Goal: Task Accomplishment & Management: Use online tool/utility

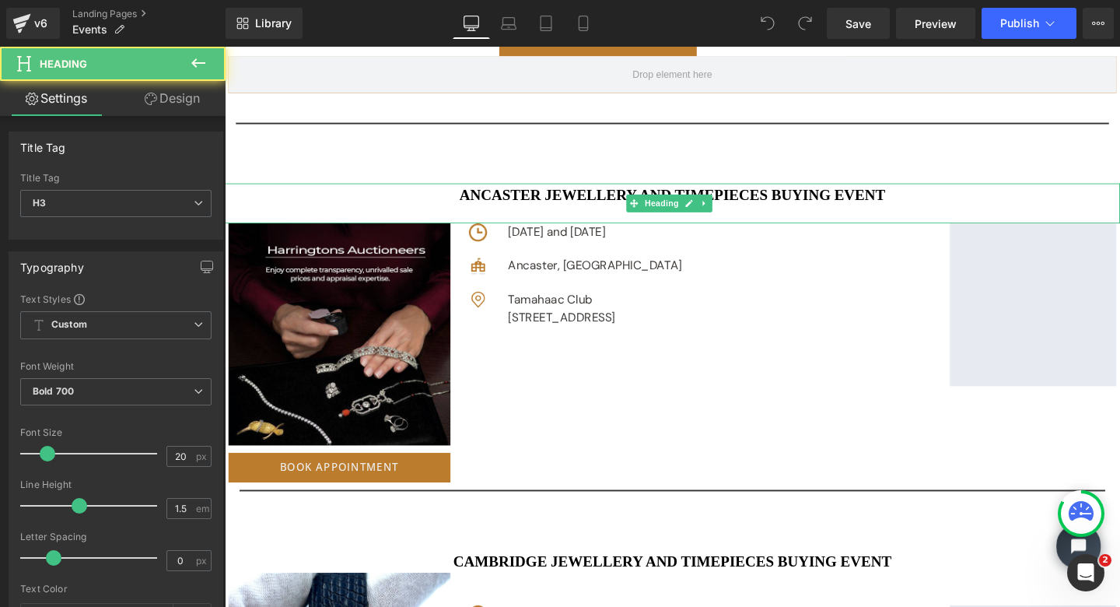
click at [553, 197] on h3 "Ancaster Jewellery and Timepieces Buying Event" at bounding box center [695, 202] width 941 height 23
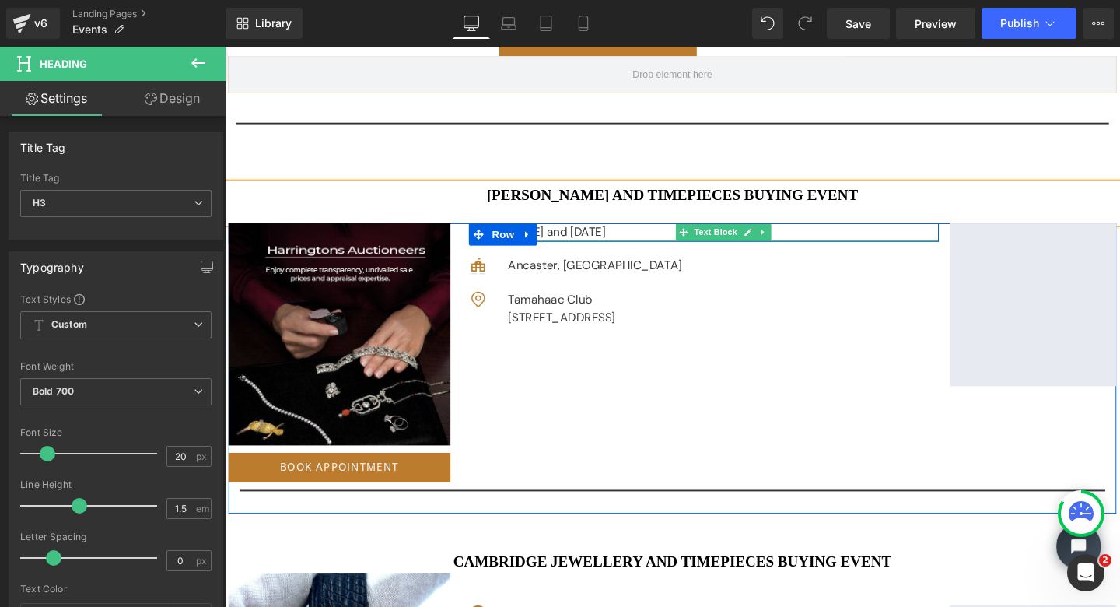
click at [586, 237] on p "[DATE] and [DATE]" at bounding box center [749, 242] width 453 height 19
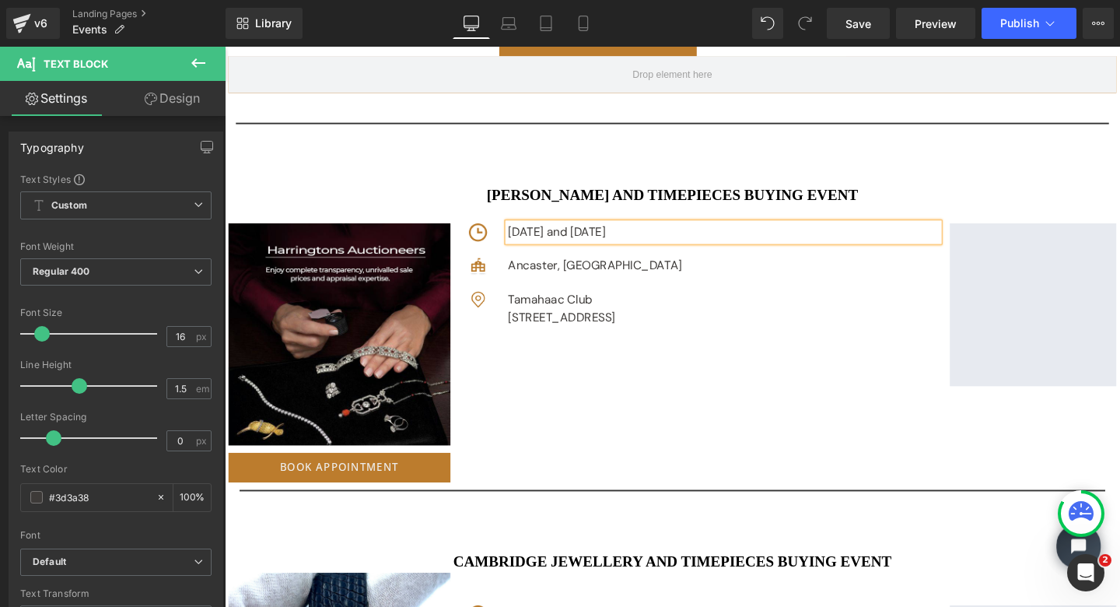
click at [614, 237] on p "[DATE] and [DATE]" at bounding box center [749, 242] width 453 height 19
click at [720, 237] on p "[DATE] and [DATE]" at bounding box center [749, 242] width 453 height 19
click at [779, 237] on p "[DATE] and [DATE]" at bounding box center [749, 242] width 453 height 19
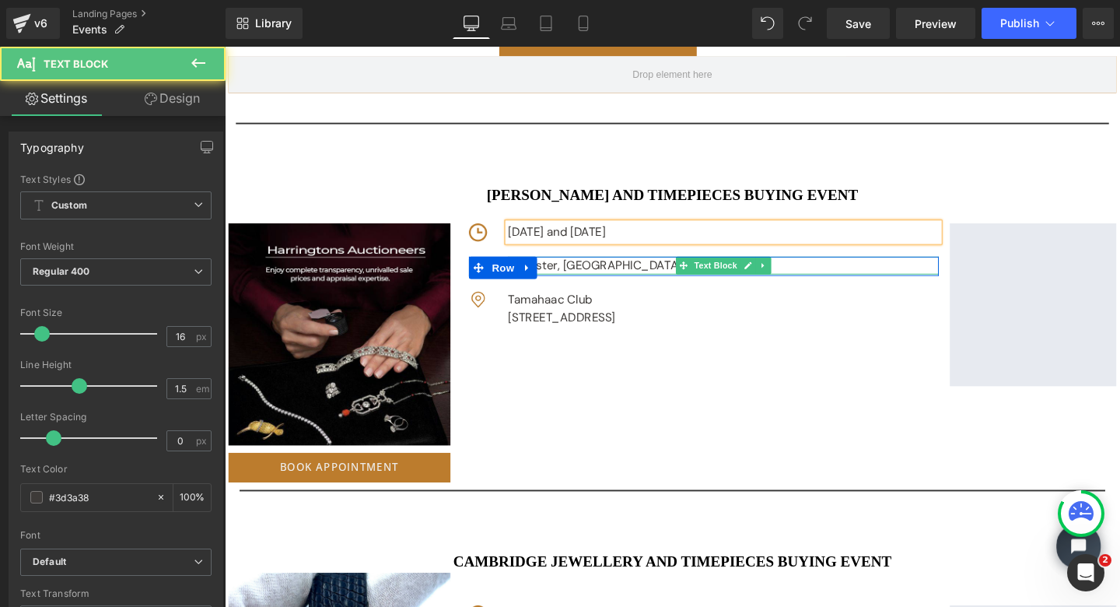
click at [570, 272] on div "Ancaster, [GEOGRAPHIC_DATA]" at bounding box center [749, 277] width 453 height 19
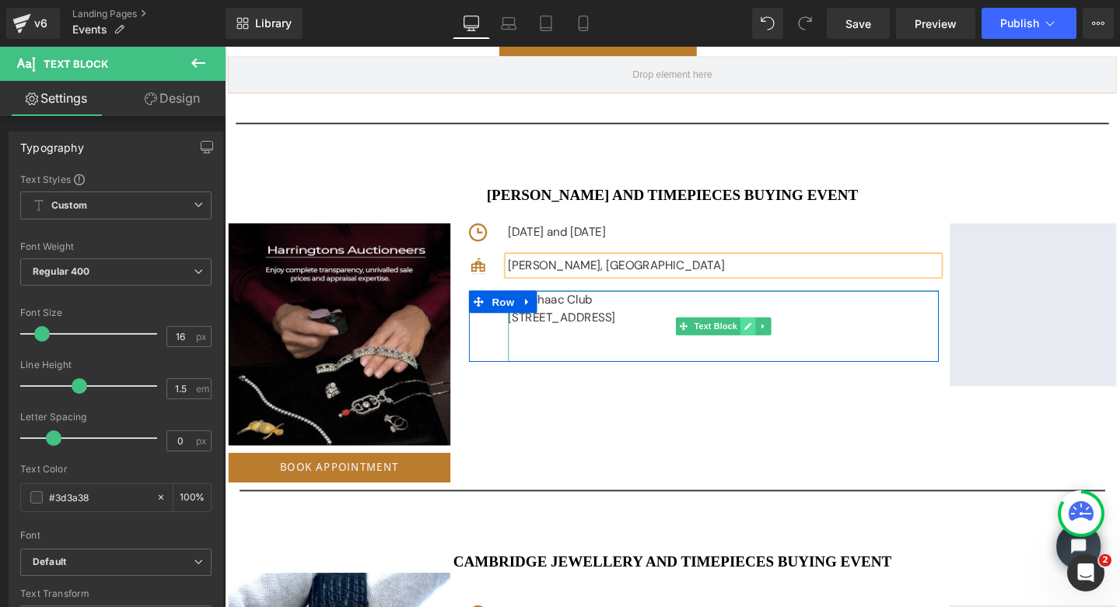
click at [773, 337] on icon at bounding box center [775, 341] width 8 height 8
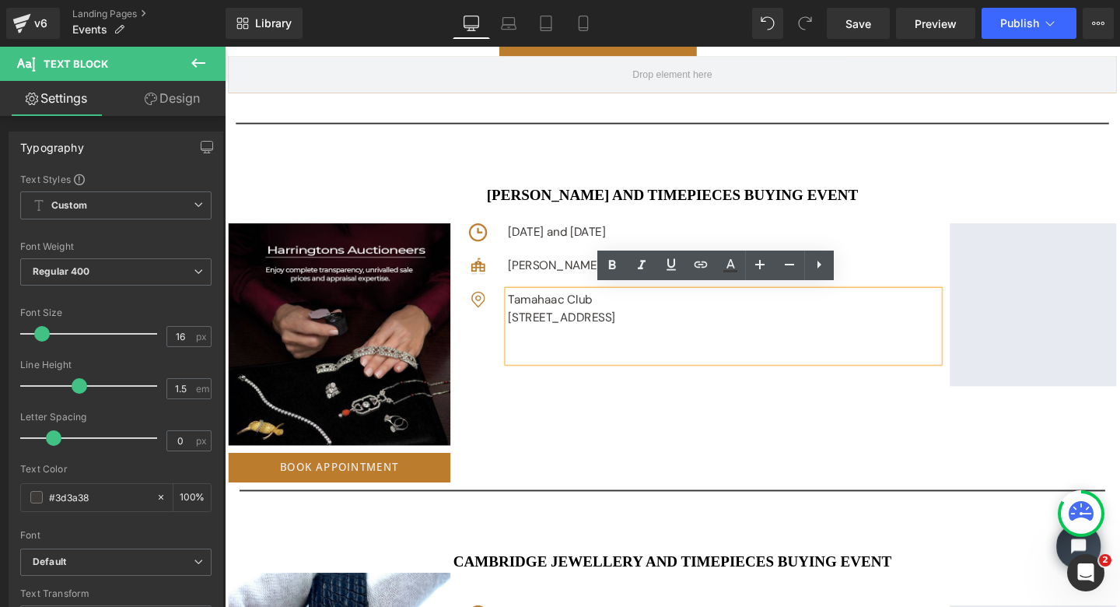
drag, startPoint x: 828, startPoint y: 327, endPoint x: 531, endPoint y: 309, distance: 297.0
click at [531, 309] on div "Image Tamahaac Club [STREET_ADDRESS][GEOGRAPHIC_DATA]" at bounding box center [729, 340] width 494 height 75
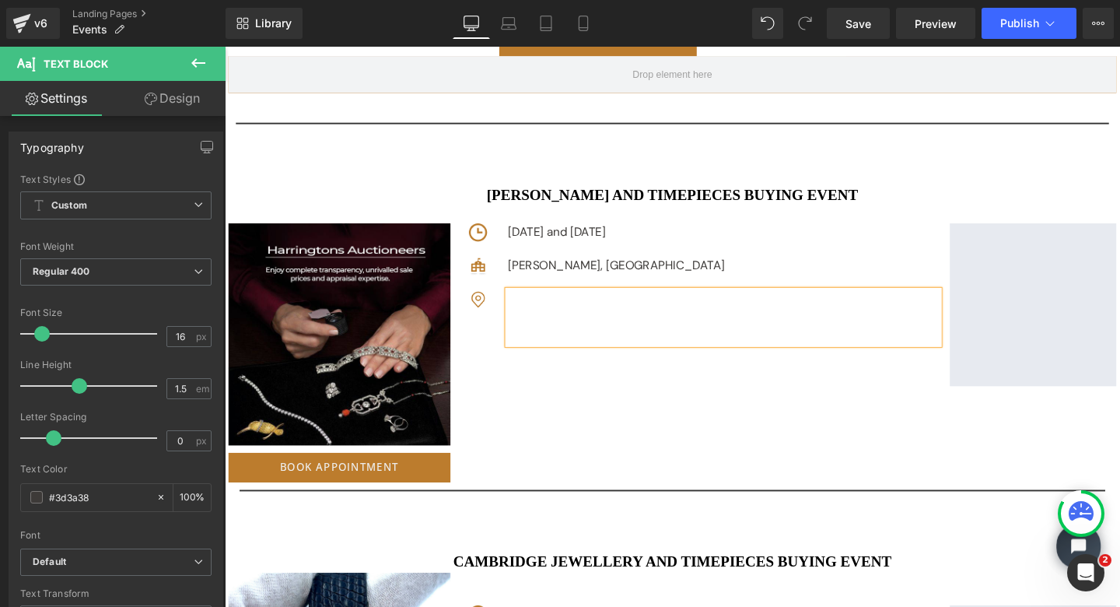
click at [849, 236] on p "[DATE] and [DATE]" at bounding box center [749, 242] width 453 height 19
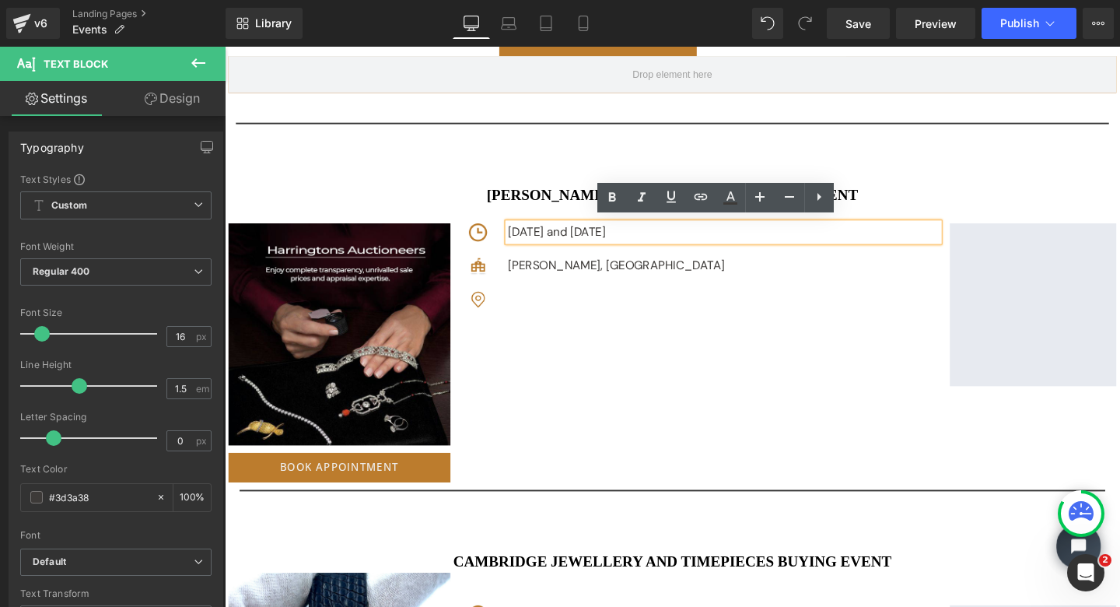
click at [850, 236] on p "[DATE] and [DATE]" at bounding box center [749, 242] width 453 height 19
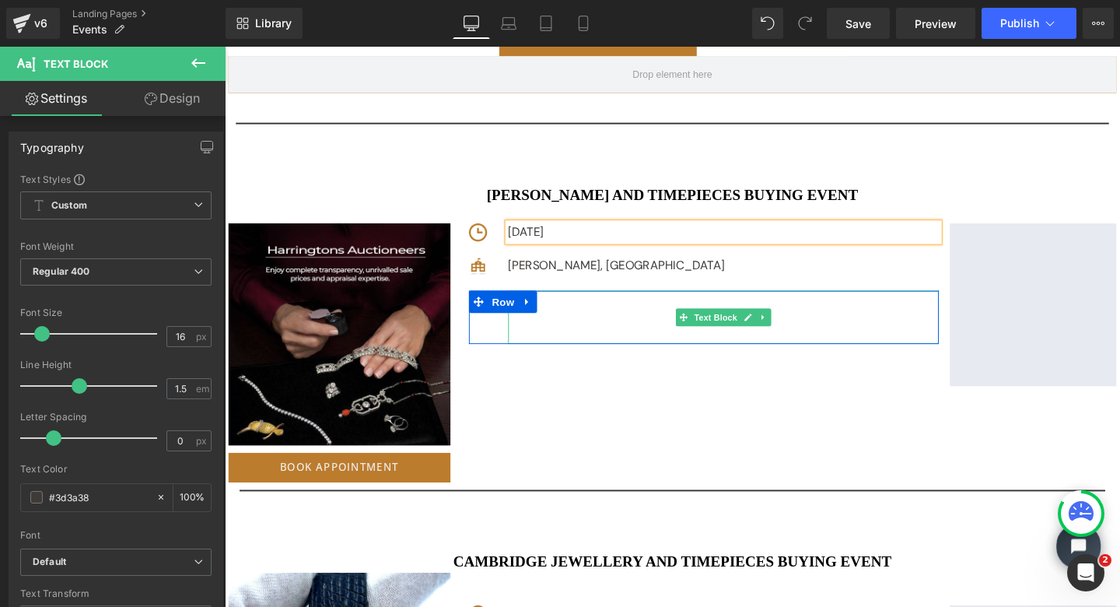
click at [549, 322] on link at bounding box center [543, 314] width 20 height 23
click at [625, 322] on p at bounding box center [749, 331] width 453 height 19
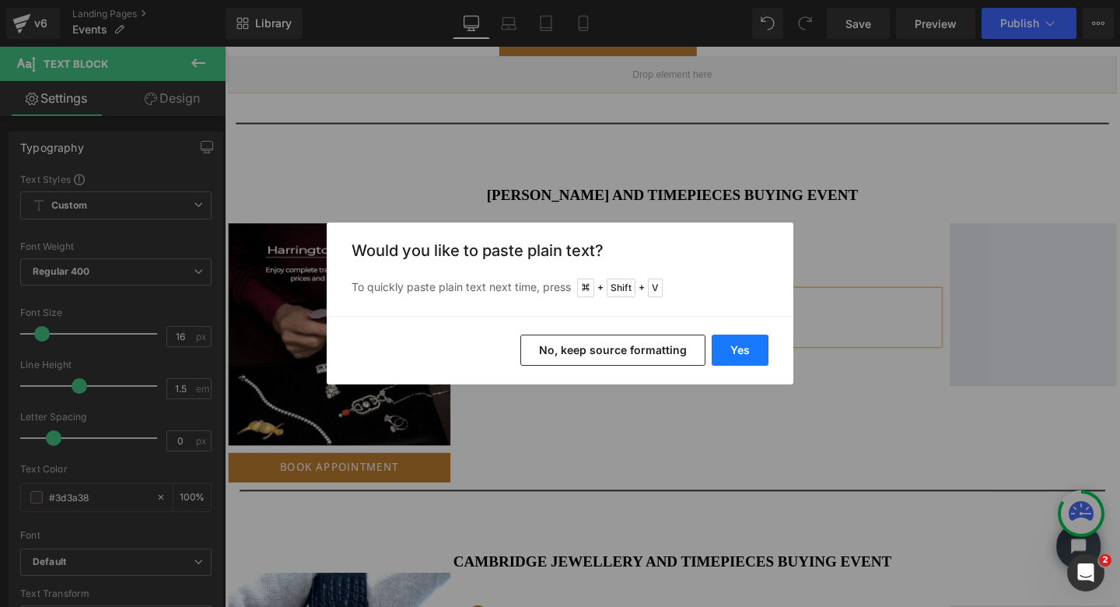
click at [745, 353] on button "Yes" at bounding box center [740, 350] width 57 height 31
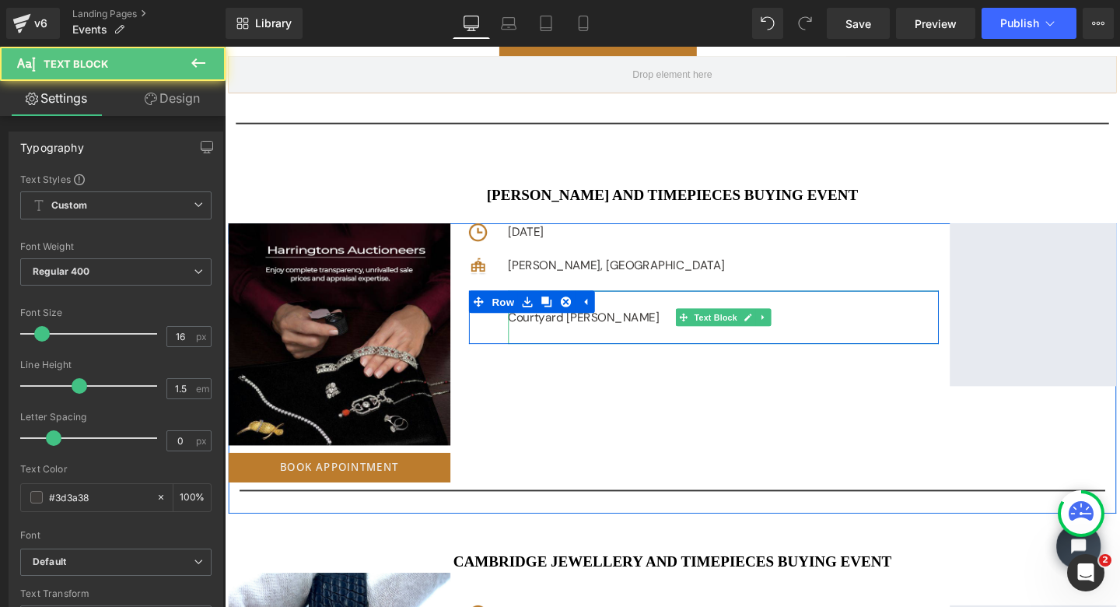
click at [657, 324] on p "Courtyard [PERSON_NAME]" at bounding box center [749, 331] width 453 height 19
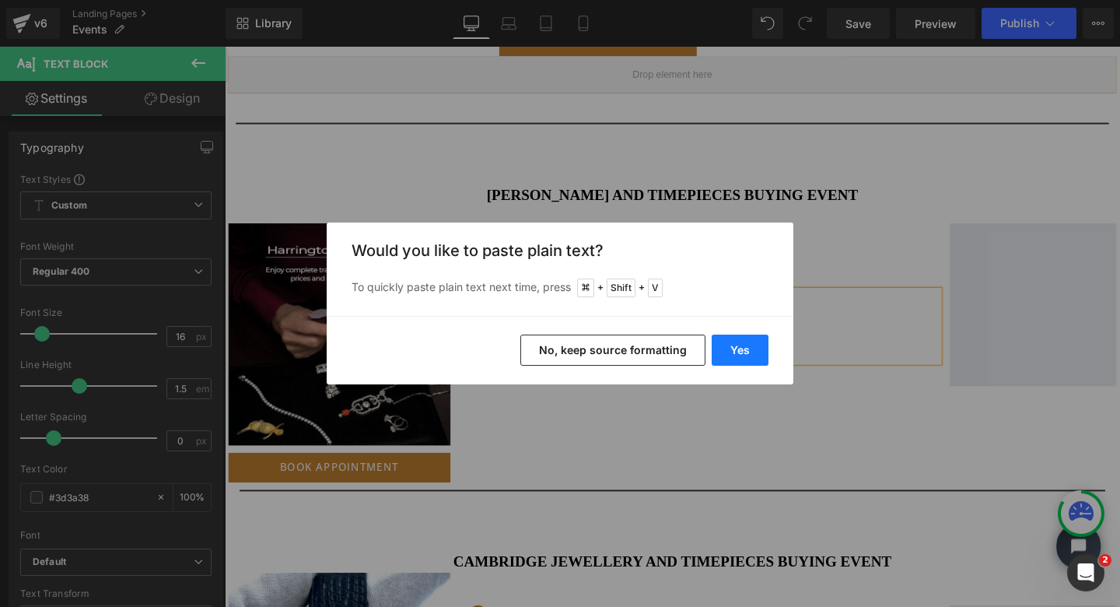
click at [735, 346] on button "Yes" at bounding box center [740, 350] width 57 height 31
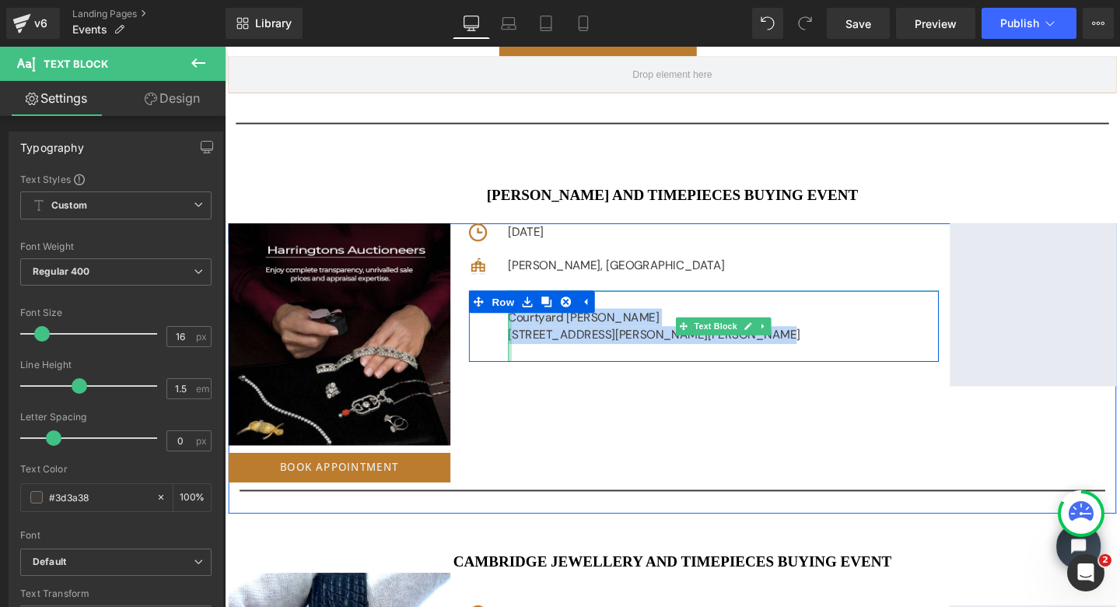
drag, startPoint x: 782, startPoint y: 349, endPoint x: 519, endPoint y: 325, distance: 264.1
click at [523, 325] on div "Courtyard [GEOGRAPHIC_DATA] [STREET_ADDRESS][PERSON_NAME][PERSON_NAME] Text Blo…" at bounding box center [749, 340] width 453 height 75
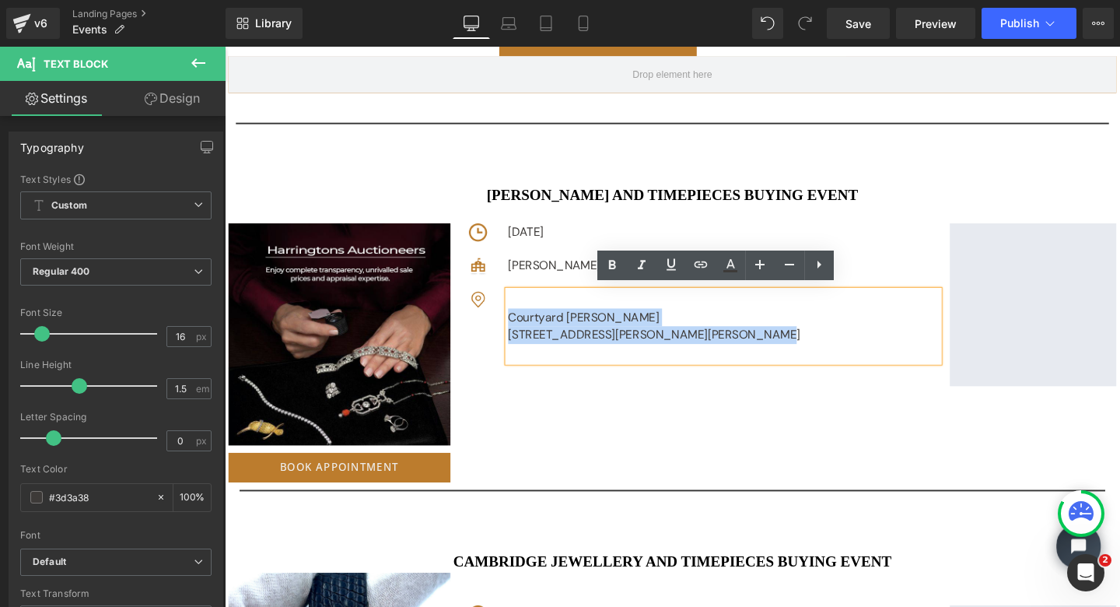
copy div "Courtyard [GEOGRAPHIC_DATA] [STREET_ADDRESS][PERSON_NAME][PERSON_NAME]"
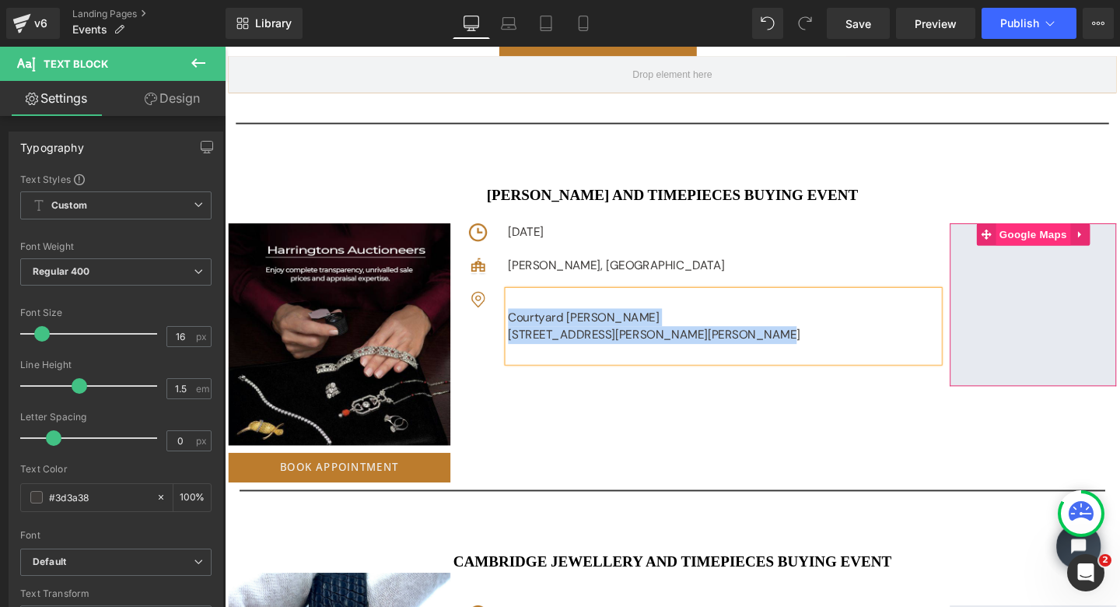
click at [1075, 237] on span "Google Maps" at bounding box center [1075, 244] width 79 height 23
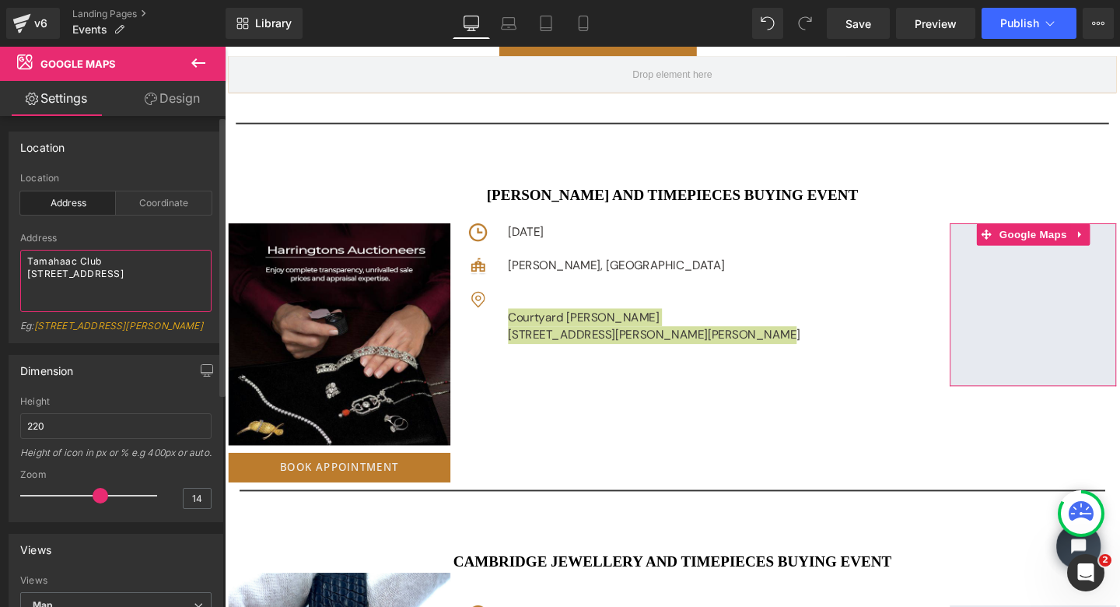
drag, startPoint x: 27, startPoint y: 261, endPoint x: 167, endPoint y: 328, distance: 154.9
click at [167, 328] on div "Address Tamahaac Club [STREET_ADDRESS][GEOGRAPHIC_DATA]: [STREET_ADDRESS][PERSO…" at bounding box center [115, 288] width 191 height 110
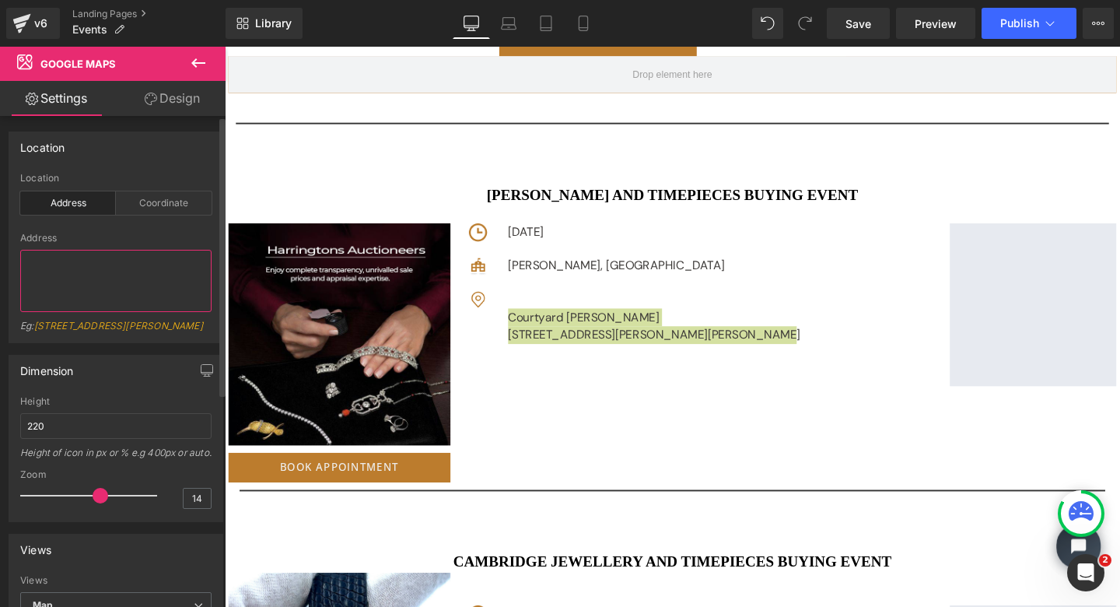
type textarea "Courtyard [GEOGRAPHIC_DATA] [STREET_ADDRESS][PERSON_NAME][PERSON_NAME]"
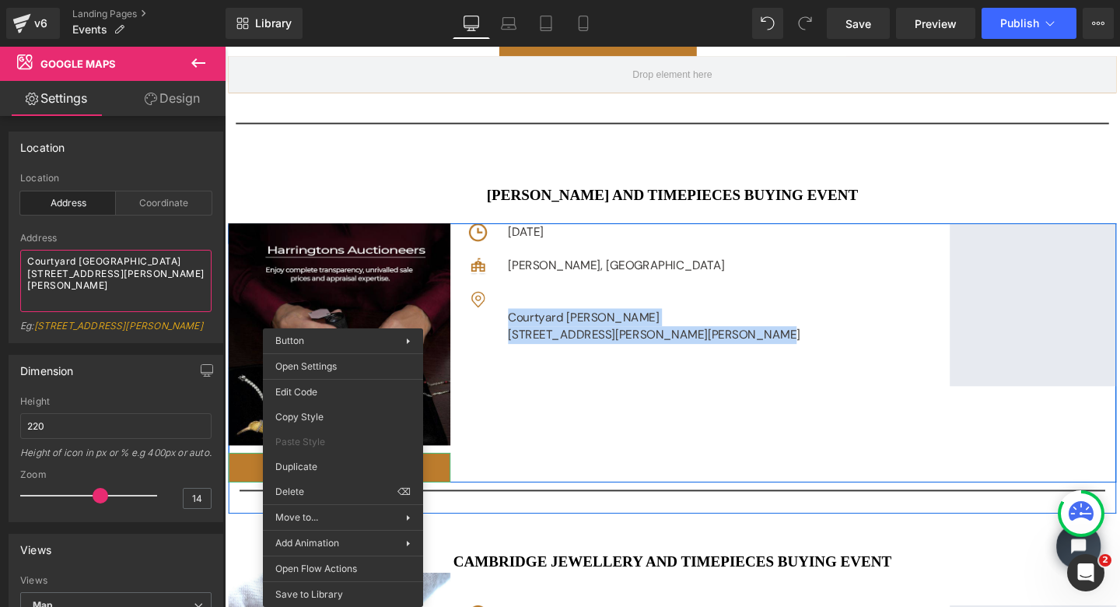
click at [549, 464] on div "Image Row Book Appointment Button Image [DATE] Text Block Row Image [PERSON_NAM…" at bounding box center [696, 369] width 934 height 272
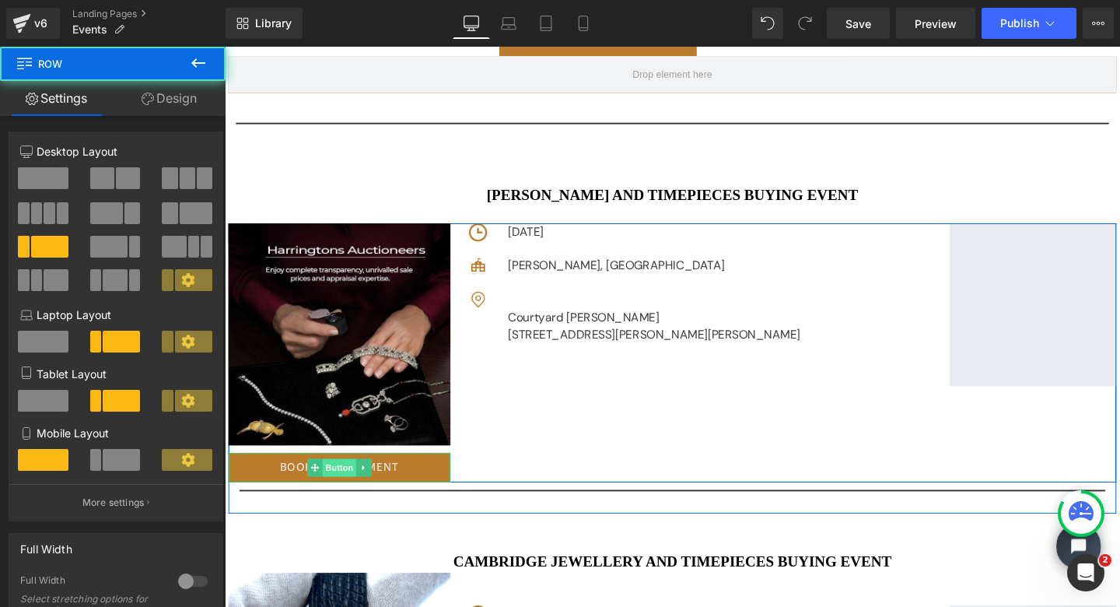
click at [334, 483] on span "Button" at bounding box center [346, 489] width 36 height 19
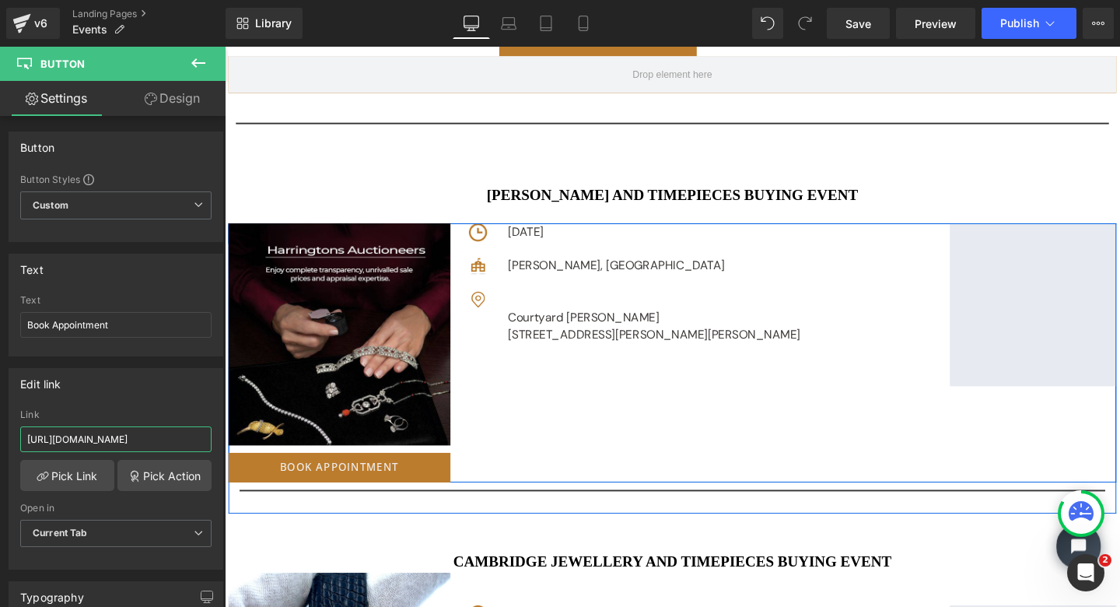
drag, startPoint x: 251, startPoint y: 486, endPoint x: 238, endPoint y: 468, distance: 22.9
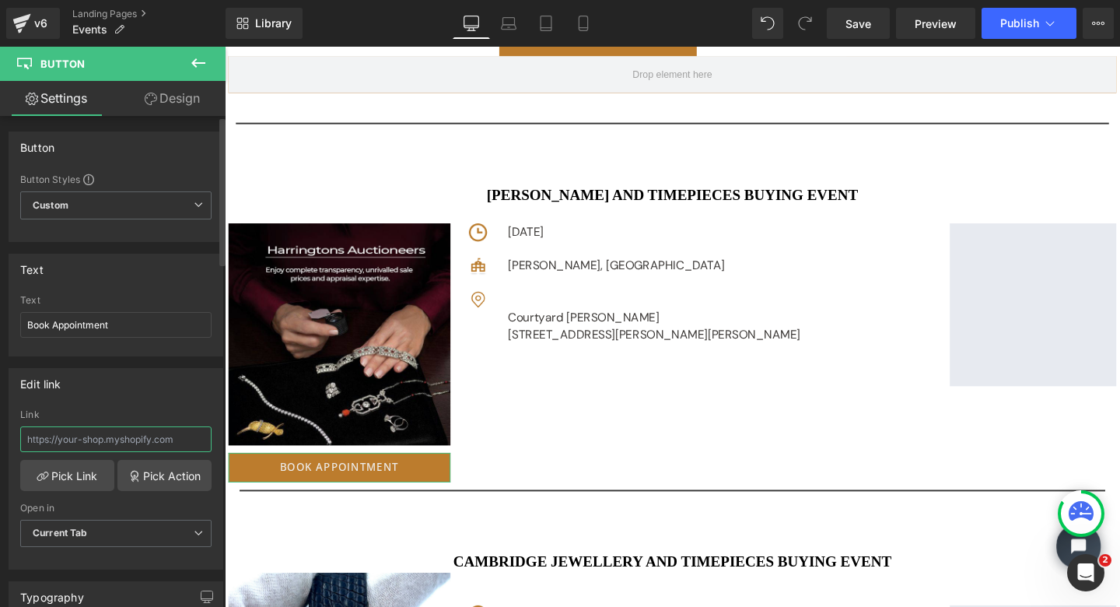
paste input "[URL][DOMAIN_NAME]"
type input "[URL][DOMAIN_NAME]"
click at [859, 20] on span "Save" at bounding box center [859, 24] width 26 height 16
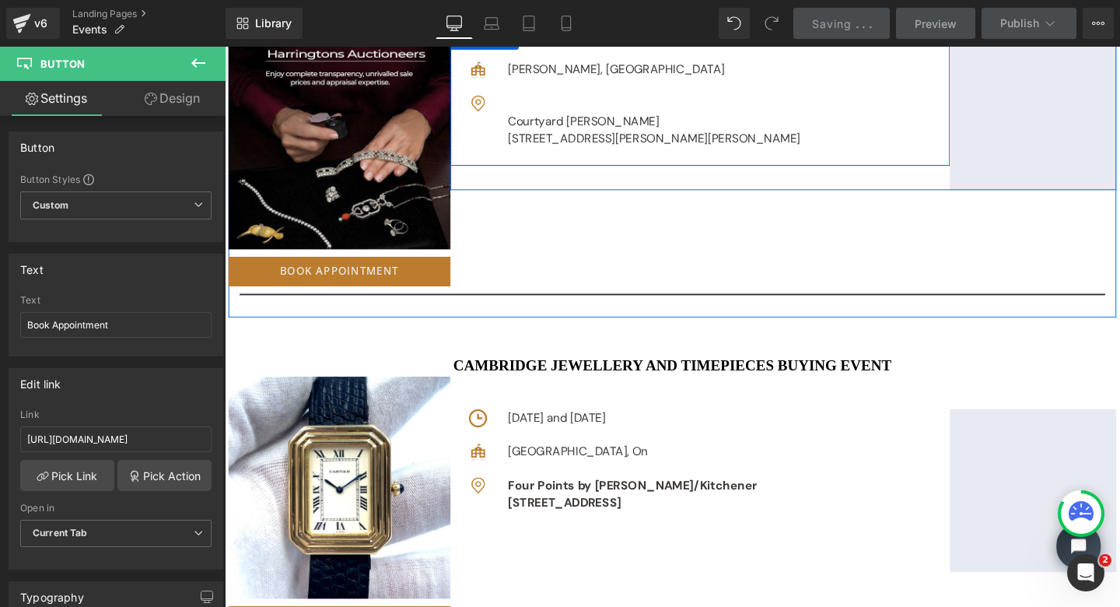
scroll to position [1075, 0]
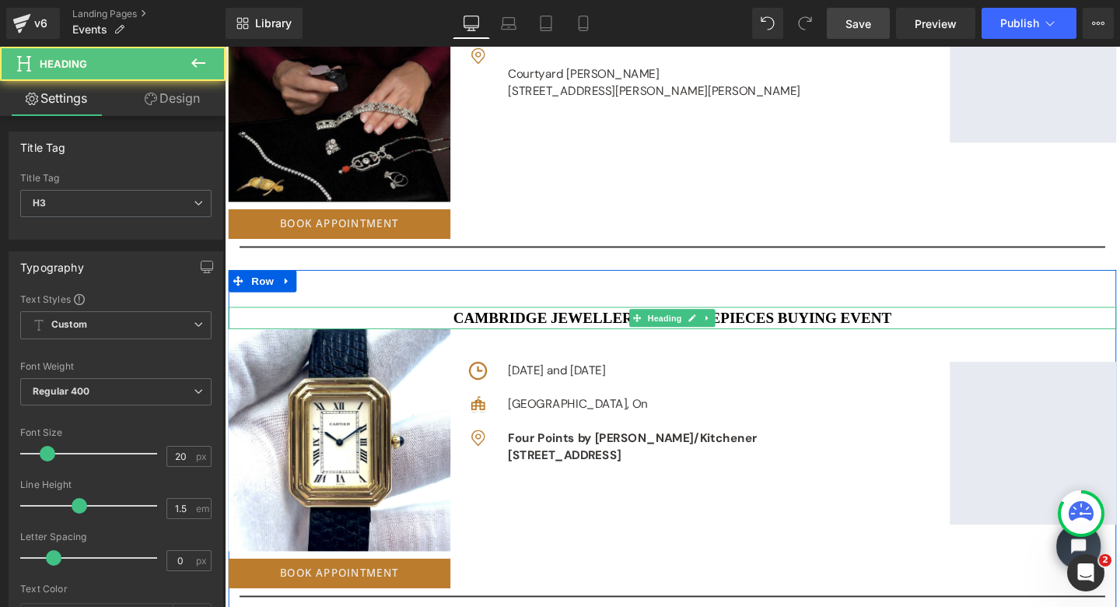
click at [558, 325] on b "Cambridge JEWELLERY AND TIMEPIECES BUYING EVENT" at bounding box center [695, 332] width 461 height 17
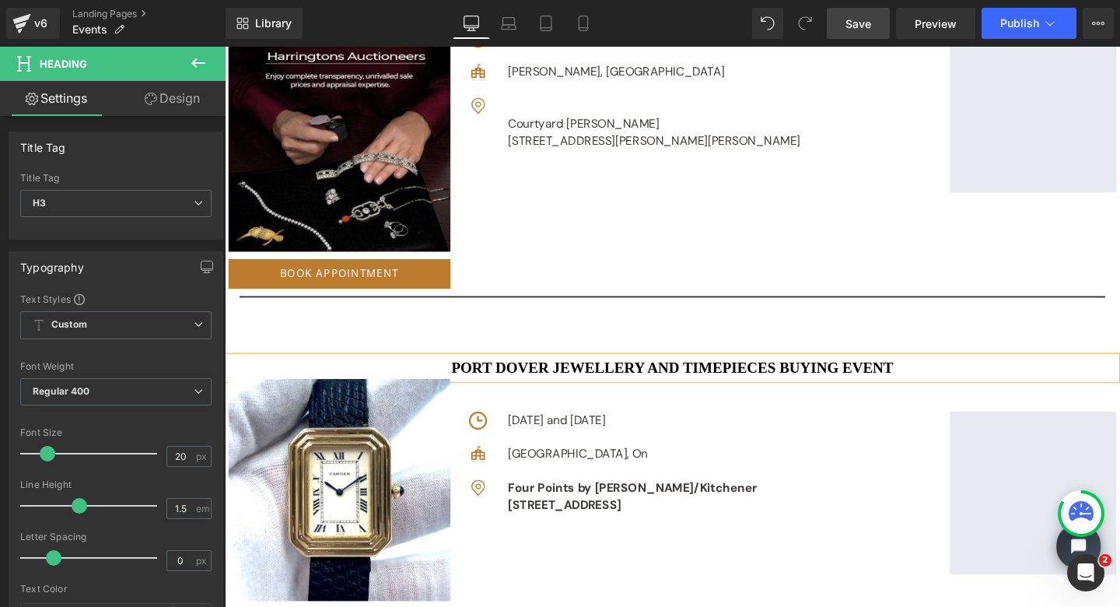
scroll to position [1029, 0]
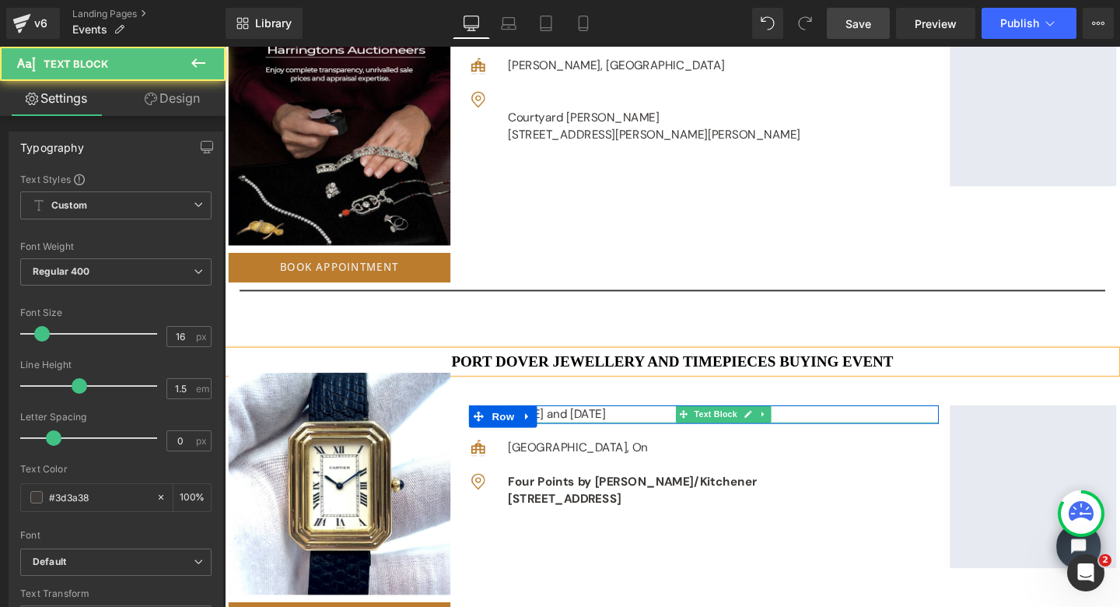
click at [834, 425] on p "[DATE] and [DATE]" at bounding box center [749, 433] width 453 height 19
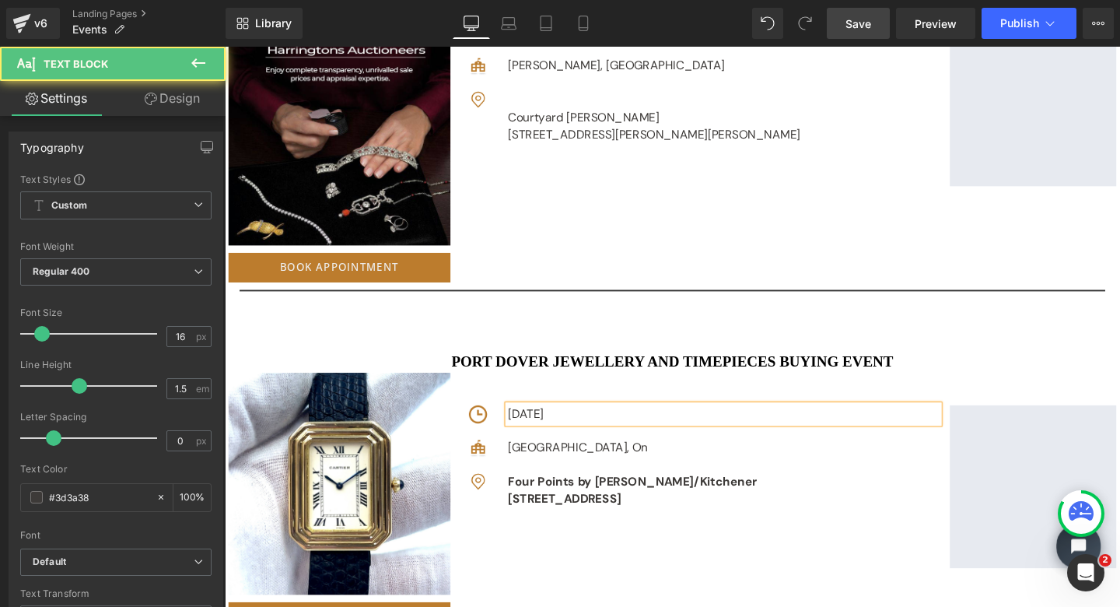
click at [634, 433] on p "[DATE]" at bounding box center [749, 433] width 453 height 19
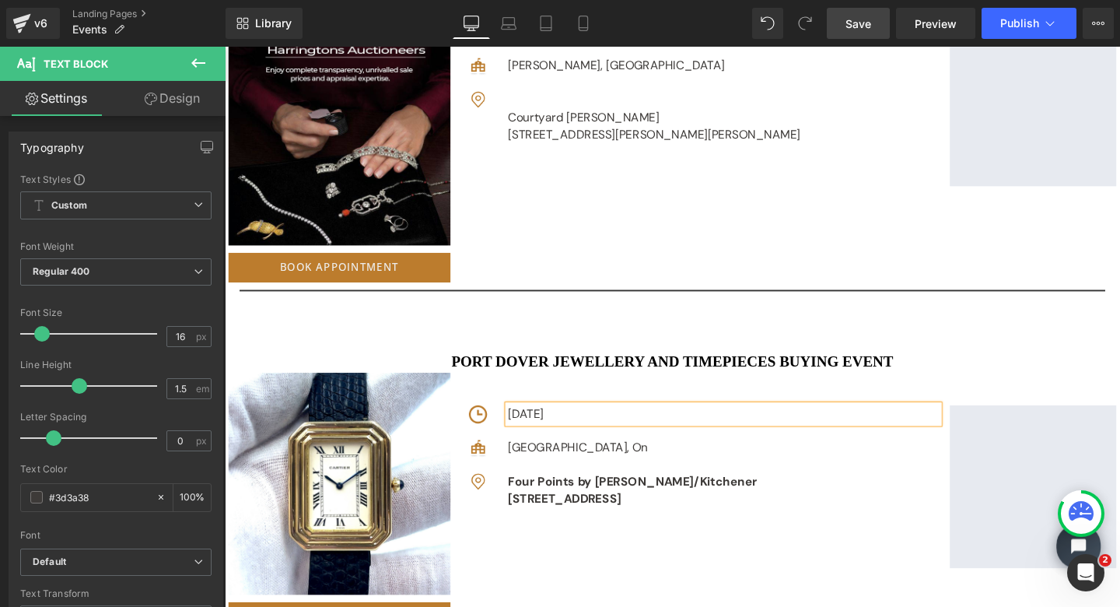
click at [587, 431] on p "[DATE]" at bounding box center [749, 433] width 453 height 19
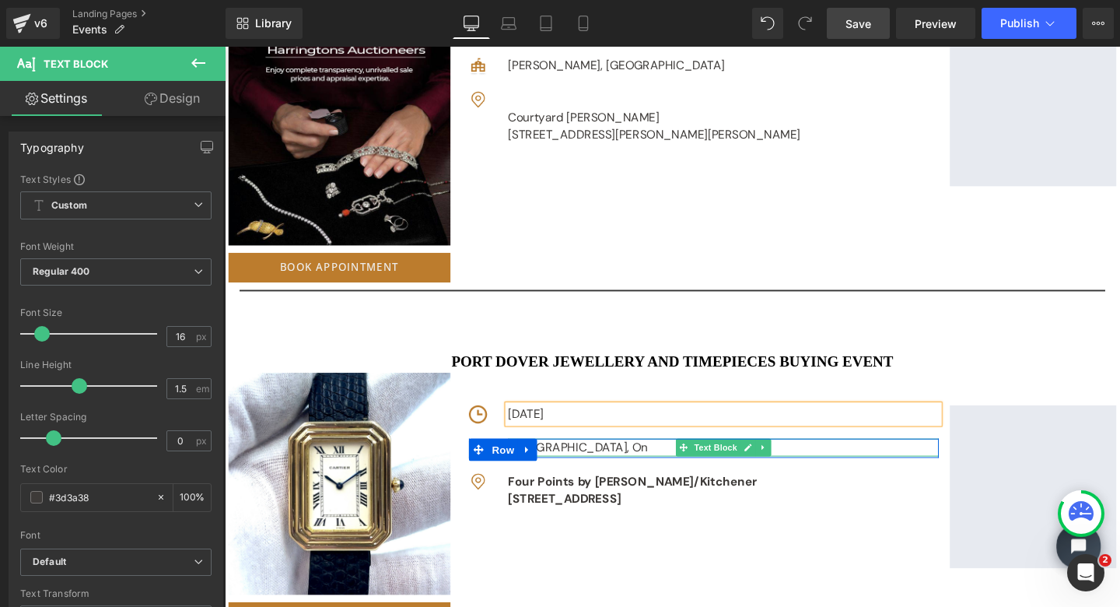
click at [582, 465] on div "[GEOGRAPHIC_DATA], On" at bounding box center [749, 468] width 453 height 19
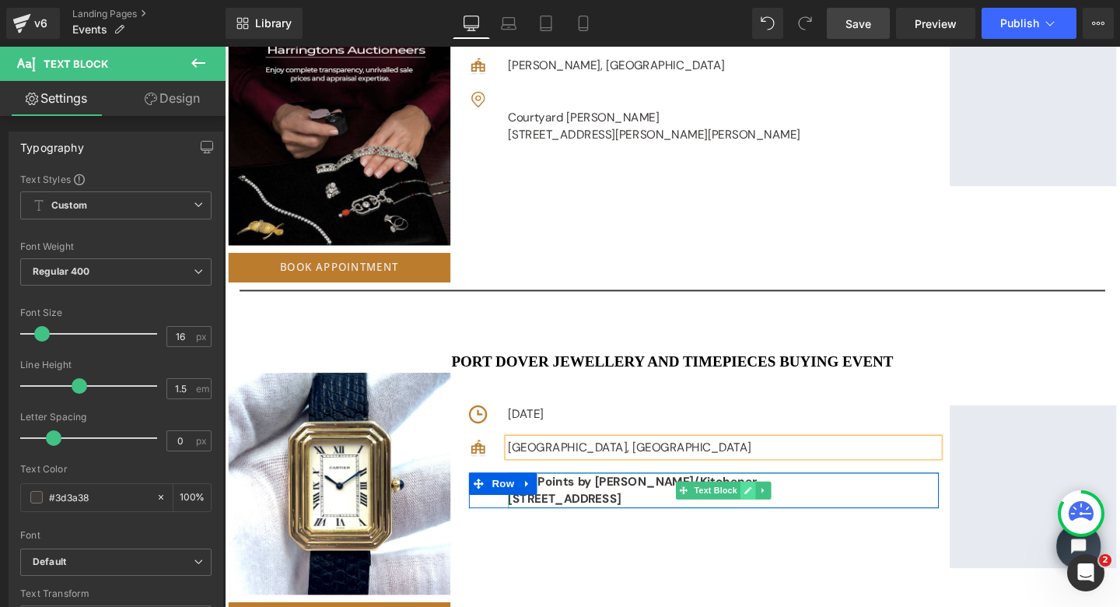
click at [767, 507] on link at bounding box center [775, 513] width 16 height 19
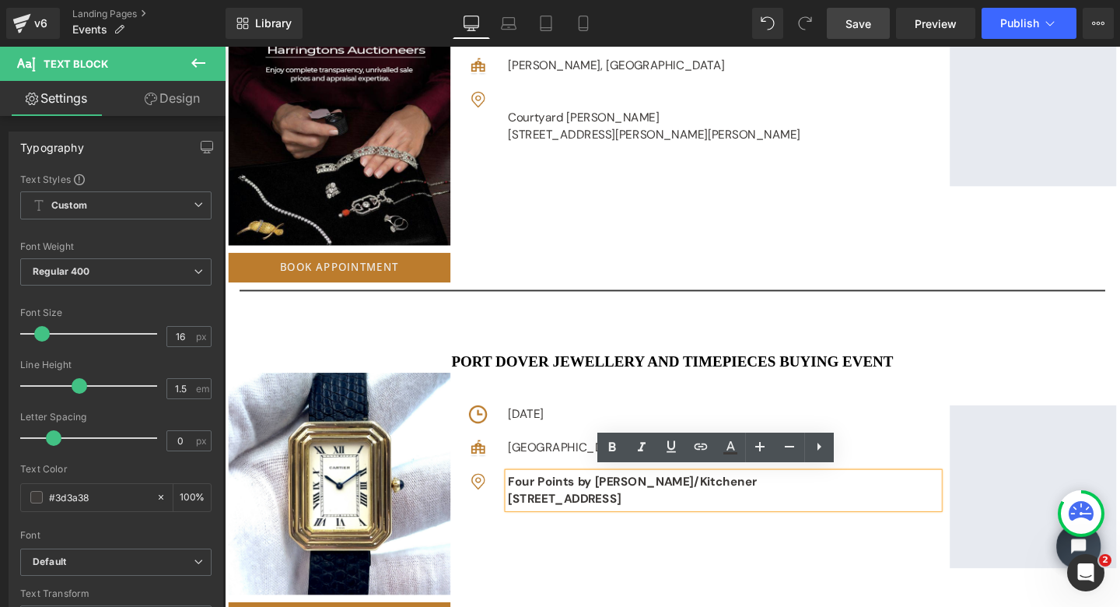
drag, startPoint x: 798, startPoint y: 516, endPoint x: 542, endPoint y: 503, distance: 257.1
click at [542, 503] on div "Image Four Points by Sheraton Camebridge/Kitchener [STREET_ADDRESS] Text Block …" at bounding box center [729, 513] width 494 height 37
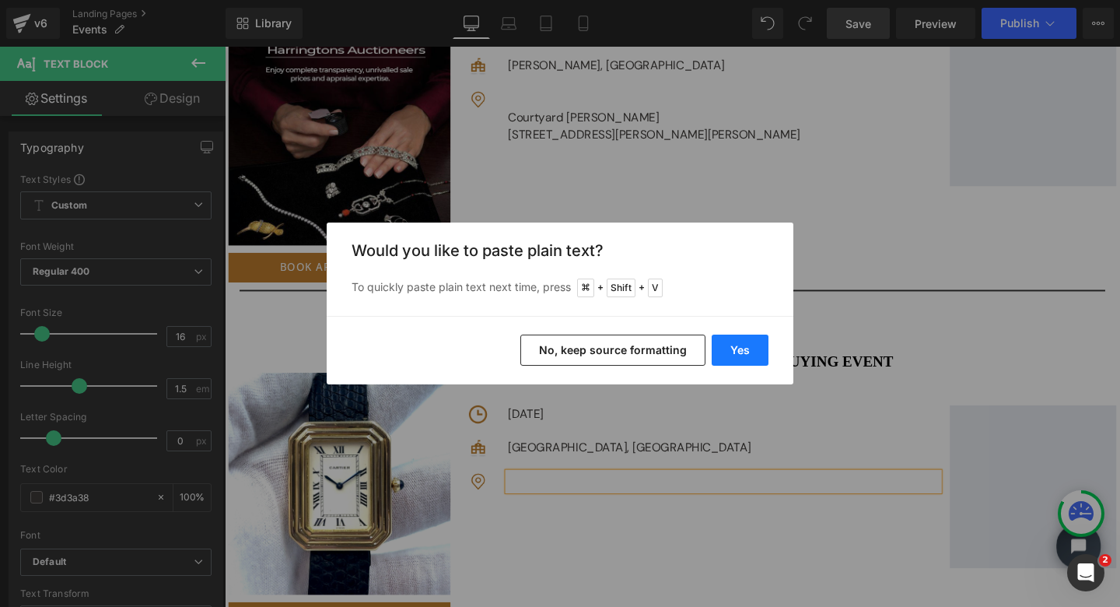
click at [742, 349] on button "Yes" at bounding box center [740, 350] width 57 height 31
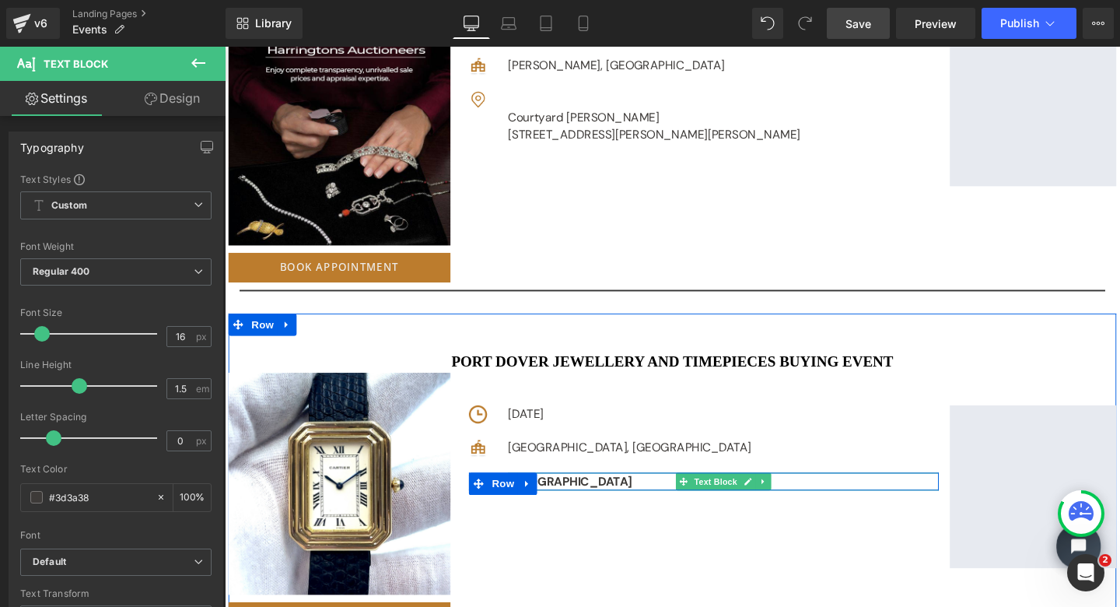
click at [658, 496] on p "[GEOGRAPHIC_DATA]" at bounding box center [749, 504] width 453 height 19
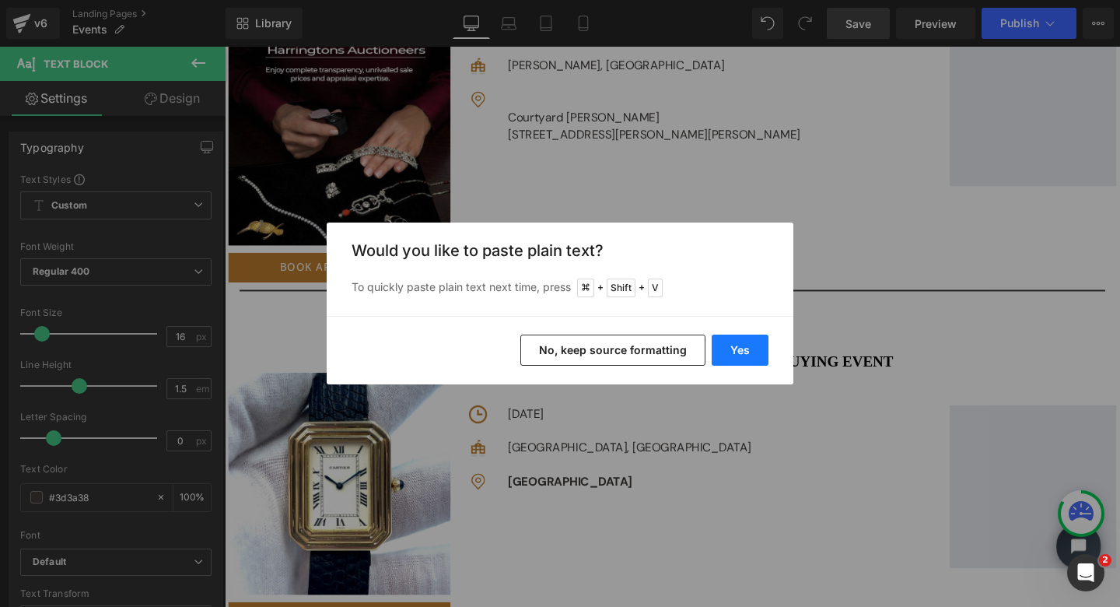
click at [732, 347] on button "Yes" at bounding box center [740, 350] width 57 height 31
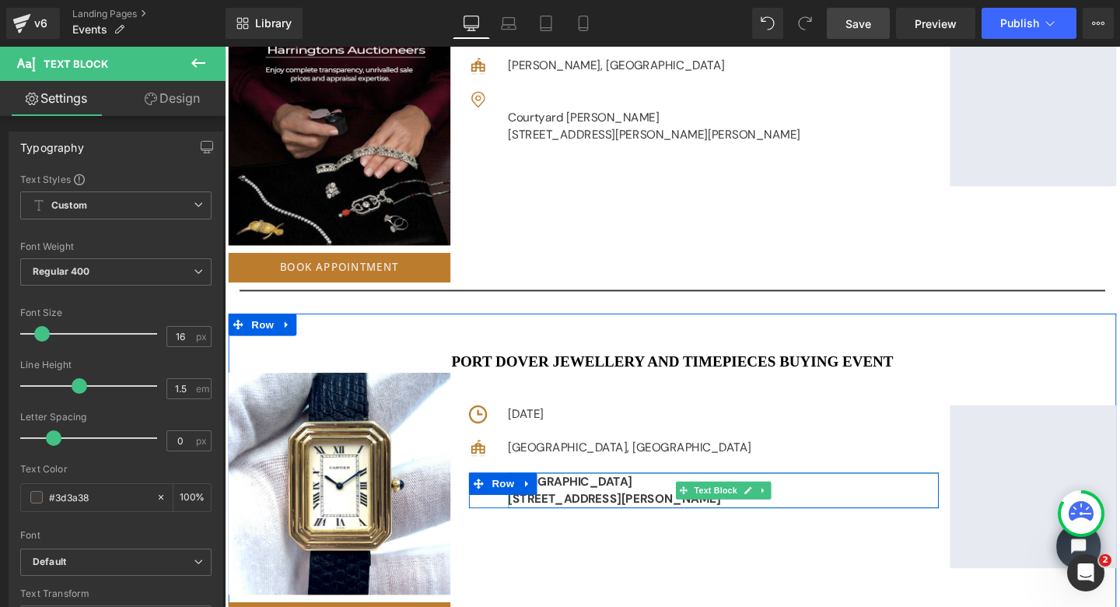
click at [832, 500] on p "[GEOGRAPHIC_DATA]" at bounding box center [749, 504] width 453 height 19
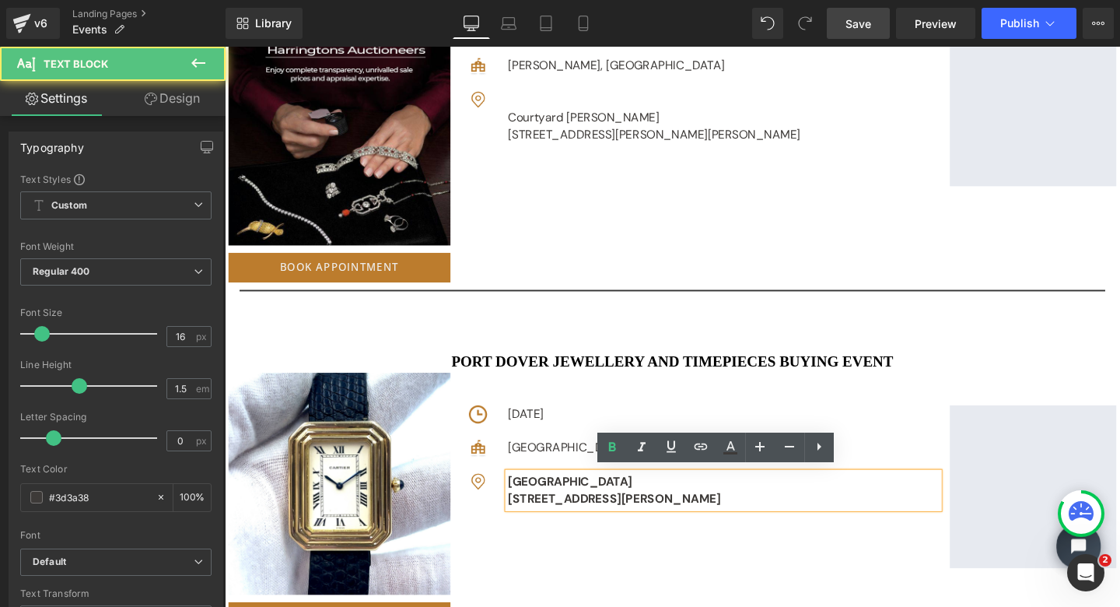
click at [786, 519] on p "[STREET_ADDRESS][PERSON_NAME]" at bounding box center [749, 523] width 453 height 19
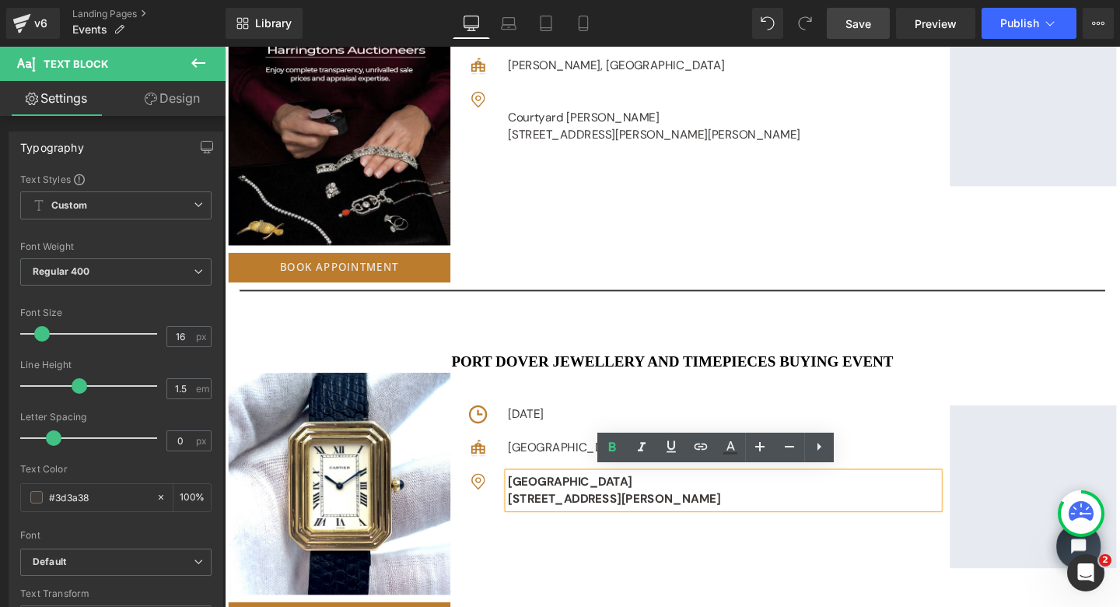
drag, startPoint x: 786, startPoint y: 519, endPoint x: 518, endPoint y: 498, distance: 268.5
click at [518, 498] on div "Image [GEOGRAPHIC_DATA] [STREET_ADDRESS][GEOGRAPHIC_DATA][PERSON_NAME]" at bounding box center [729, 513] width 494 height 37
copy div "[GEOGRAPHIC_DATA] [STREET_ADDRESS][PERSON_NAME]"
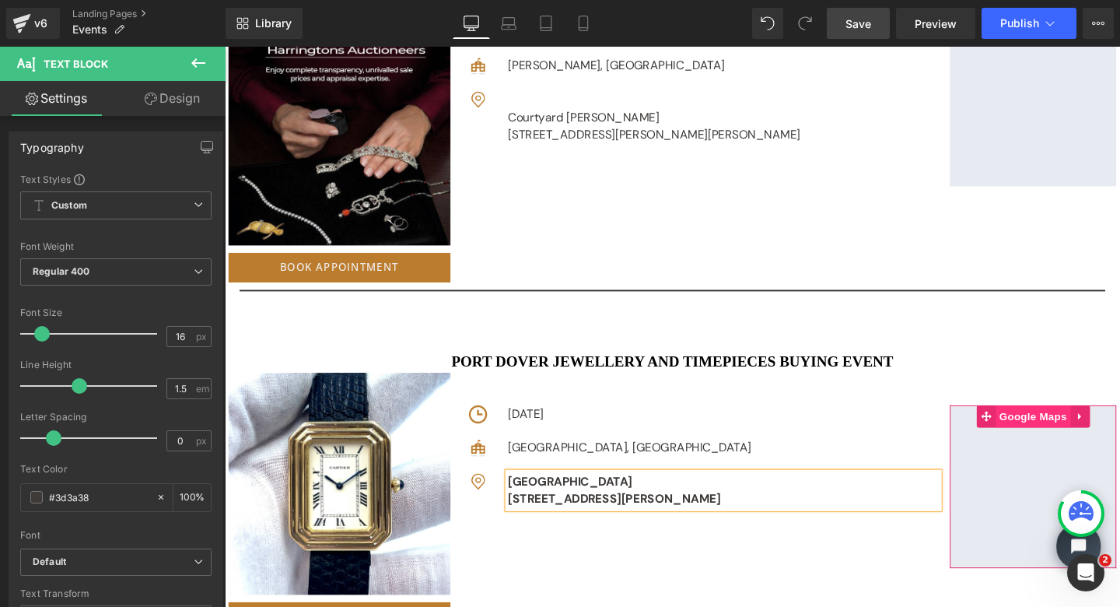
click at [1079, 428] on span "Google Maps" at bounding box center [1075, 435] width 79 height 23
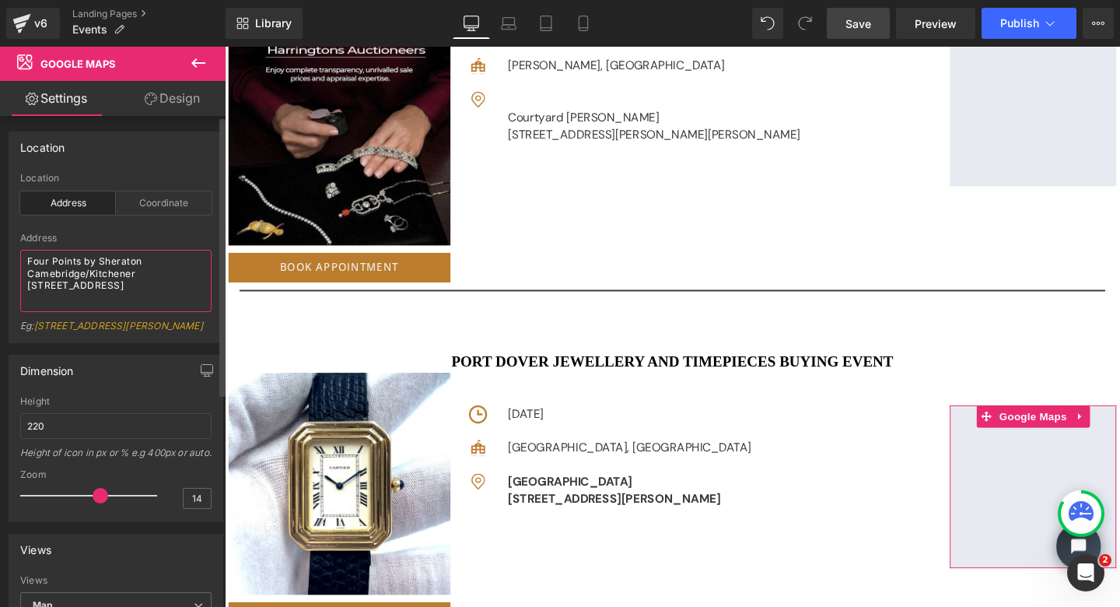
scroll to position [9, 0]
drag, startPoint x: 26, startPoint y: 272, endPoint x: 150, endPoint y: 315, distance: 131.6
click at [150, 315] on div "Address Four Points by Sheraton Camebridge/Kitchener [STREET_ADDRESS] Eg: [STRE…" at bounding box center [115, 288] width 191 height 110
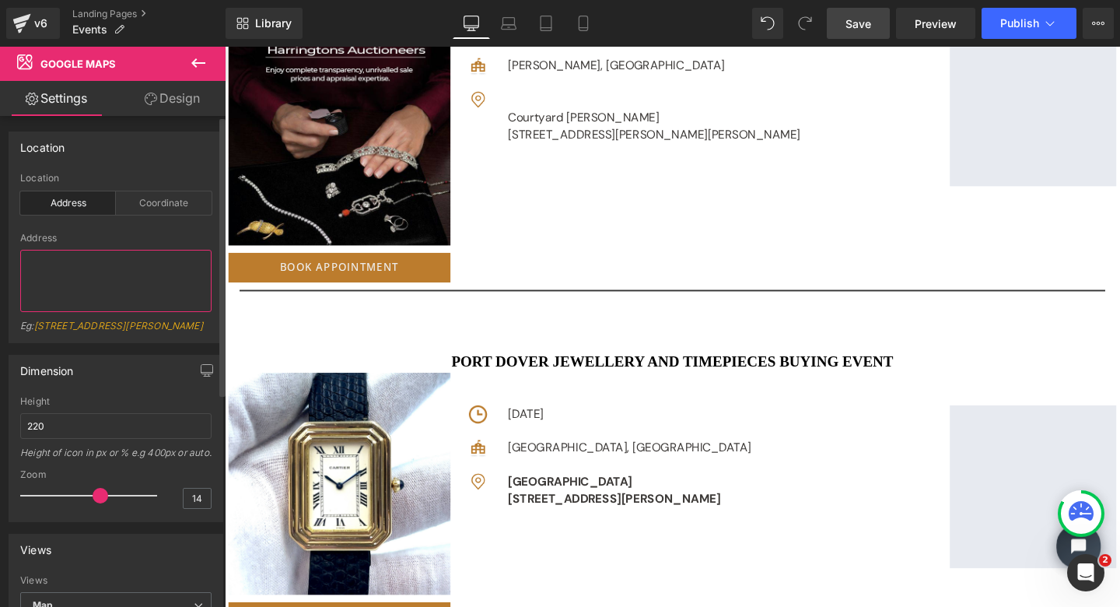
type textarea "[GEOGRAPHIC_DATA] [STREET_ADDRESS][PERSON_NAME]"
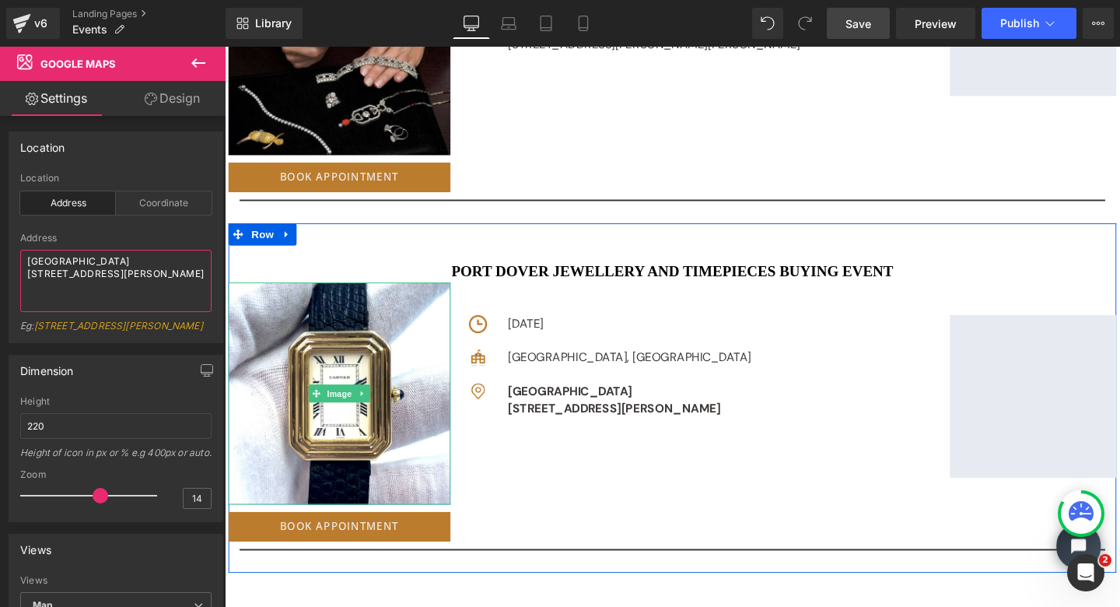
scroll to position [1202, 0]
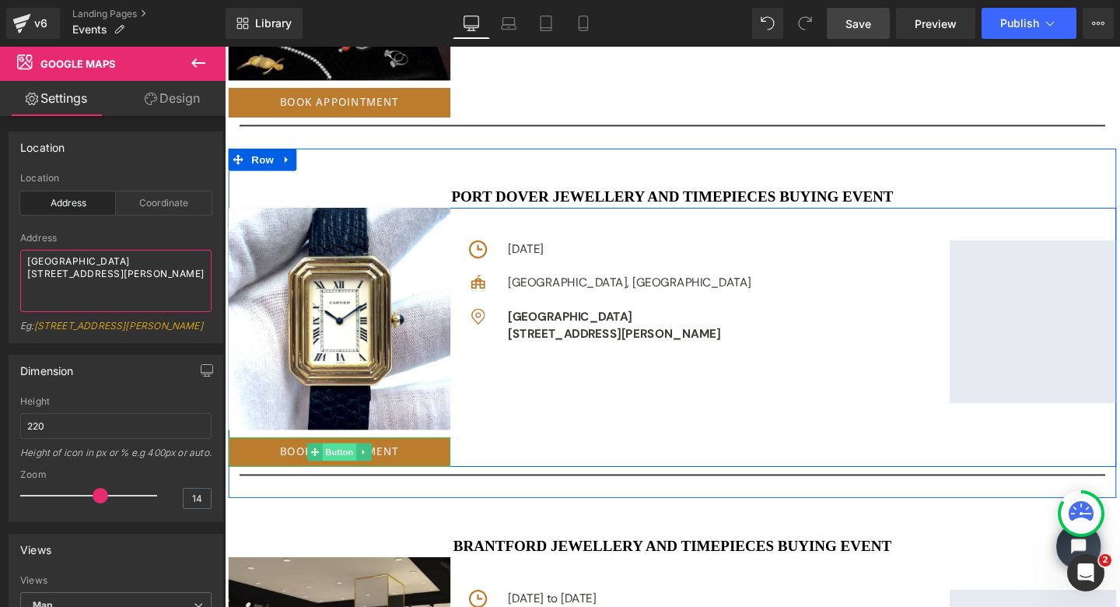
click at [351, 465] on span "Button" at bounding box center [346, 473] width 36 height 19
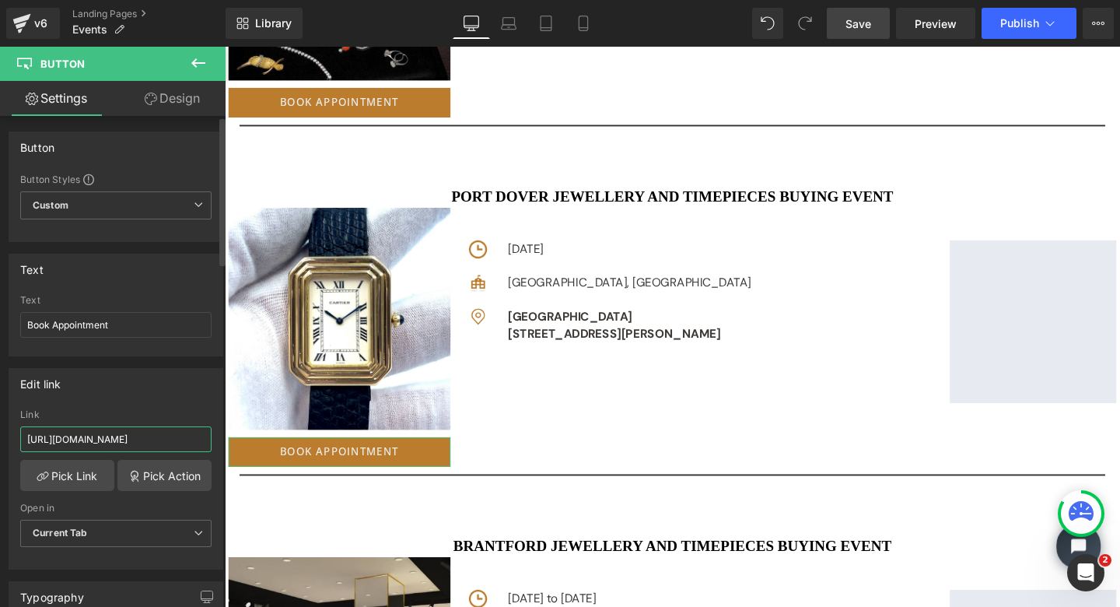
drag, startPoint x: 24, startPoint y: 440, endPoint x: 219, endPoint y: 447, distance: 194.6
click at [219, 447] on div "Edit link [URL][DOMAIN_NAME] Link [URL][DOMAIN_NAME] Pick Link Pick Action Curr…" at bounding box center [116, 462] width 233 height 213
paste input "[URL][DOMAIN_NAME]"
type input "[URL][DOMAIN_NAME]"
click at [868, 20] on span "Save" at bounding box center [859, 24] width 26 height 16
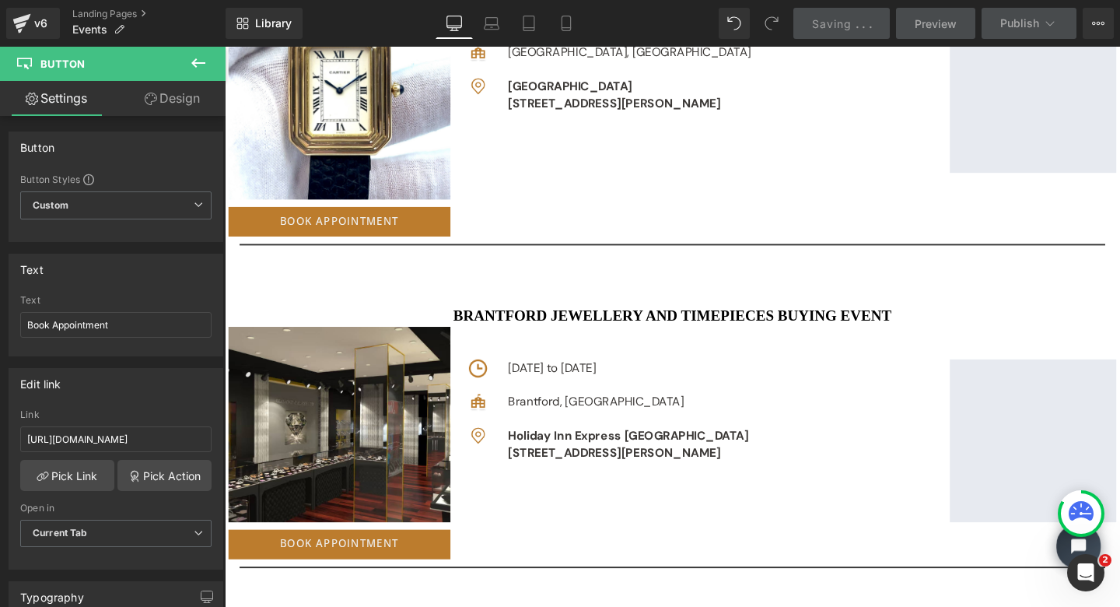
scroll to position [1447, 0]
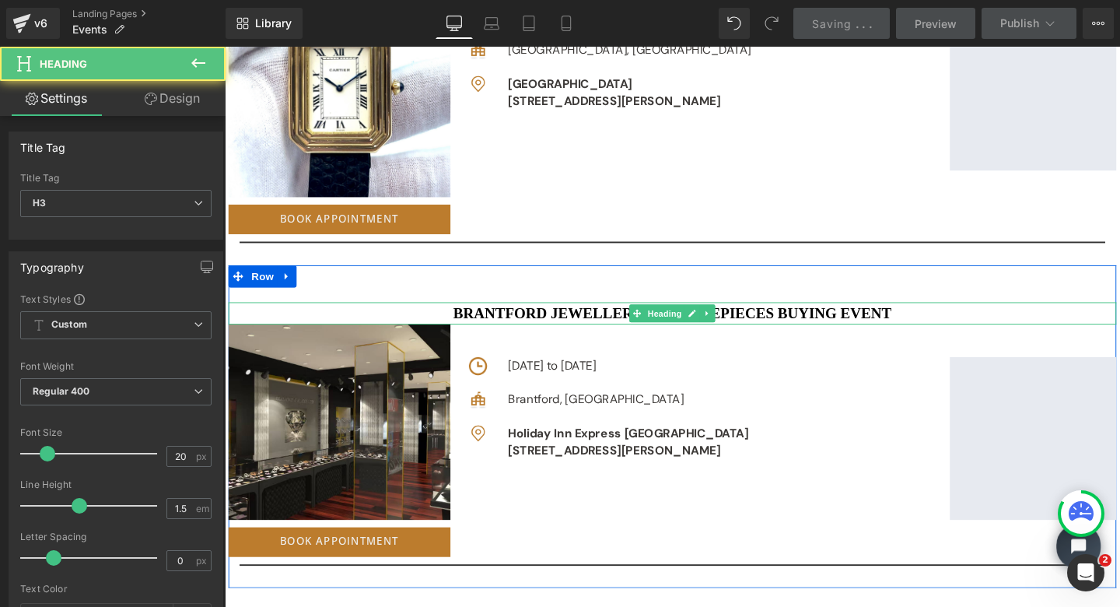
click at [556, 321] on b "Brantford JEWELLERY AND TIMEPIECES BUYING EVENT" at bounding box center [695, 326] width 461 height 17
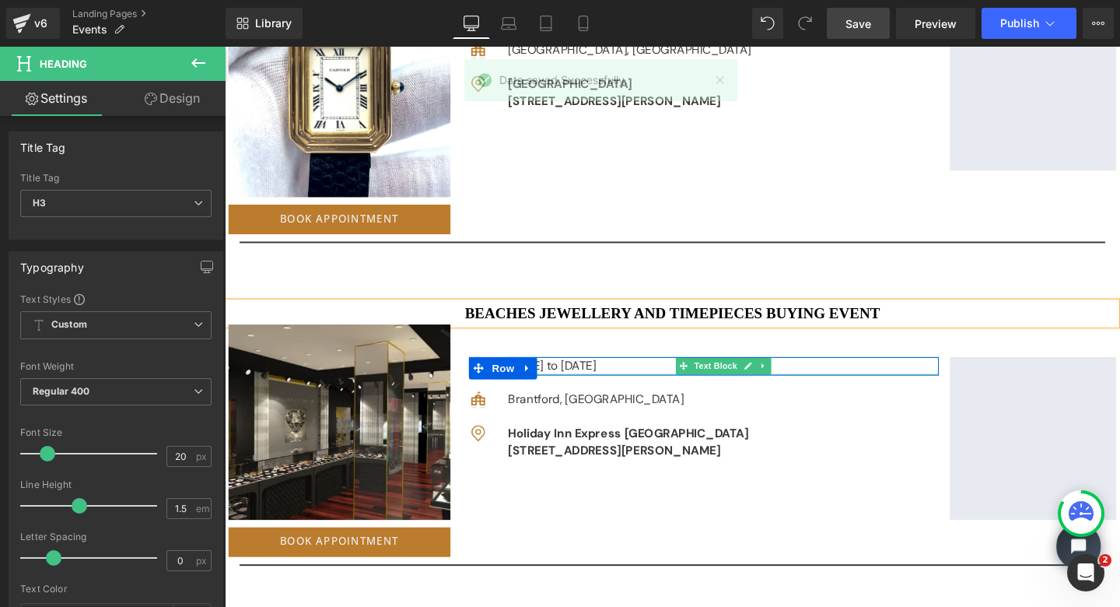
click at [614, 377] on p "[DATE] to [DATE]" at bounding box center [749, 382] width 453 height 19
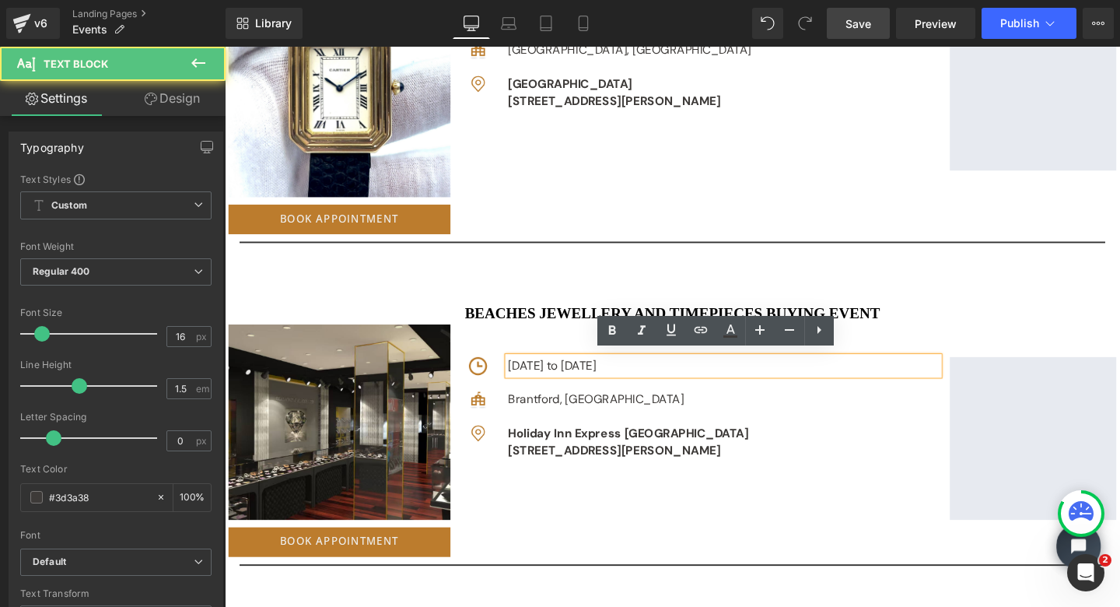
click at [610, 377] on p "[DATE] to [DATE]" at bounding box center [749, 382] width 453 height 19
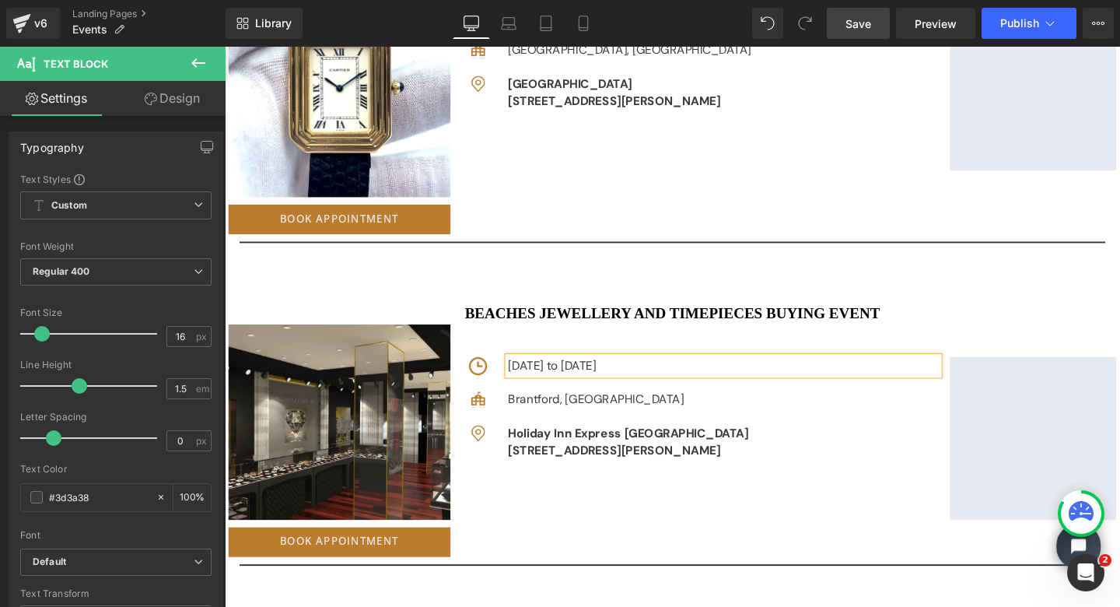
click at [800, 377] on p "[DATE] to [DATE]" at bounding box center [749, 382] width 453 height 19
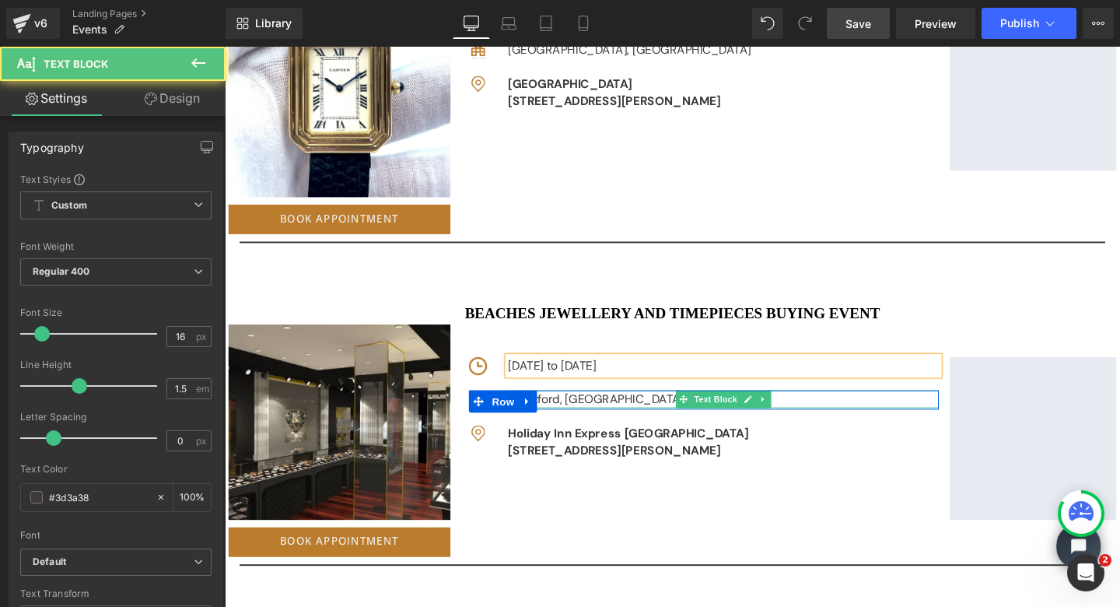
click at [573, 412] on div "Brantford, [GEOGRAPHIC_DATA]" at bounding box center [749, 417] width 453 height 19
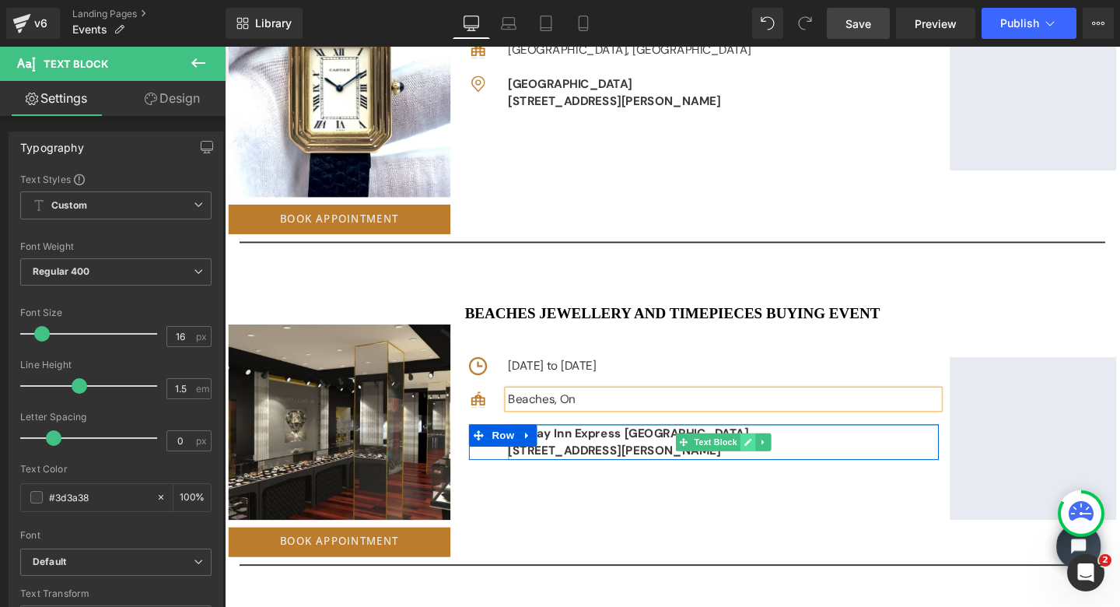
click at [772, 458] on icon at bounding box center [775, 462] width 8 height 8
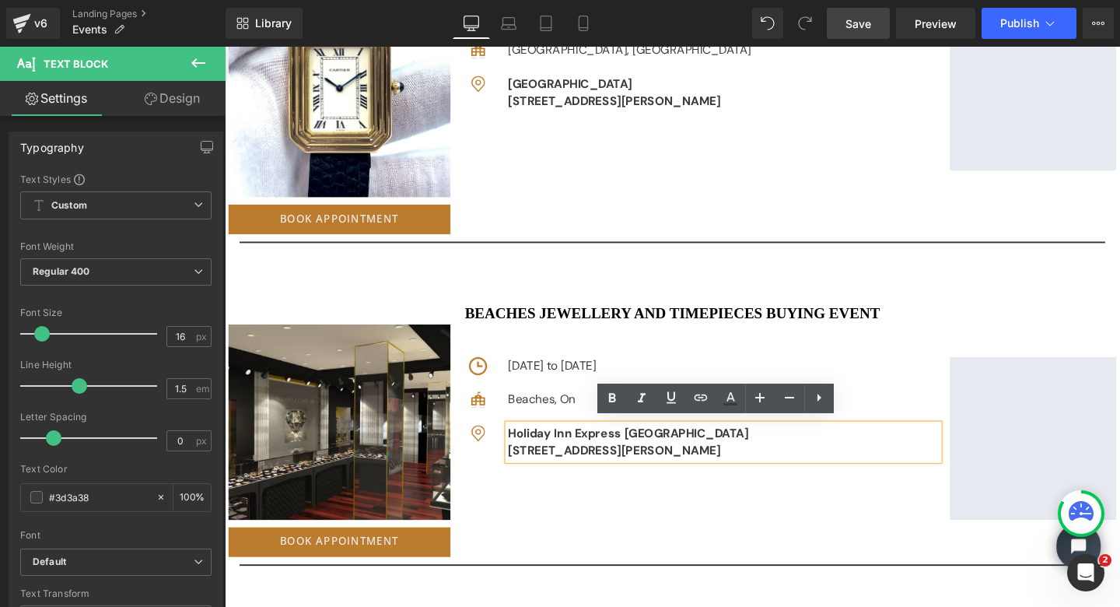
drag, startPoint x: 811, startPoint y: 466, endPoint x: 527, endPoint y: 443, distance: 284.9
click at [527, 443] on div "Image Holiday Inn Express Brantford [STREET_ADDRESS][PERSON_NAME] Text [GEOGRAP…" at bounding box center [729, 461] width 494 height 37
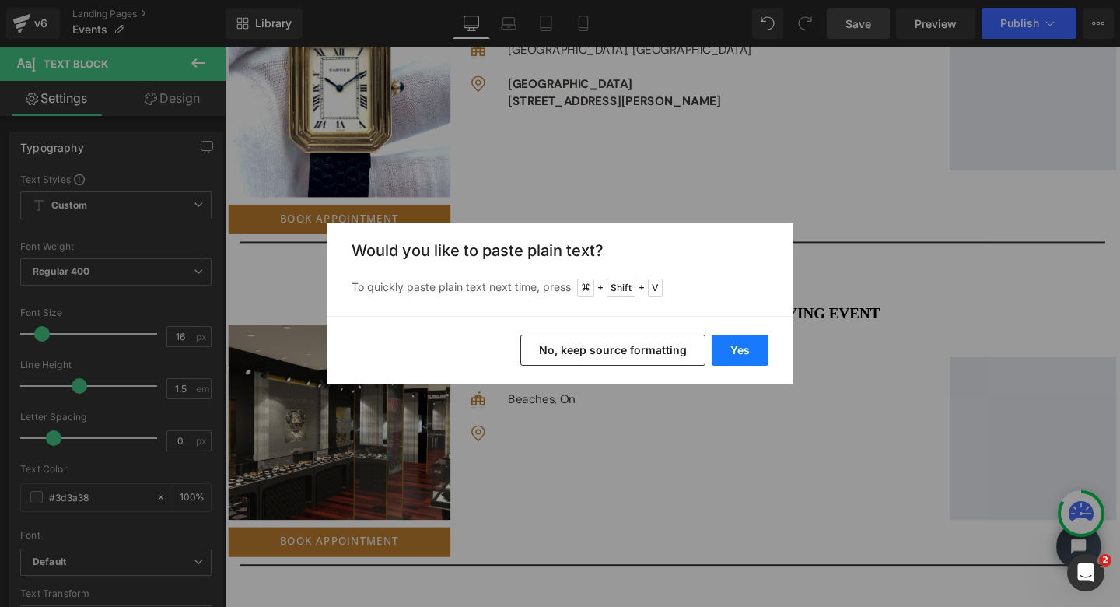
click at [745, 348] on button "Yes" at bounding box center [740, 350] width 57 height 31
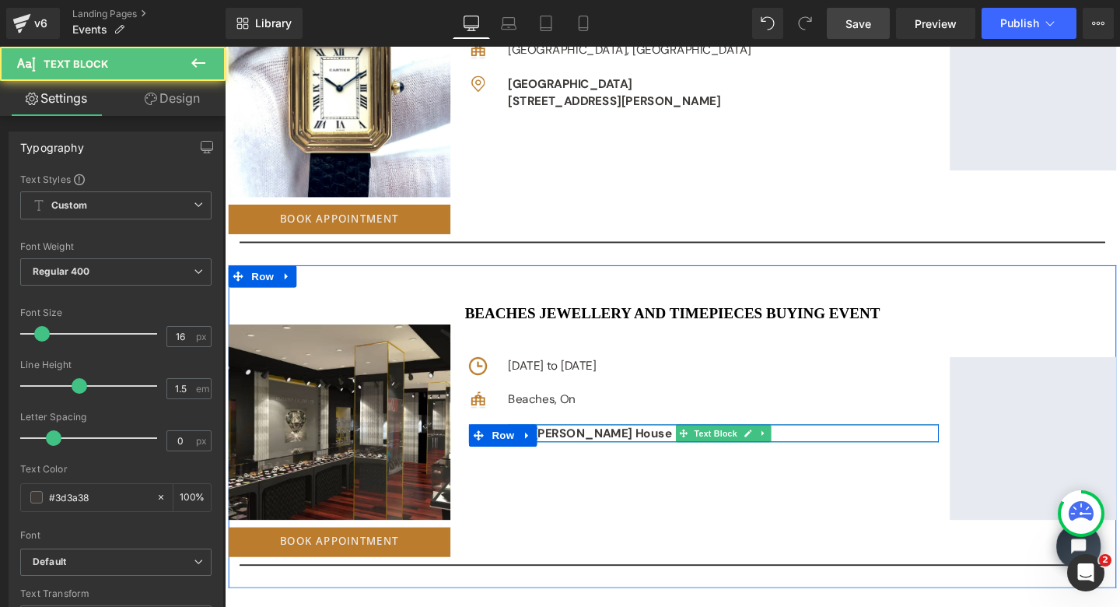
click at [692, 449] on p "The [PERSON_NAME] House" at bounding box center [749, 452] width 453 height 19
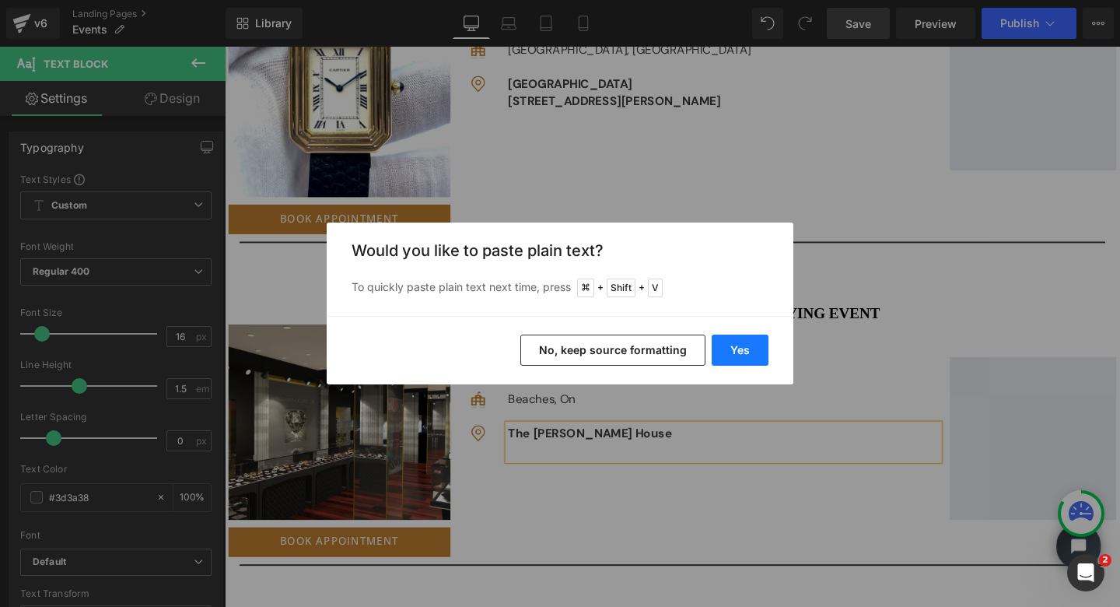
click at [730, 345] on button "Yes" at bounding box center [740, 350] width 57 height 31
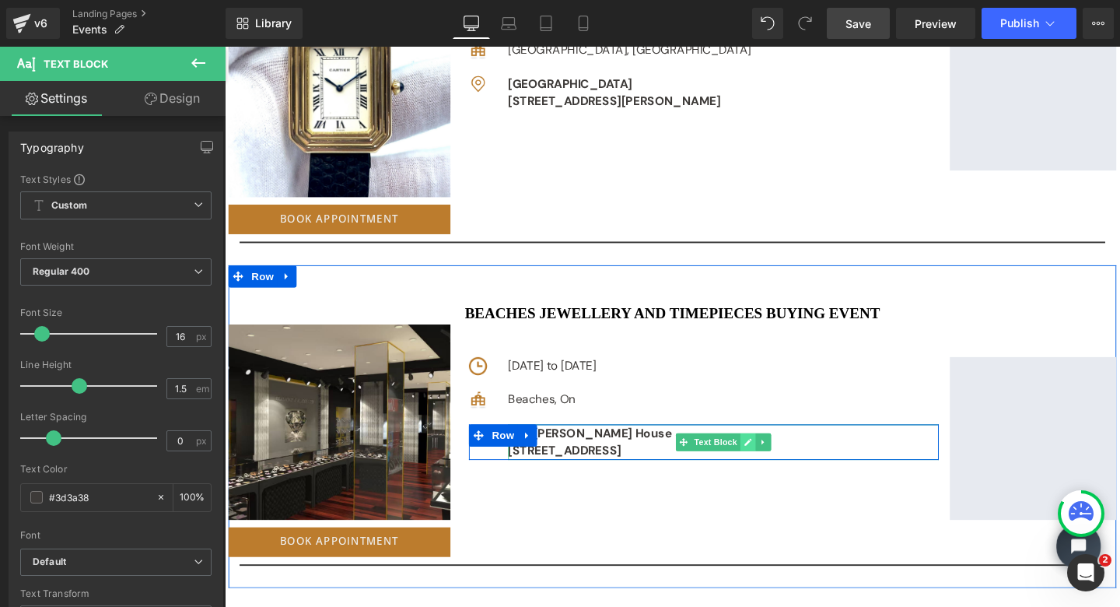
click at [773, 453] on link at bounding box center [775, 462] width 16 height 19
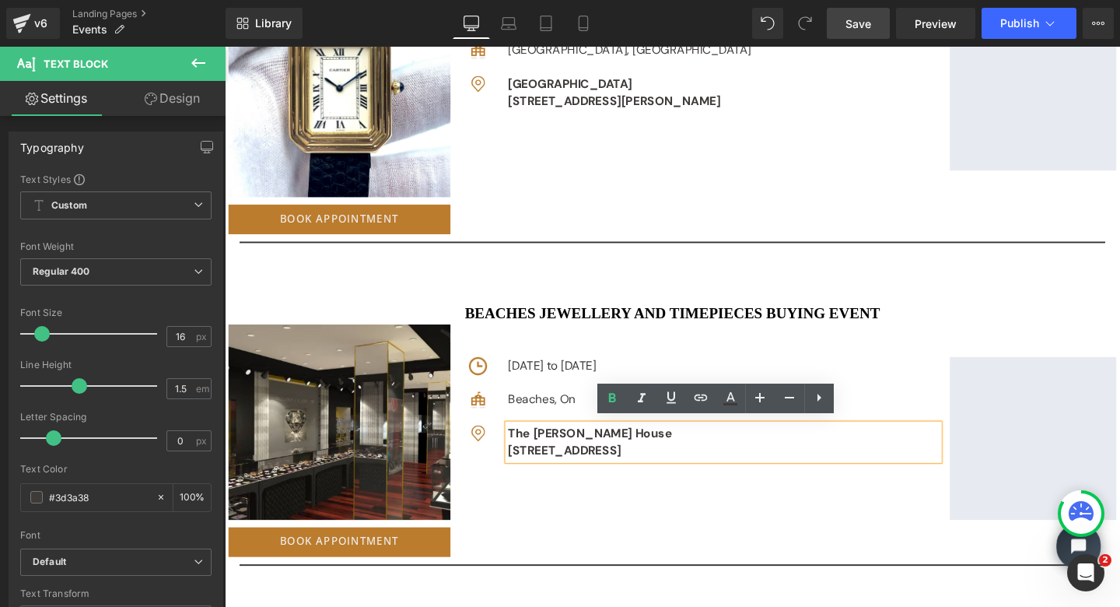
drag, startPoint x: 770, startPoint y: 465, endPoint x: 523, endPoint y: 440, distance: 248.7
click at [523, 443] on div "The [PERSON_NAME][GEOGRAPHIC_DATA] [STREET_ADDRESS]" at bounding box center [749, 461] width 453 height 37
copy div "The [PERSON_NAME][GEOGRAPHIC_DATA] [STREET_ADDRESS]"
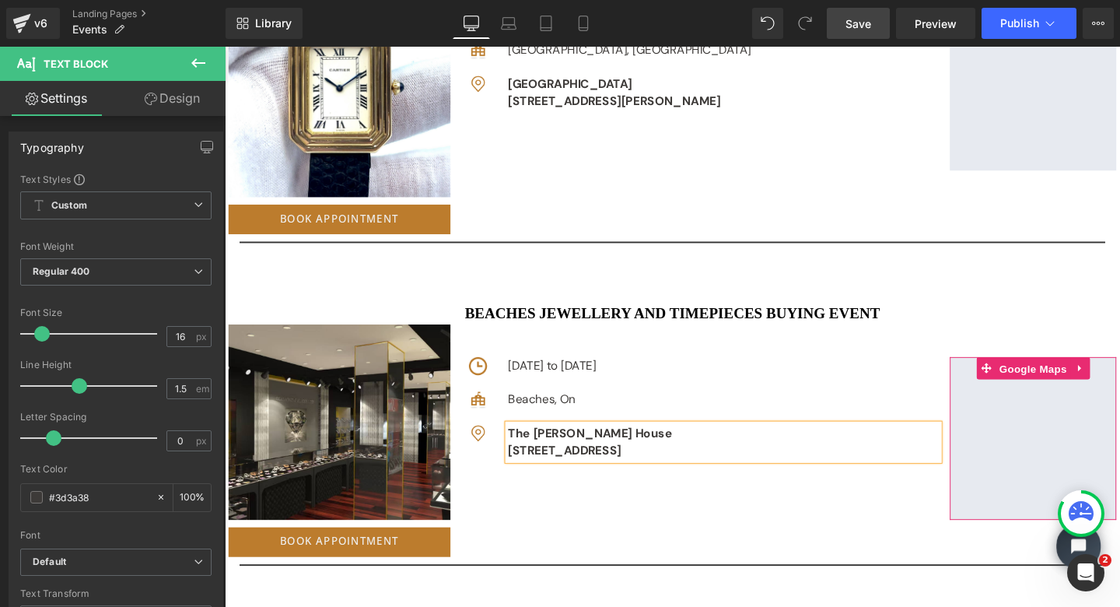
click at [1068, 379] on span "Google Maps" at bounding box center [1075, 384] width 79 height 23
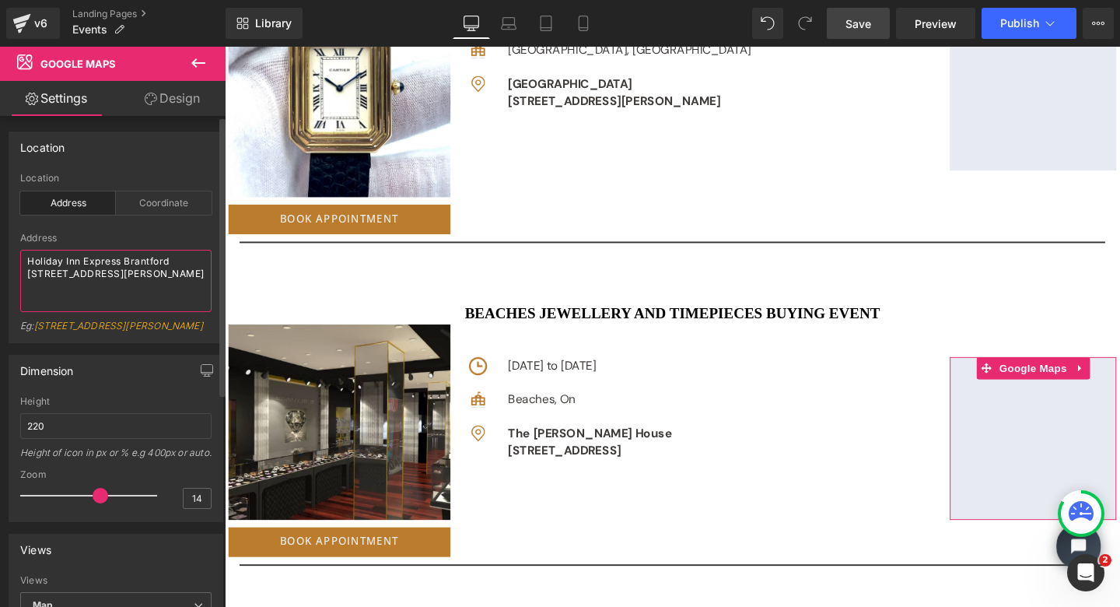
drag, startPoint x: 27, startPoint y: 268, endPoint x: 157, endPoint y: 311, distance: 137.0
click at [157, 311] on textarea "Holiday Inn Express Brantford [STREET_ADDRESS][PERSON_NAME]" at bounding box center [115, 281] width 191 height 62
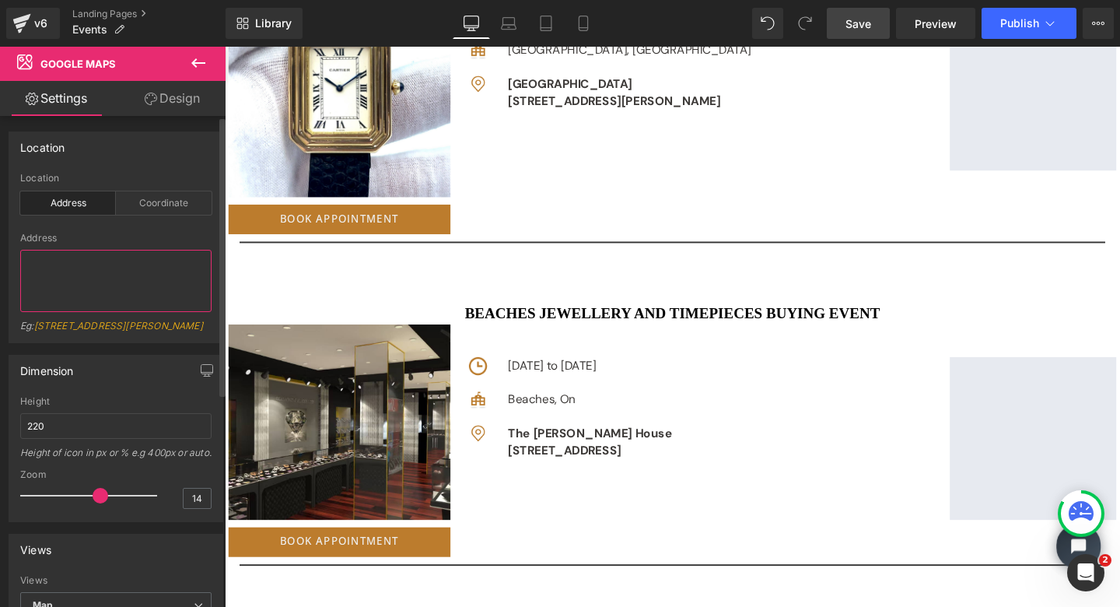
type textarea "The [PERSON_NAME][GEOGRAPHIC_DATA] [STREET_ADDRESS]"
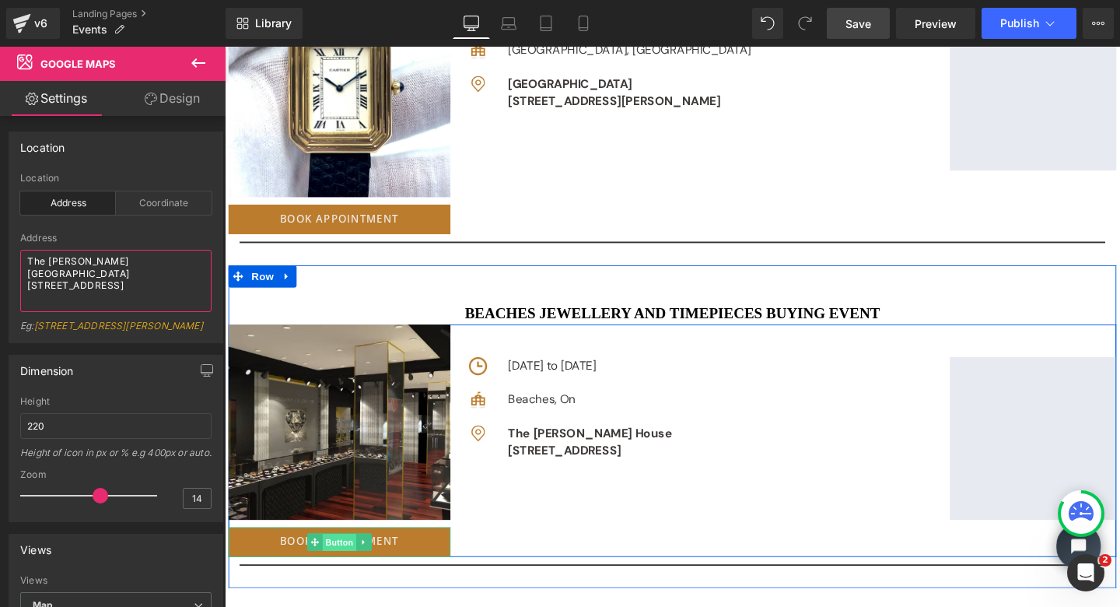
click at [338, 562] on span "Button" at bounding box center [346, 567] width 36 height 19
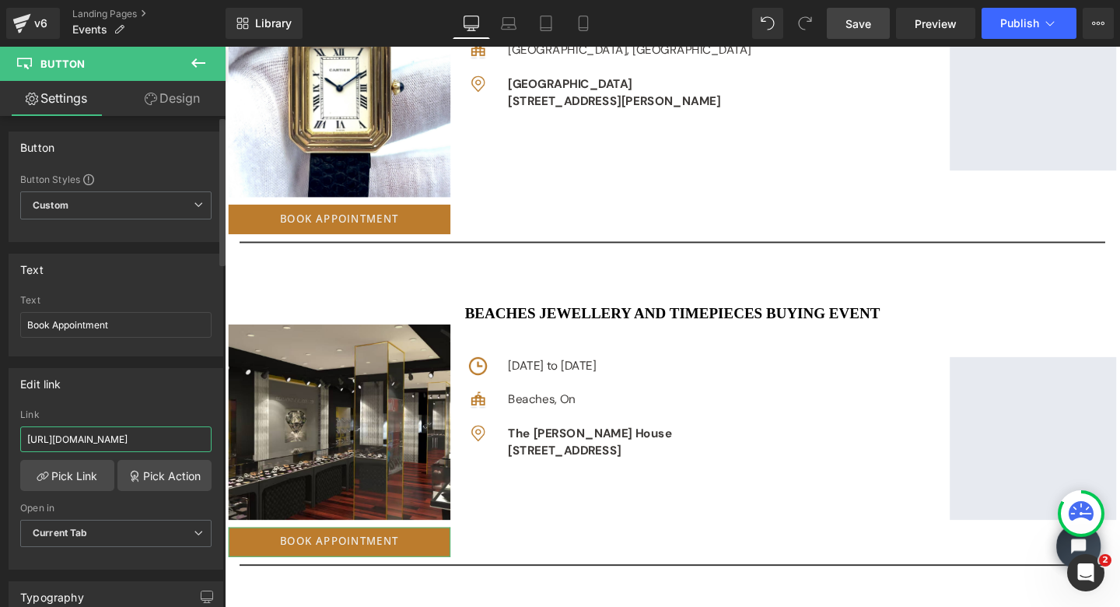
drag, startPoint x: 27, startPoint y: 439, endPoint x: 204, endPoint y: 446, distance: 176.8
click at [204, 446] on input "[URL][DOMAIN_NAME]" at bounding box center [115, 439] width 191 height 26
paste input "[URL][DOMAIN_NAME]"
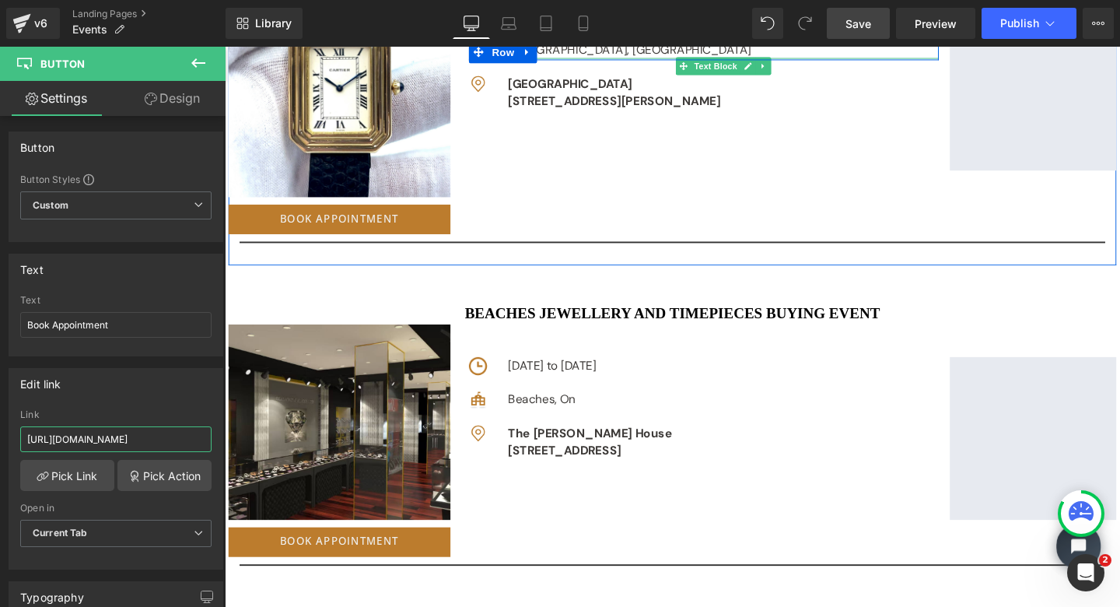
type input "[URL][DOMAIN_NAME]"
click at [863, 21] on span "Save" at bounding box center [859, 24] width 26 height 16
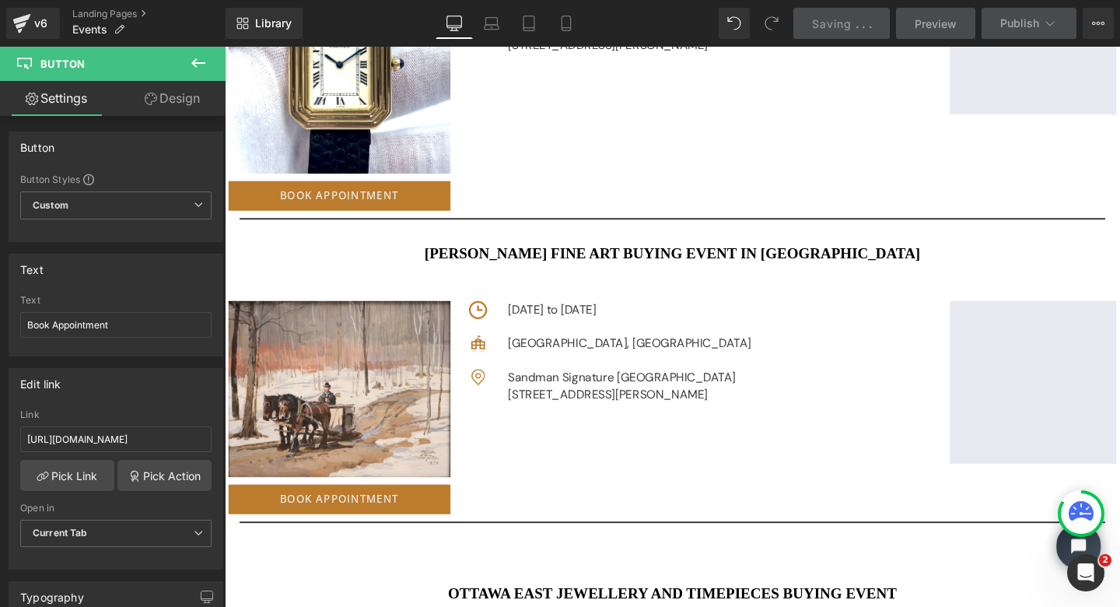
scroll to position [2761, 0]
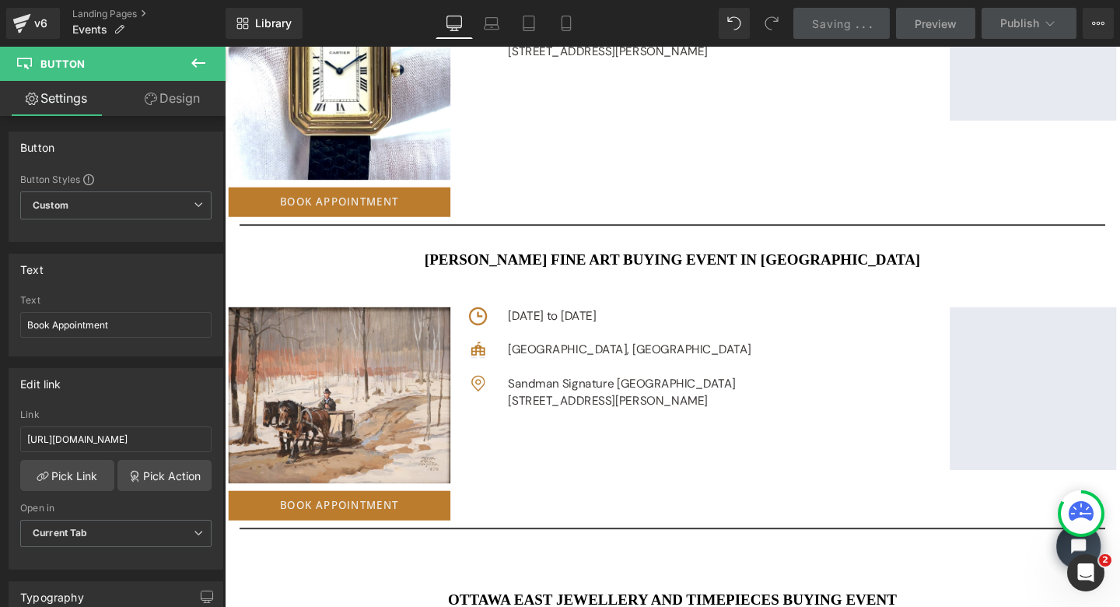
click at [897, 265] on h3 "[PERSON_NAME] FINE ART BUYING EVENT IN [GEOGRAPHIC_DATA]" at bounding box center [695, 269] width 941 height 23
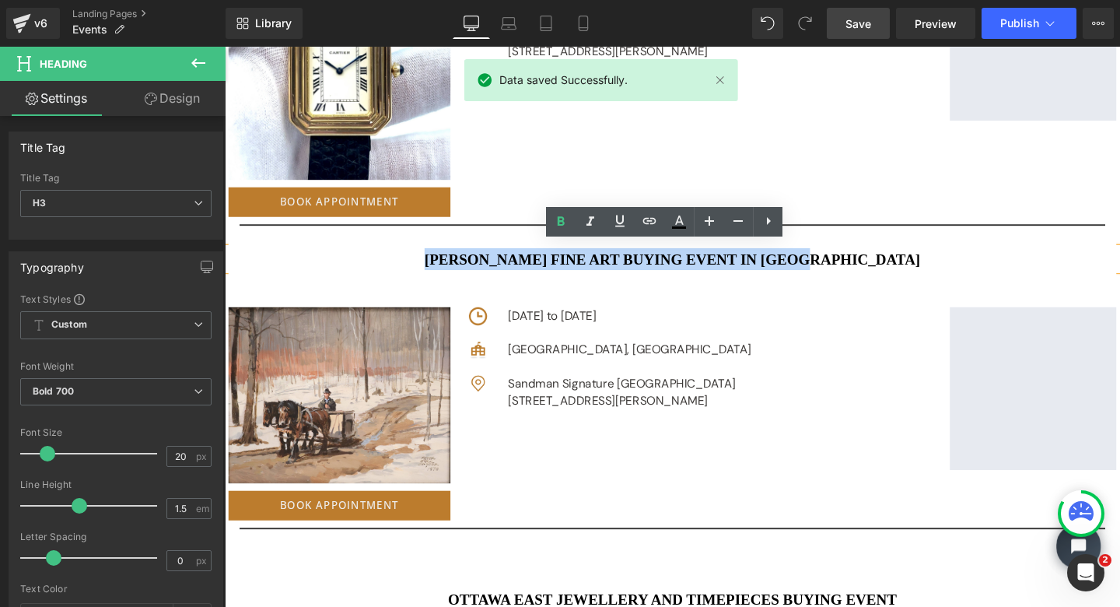
drag, startPoint x: 899, startPoint y: 265, endPoint x: 486, endPoint y: 270, distance: 414.0
click at [486, 270] on h3 "[PERSON_NAME] FINE ART BUYING EVENT IN [GEOGRAPHIC_DATA]" at bounding box center [695, 269] width 941 height 23
copy h3 "[PERSON_NAME] FINE ART BUYING EVENT IN [GEOGRAPHIC_DATA]"
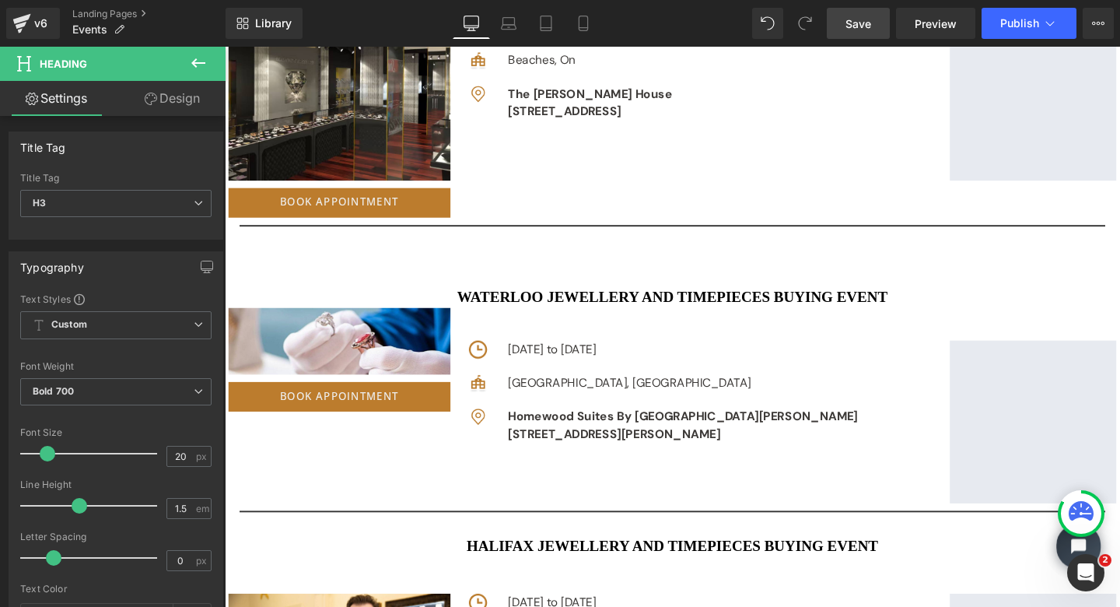
scroll to position [1813, 0]
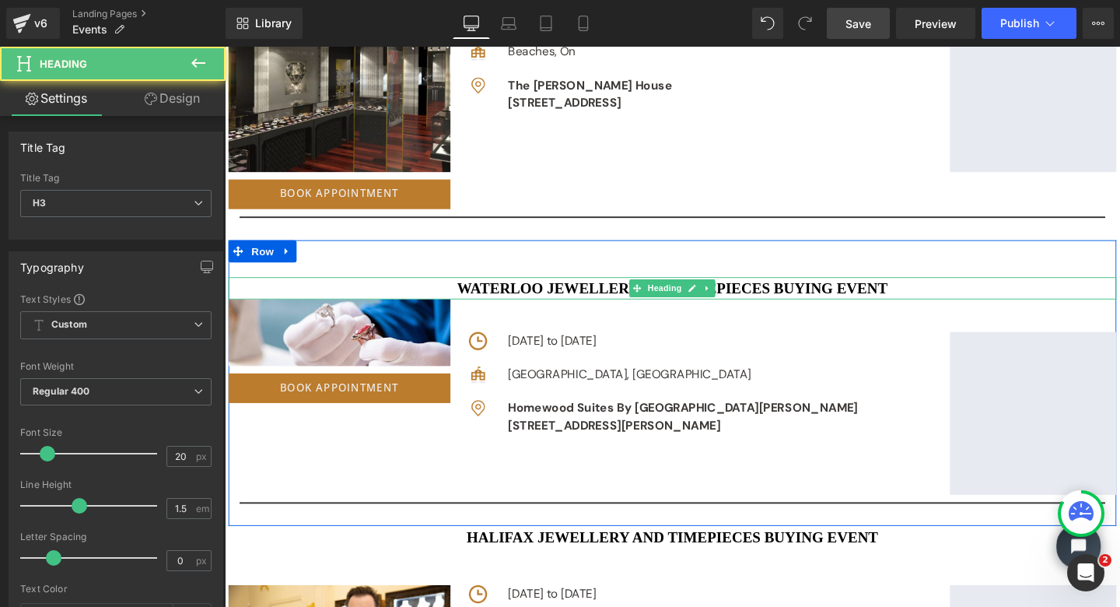
click at [920, 292] on h3 "Waterloo JEWELLERY AND TIMEPIECES BUYING EVENT" at bounding box center [696, 300] width 934 height 23
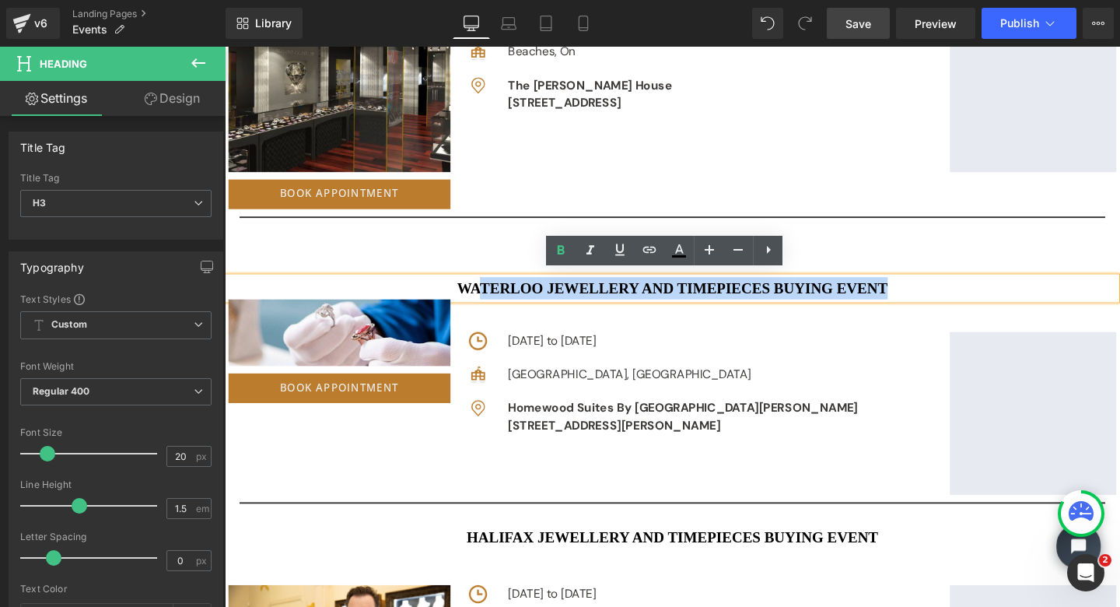
drag, startPoint x: 922, startPoint y: 296, endPoint x: 492, endPoint y: 300, distance: 430.3
click at [492, 300] on h3 "Waterloo JEWELLERY AND TIMEPIECES BUYING EVENT" at bounding box center [696, 300] width 934 height 23
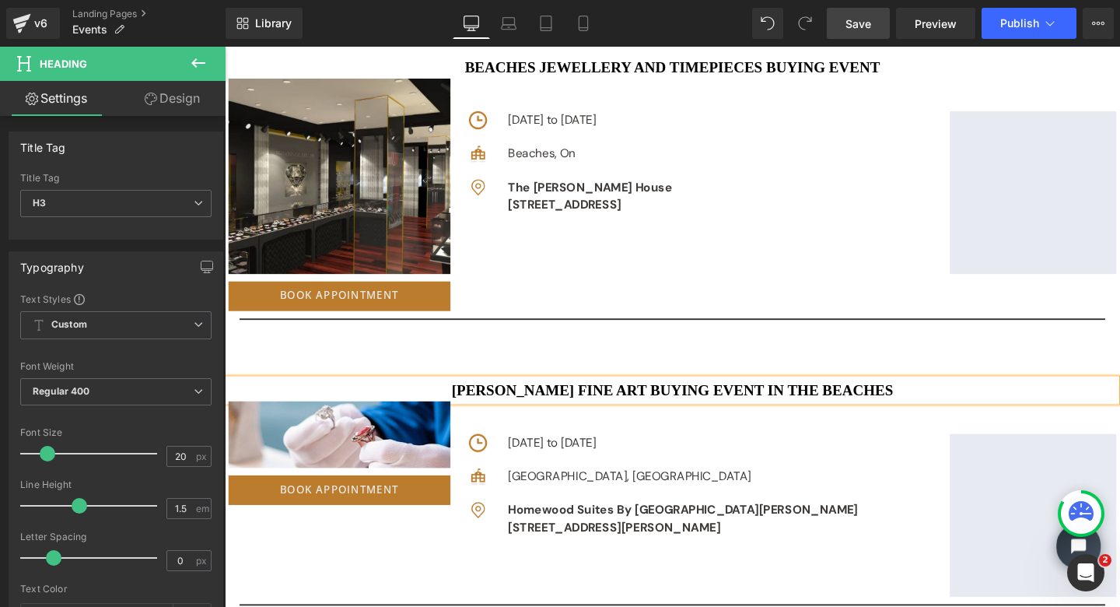
scroll to position [1749, 0]
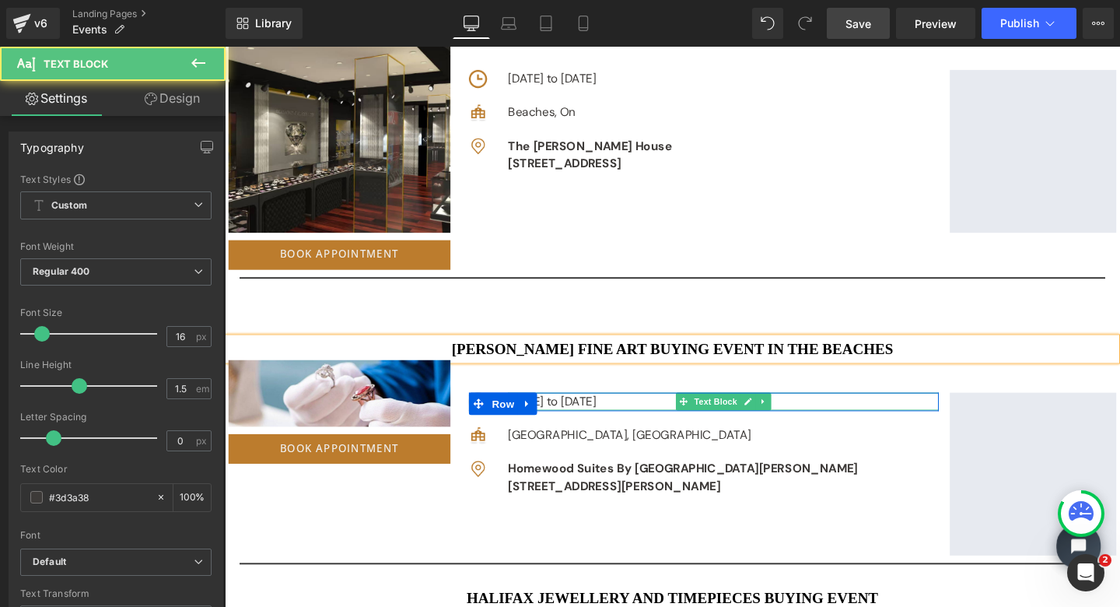
click at [614, 414] on p "[DATE] to [DATE]" at bounding box center [749, 419] width 453 height 19
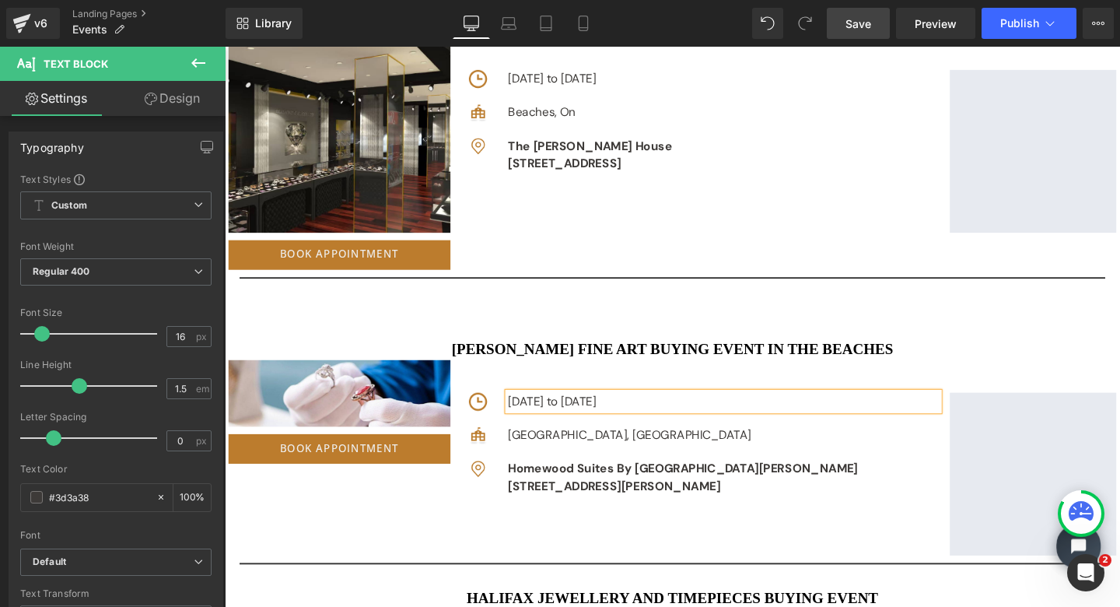
click at [803, 415] on p "[DATE] to [DATE]" at bounding box center [749, 419] width 453 height 19
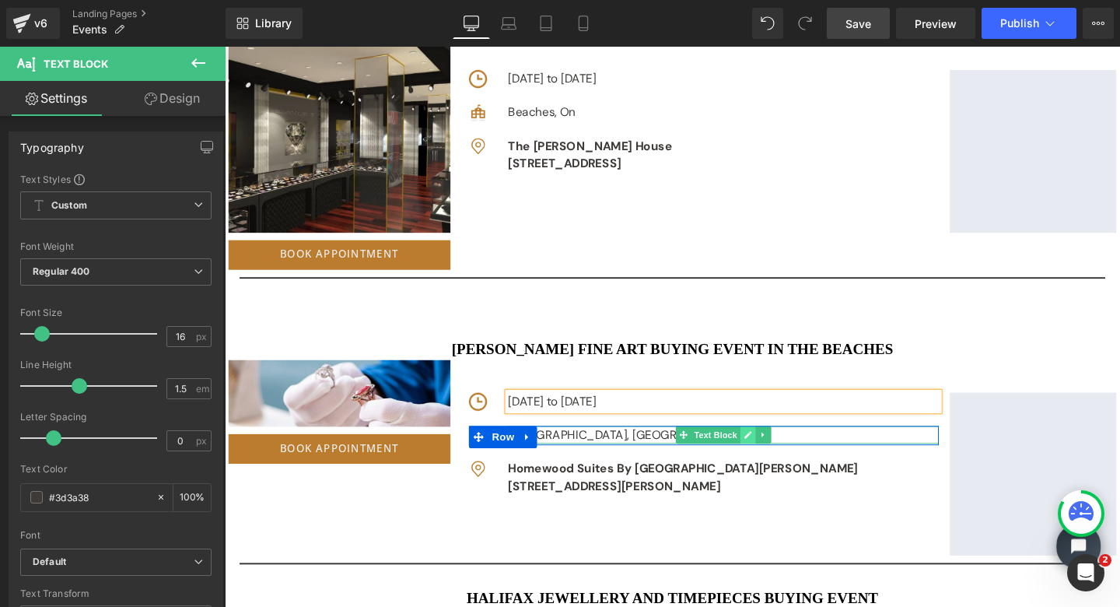
click at [767, 446] on link at bounding box center [775, 454] width 16 height 19
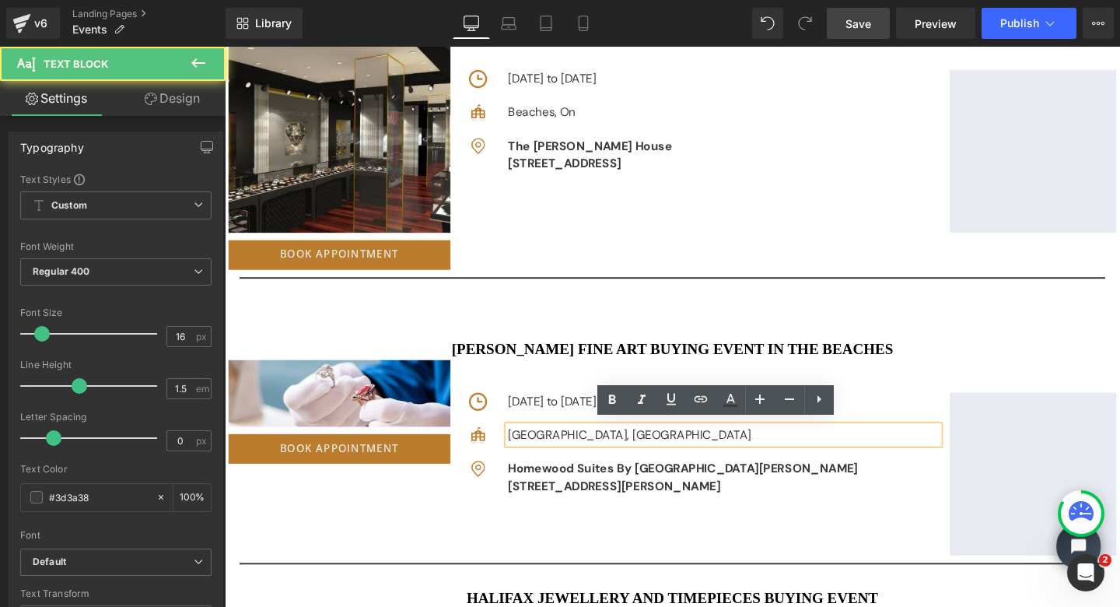
click at [572, 451] on div "[GEOGRAPHIC_DATA], [GEOGRAPHIC_DATA]" at bounding box center [749, 454] width 453 height 19
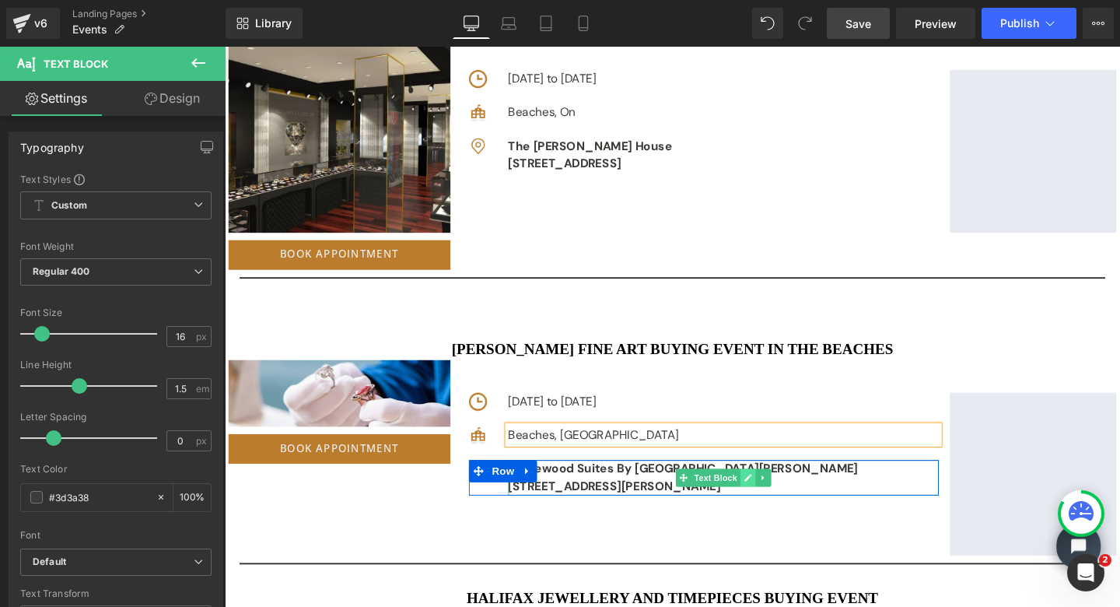
click at [770, 495] on icon at bounding box center [774, 499] width 9 height 9
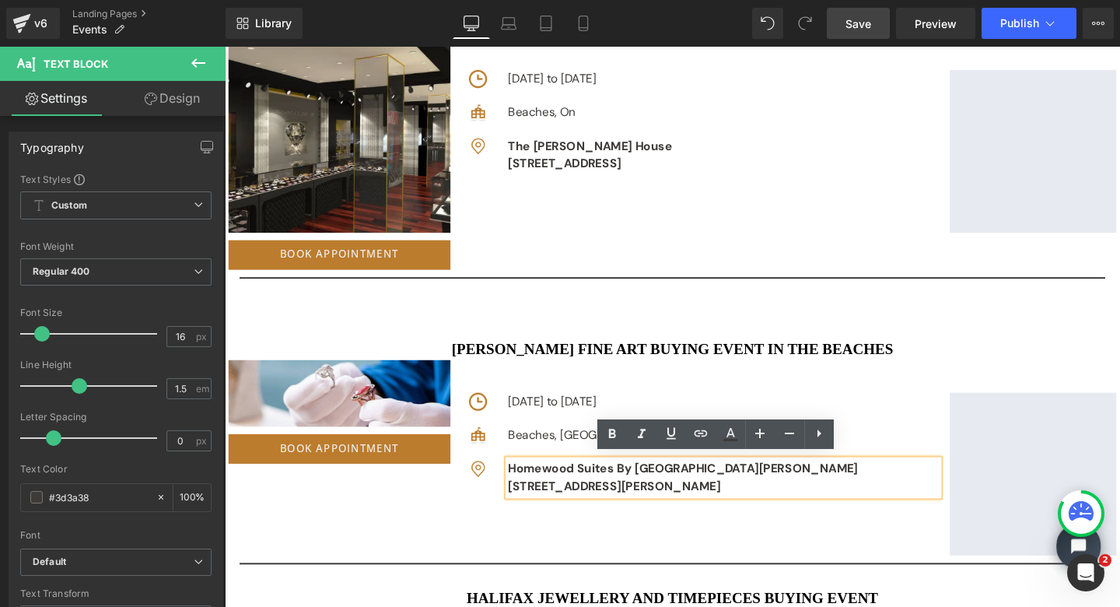
drag, startPoint x: 770, startPoint y: 507, endPoint x: 524, endPoint y: 481, distance: 247.3
click at [524, 481] on div "Image Homewood Suites By [GEOGRAPHIC_DATA] St [PERSON_NAME] [STREET_ADDRESS][PE…" at bounding box center [729, 499] width 494 height 37
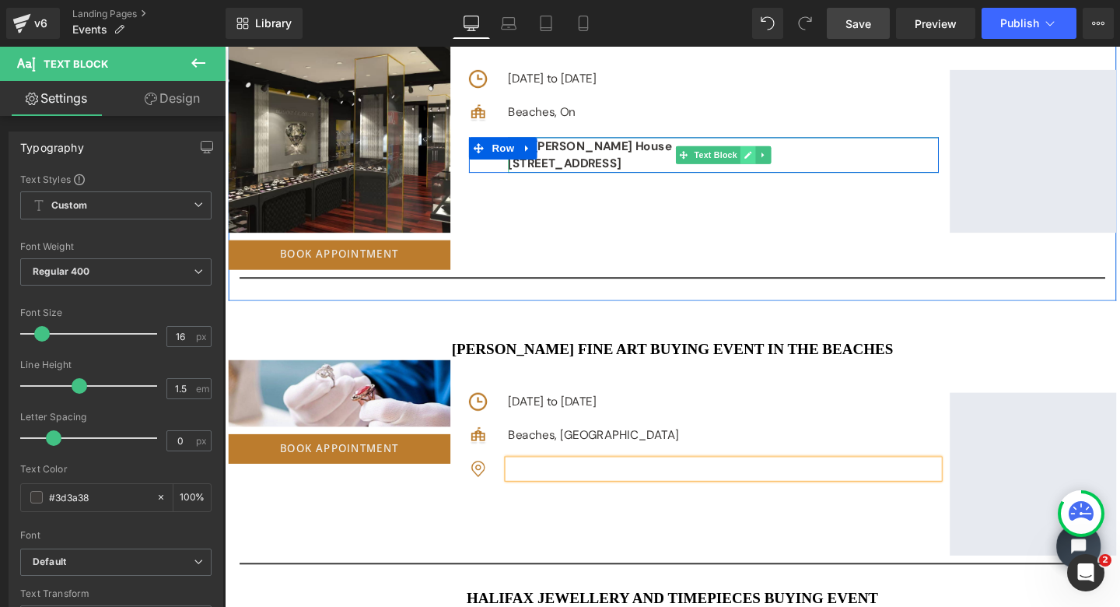
click at [771, 156] on icon at bounding box center [775, 160] width 8 height 8
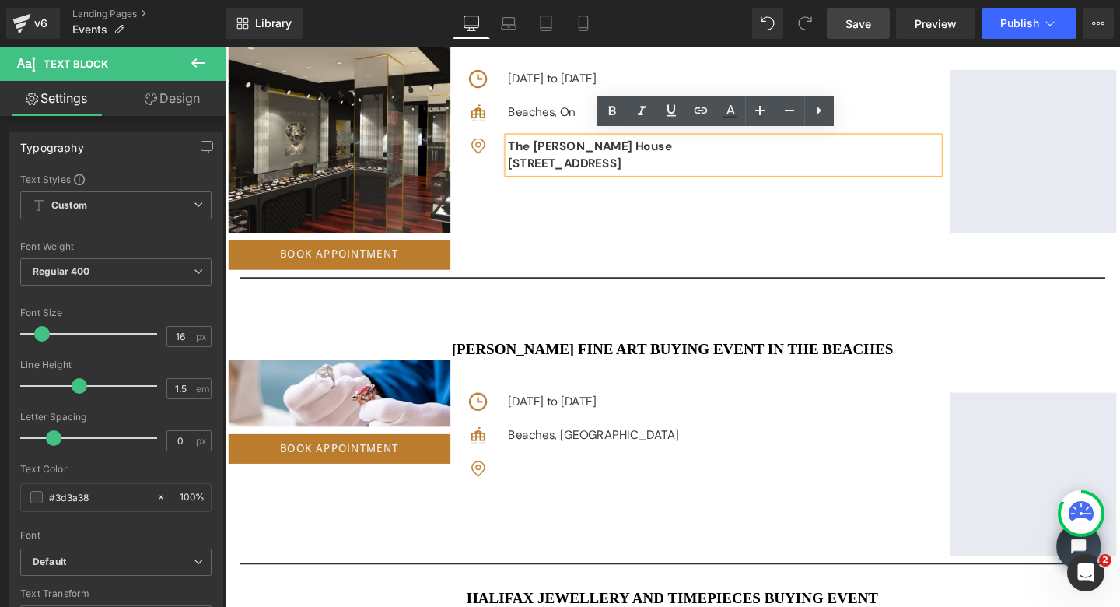
drag, startPoint x: 766, startPoint y: 163, endPoint x: 517, endPoint y: 142, distance: 249.9
click at [517, 142] on div "Image The [PERSON_NAME][GEOGRAPHIC_DATA] [STREET_ADDRESS] Text [GEOGRAPHIC_DATA]" at bounding box center [729, 160] width 494 height 37
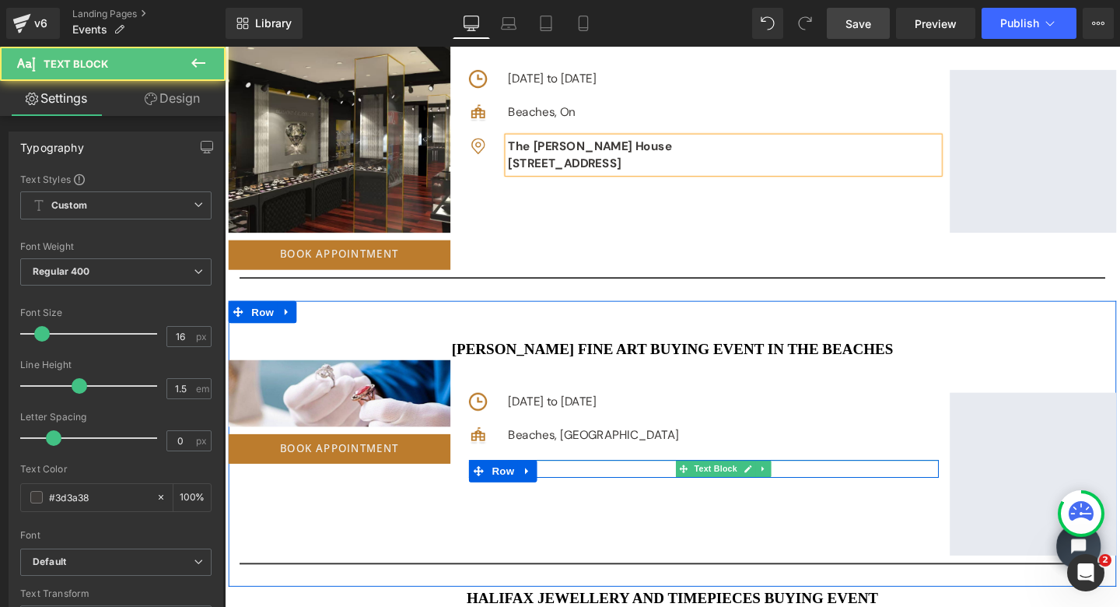
click at [566, 486] on p at bounding box center [749, 490] width 453 height 19
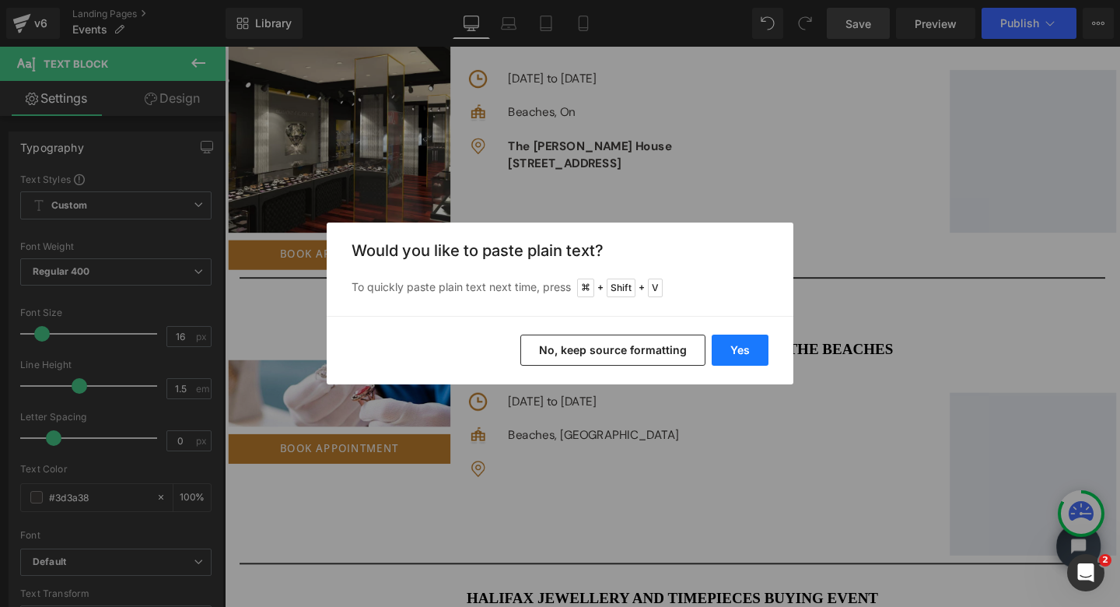
click at [742, 353] on button "Yes" at bounding box center [740, 350] width 57 height 31
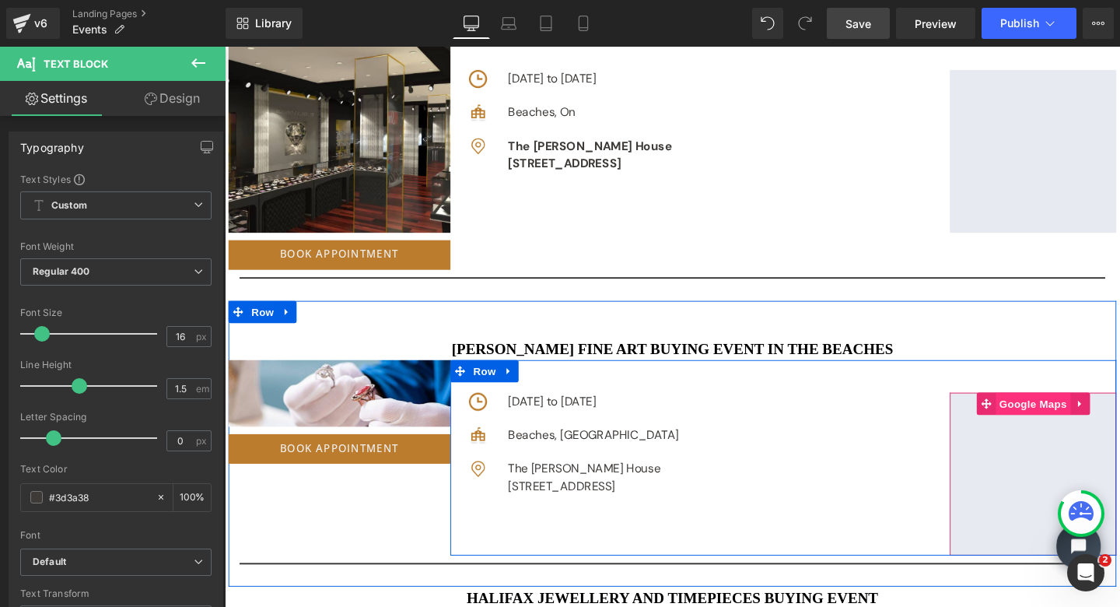
click at [1060, 419] on span "Google Maps" at bounding box center [1075, 421] width 79 height 23
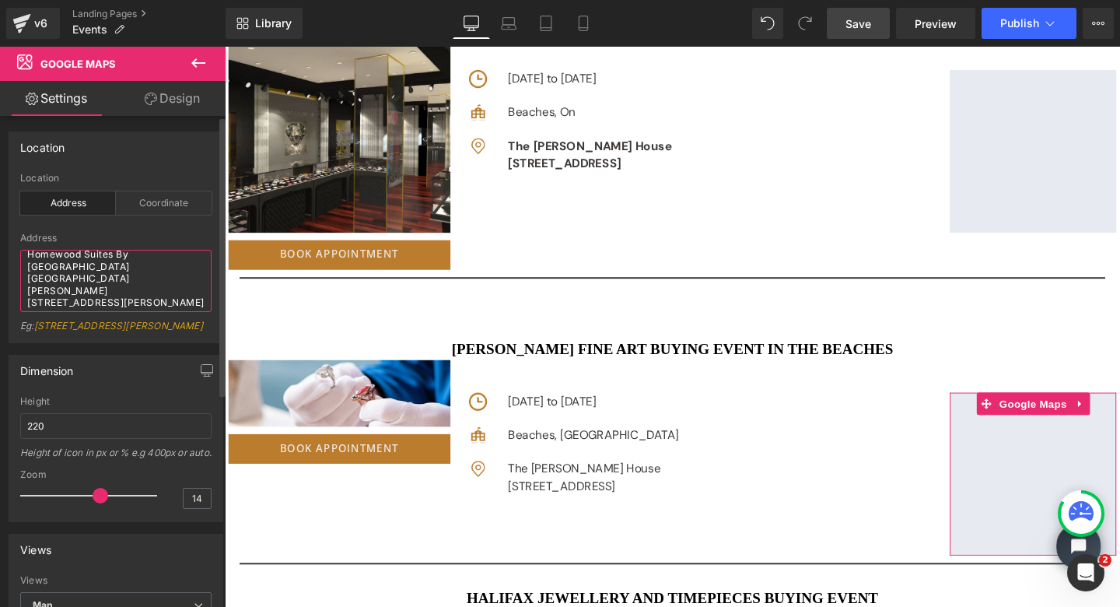
scroll to position [9, 0]
drag, startPoint x: 27, startPoint y: 272, endPoint x: 169, endPoint y: 314, distance: 147.7
click at [169, 314] on div "Address Homewood Suites By [GEOGRAPHIC_DATA][PERSON_NAME] [STREET_ADDRESS][PERS…" at bounding box center [115, 288] width 191 height 110
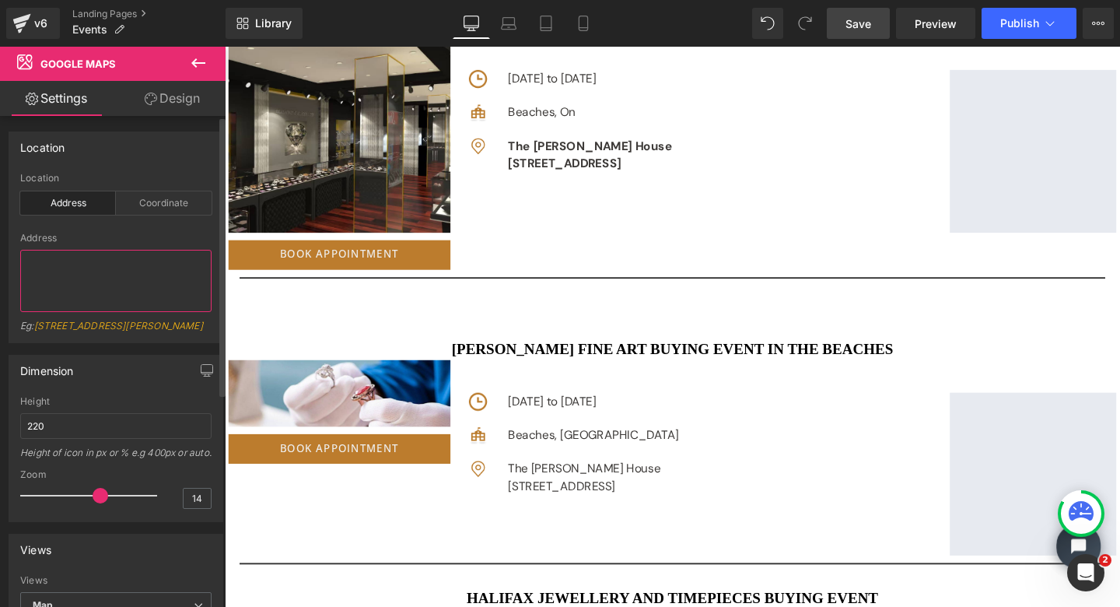
paste textarea "The [PERSON_NAME][GEOGRAPHIC_DATA] [STREET_ADDRESS]"
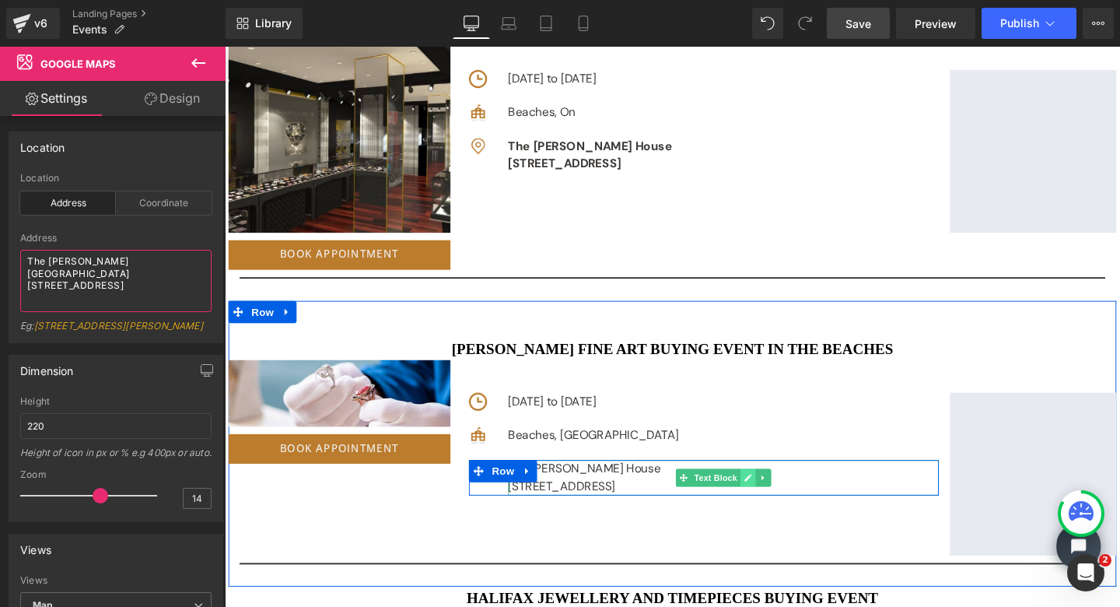
type textarea "The [PERSON_NAME][GEOGRAPHIC_DATA] [STREET_ADDRESS]"
click at [767, 495] on link at bounding box center [775, 499] width 16 height 19
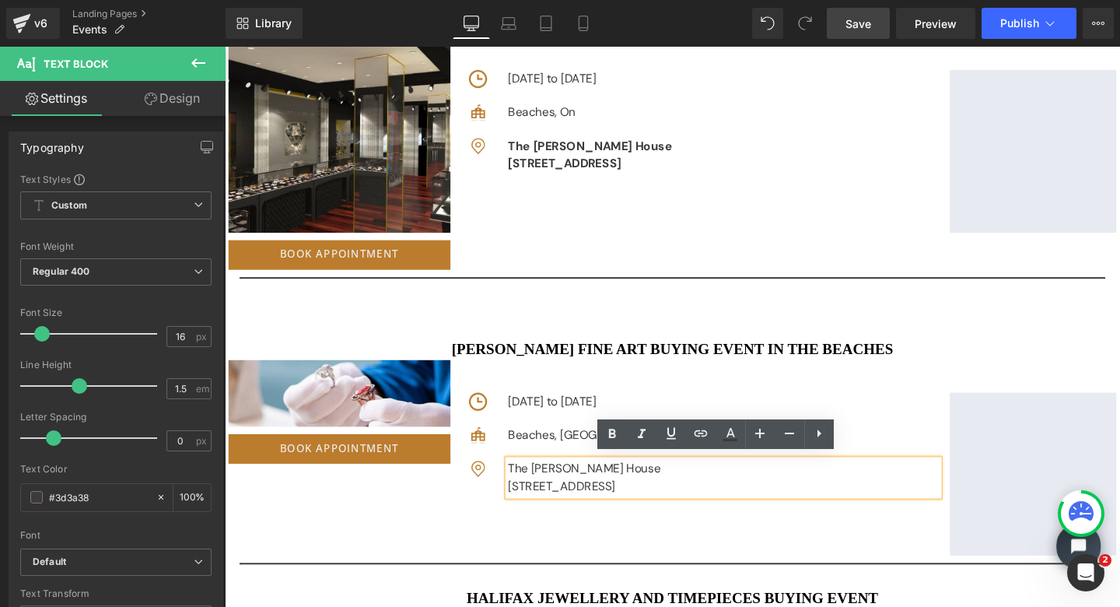
drag, startPoint x: 762, startPoint y: 501, endPoint x: 889, endPoint y: 482, distance: 128.3
click at [517, 487] on div "Image The [PERSON_NAME][GEOGRAPHIC_DATA] [STREET_ADDRESS] Text [GEOGRAPHIC_DATA]" at bounding box center [729, 499] width 494 height 37
click at [614, 434] on icon at bounding box center [611, 433] width 7 height 9
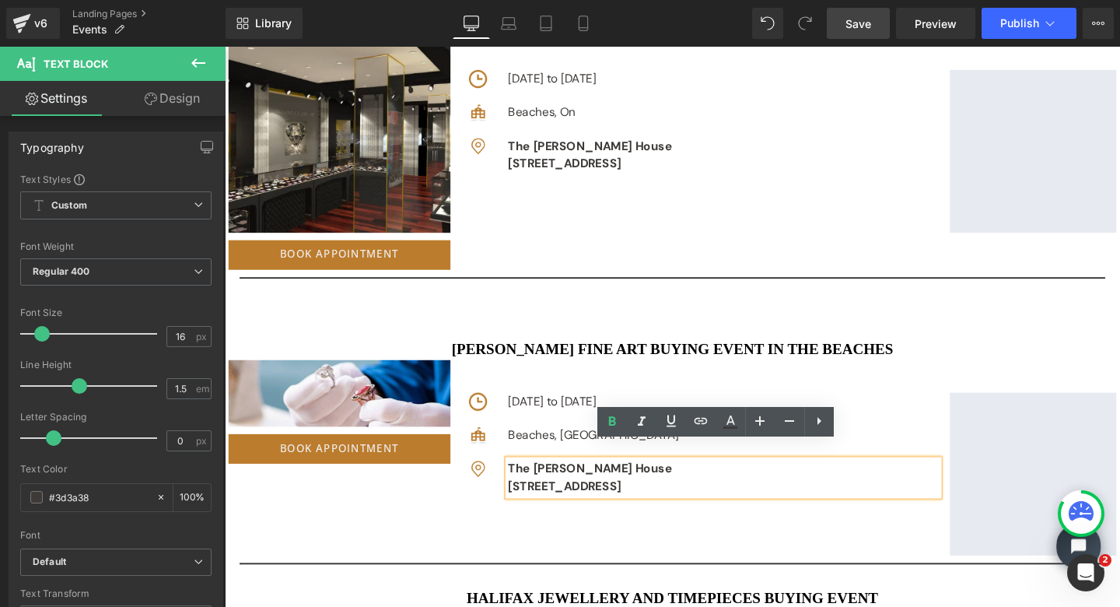
scroll to position [1800, 0]
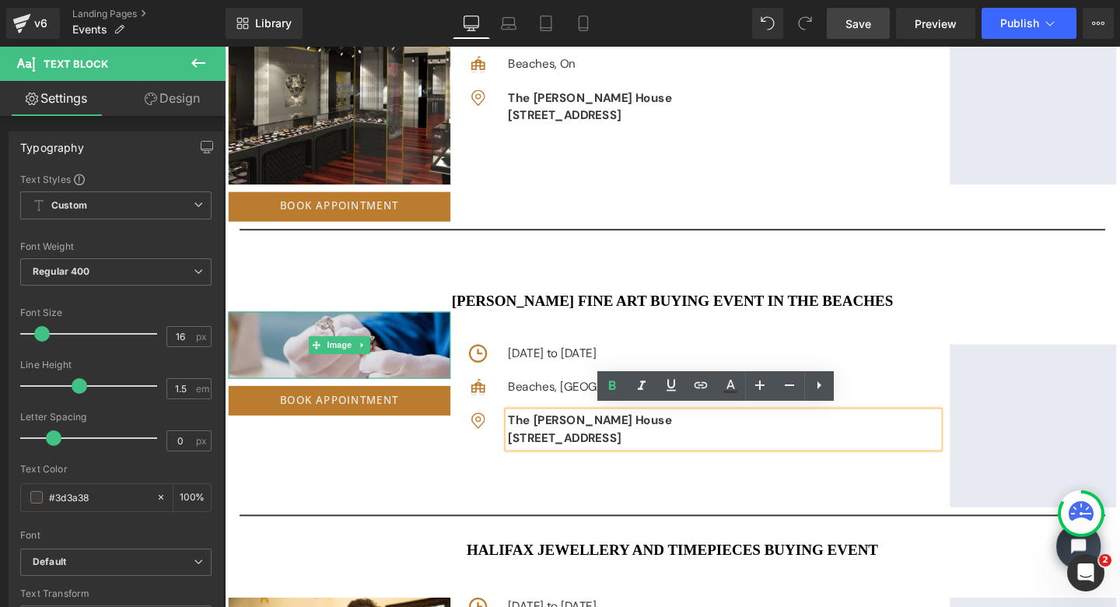
click at [349, 344] on img at bounding box center [345, 360] width 233 height 70
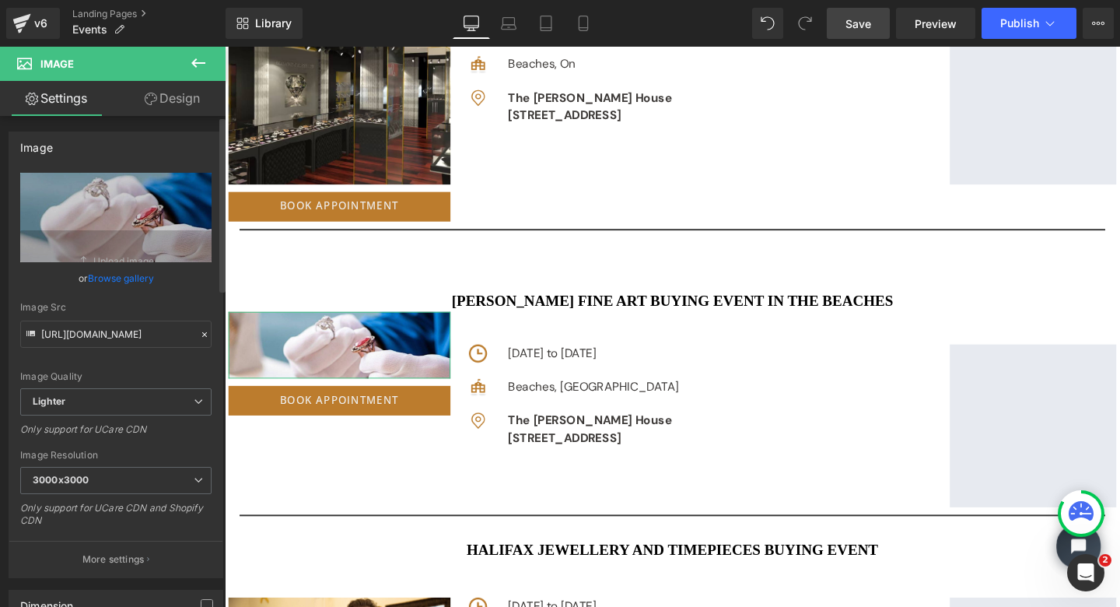
click at [101, 276] on link "Browse gallery" at bounding box center [121, 278] width 66 height 27
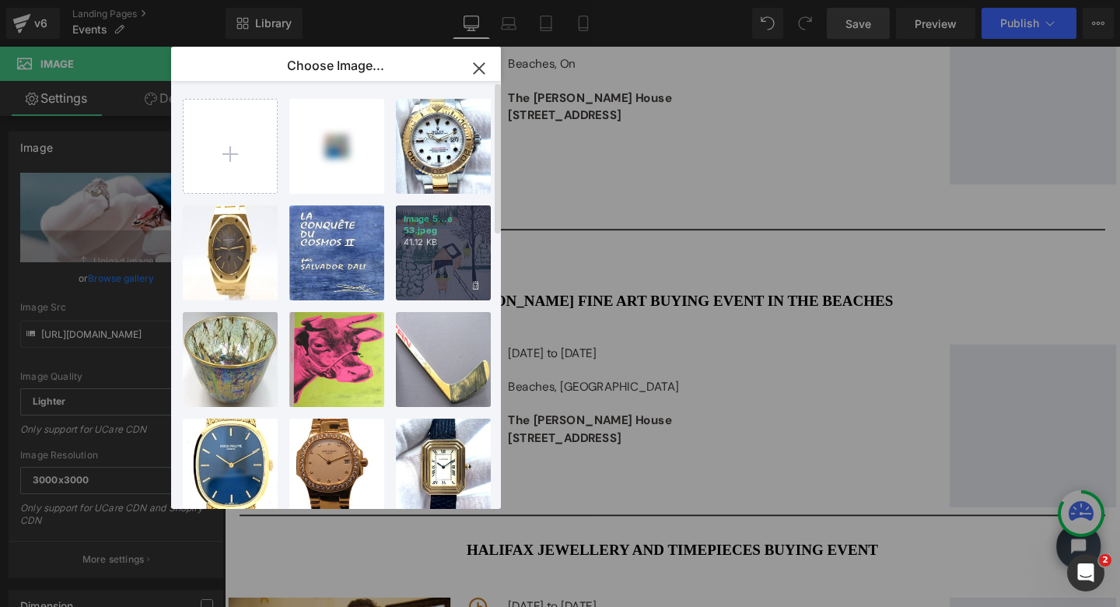
click at [447, 258] on div "Image 5...e 53.jpeg 41.12 KB" at bounding box center [443, 252] width 95 height 95
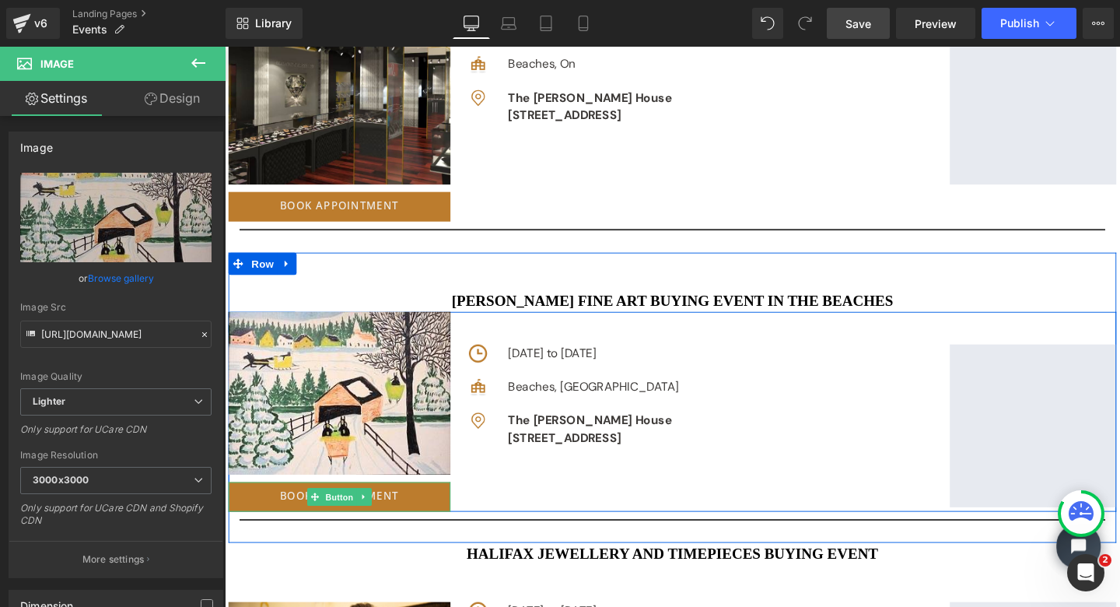
click at [338, 518] on span "Button" at bounding box center [346, 520] width 36 height 19
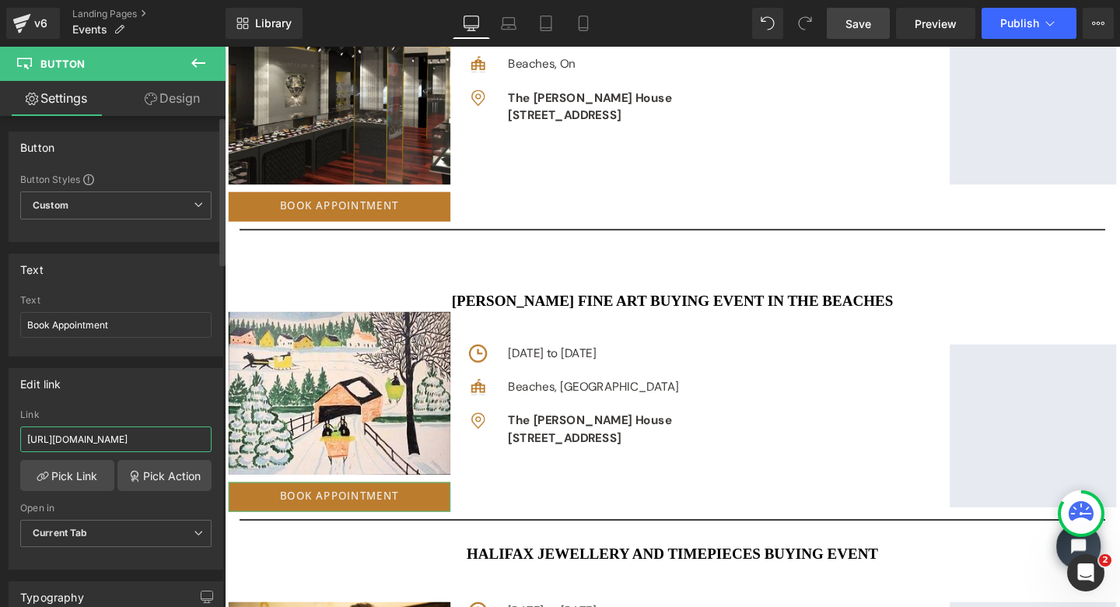
drag, startPoint x: 25, startPoint y: 440, endPoint x: 216, endPoint y: 440, distance: 191.4
click at [216, 440] on div "Edit link [URL][DOMAIN_NAME] Link [URL][DOMAIN_NAME] Pick Link Pick Action Curr…" at bounding box center [116, 469] width 215 height 202
paste input "[URL][DOMAIN_NAME]"
type input "[URL][DOMAIN_NAME]"
click at [865, 23] on span "Save" at bounding box center [859, 24] width 26 height 16
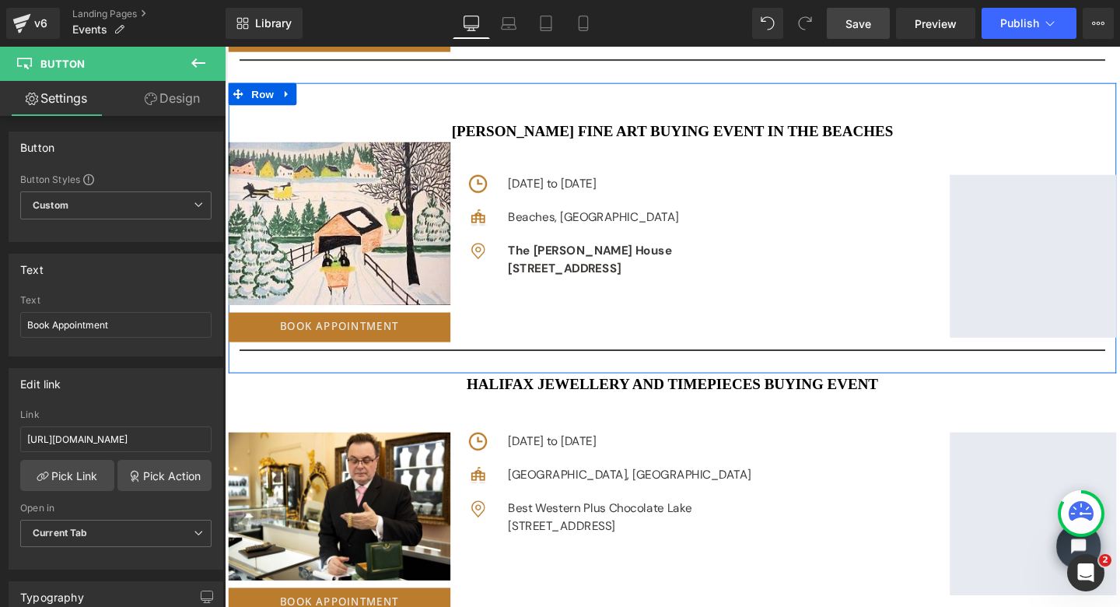
scroll to position [1985, 0]
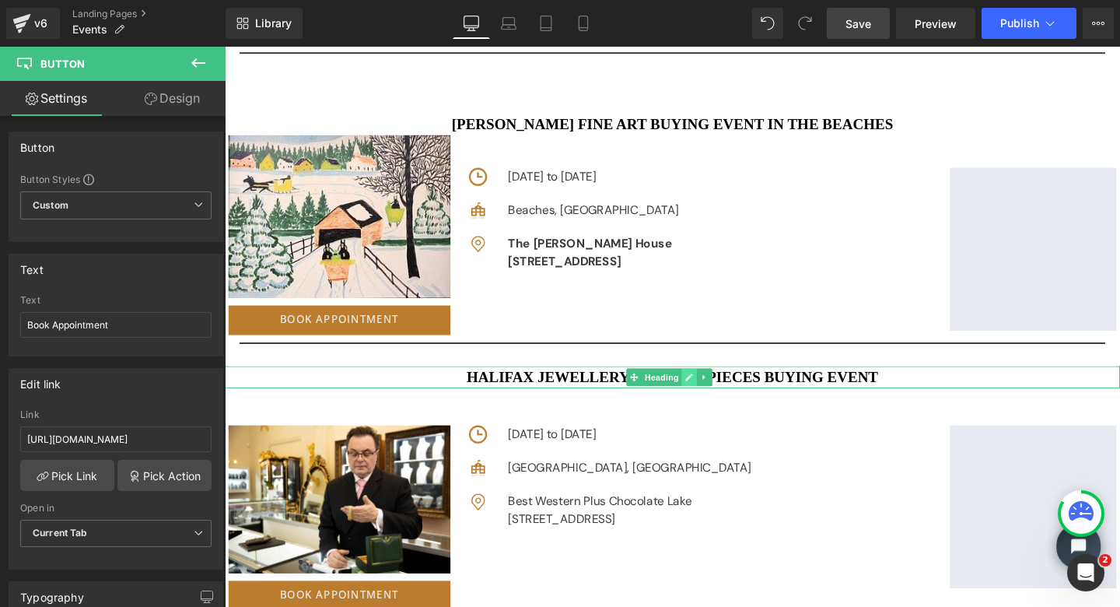
click at [711, 390] on icon at bounding box center [713, 394] width 9 height 9
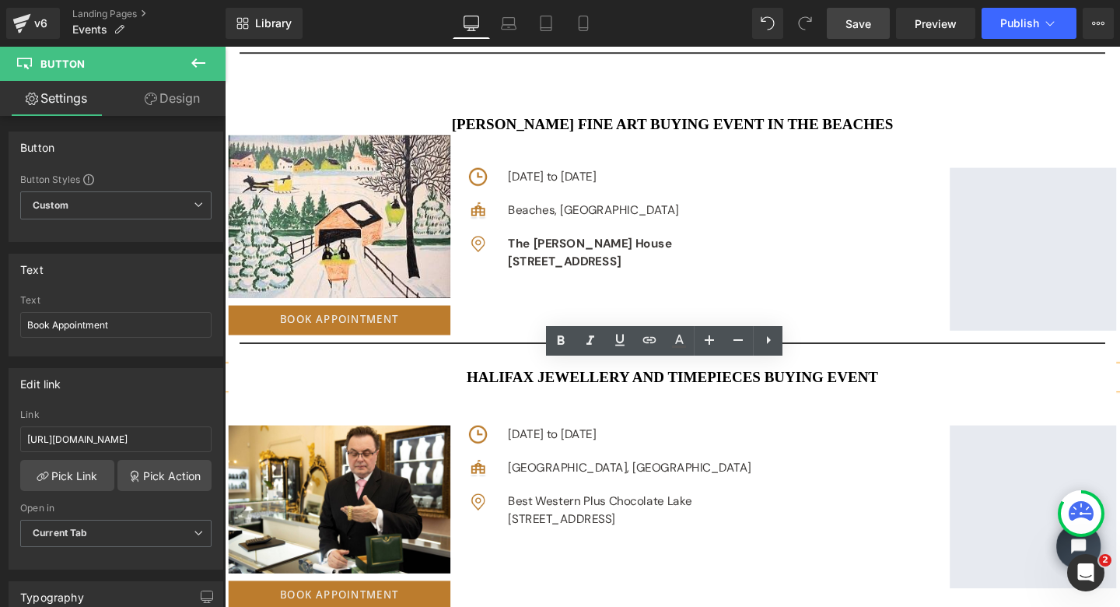
click at [547, 391] on h3 "Halifax JEWELLERY AND TIMEPIECES BUYING EVENT" at bounding box center [695, 394] width 941 height 23
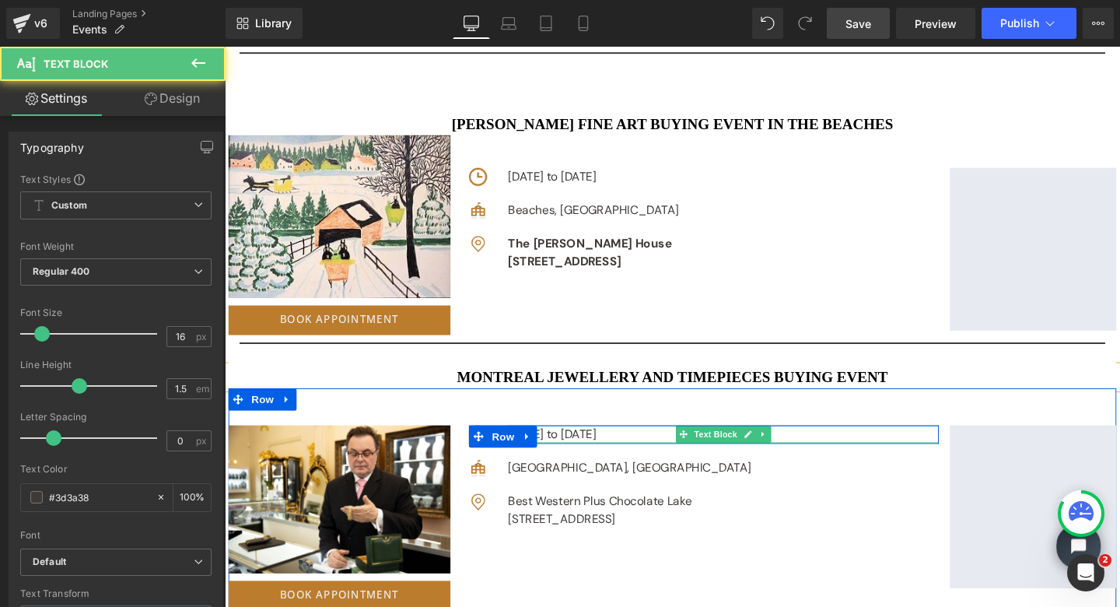
click at [571, 451] on p "[DATE] to [DATE]" at bounding box center [749, 454] width 453 height 19
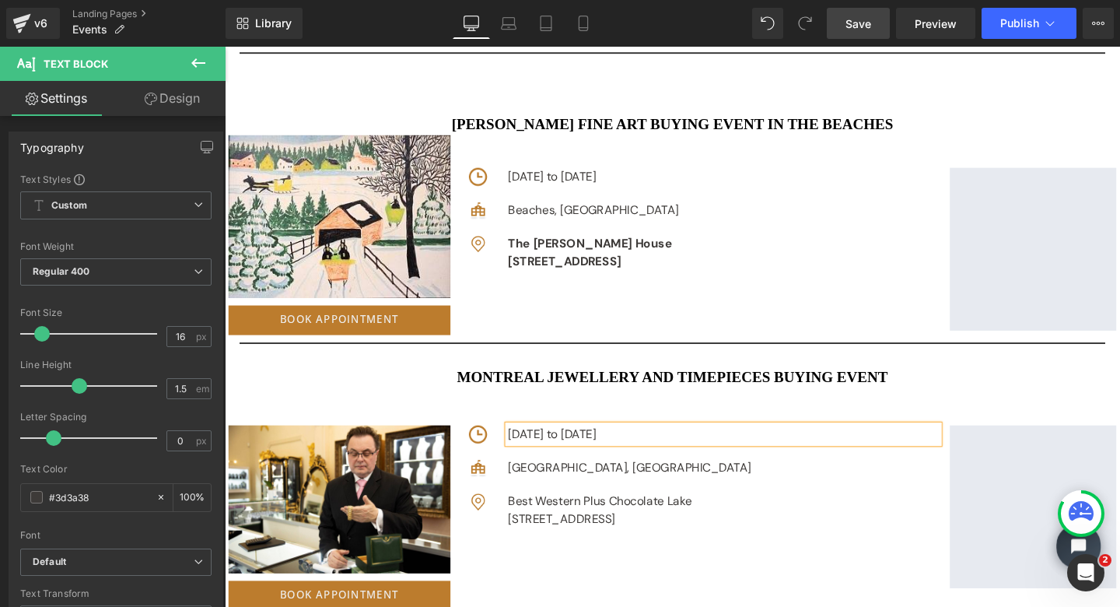
click at [662, 450] on p "[DATE] to [DATE]" at bounding box center [749, 454] width 453 height 19
click at [726, 451] on p "[DATE] to [DATE]" at bounding box center [749, 454] width 453 height 19
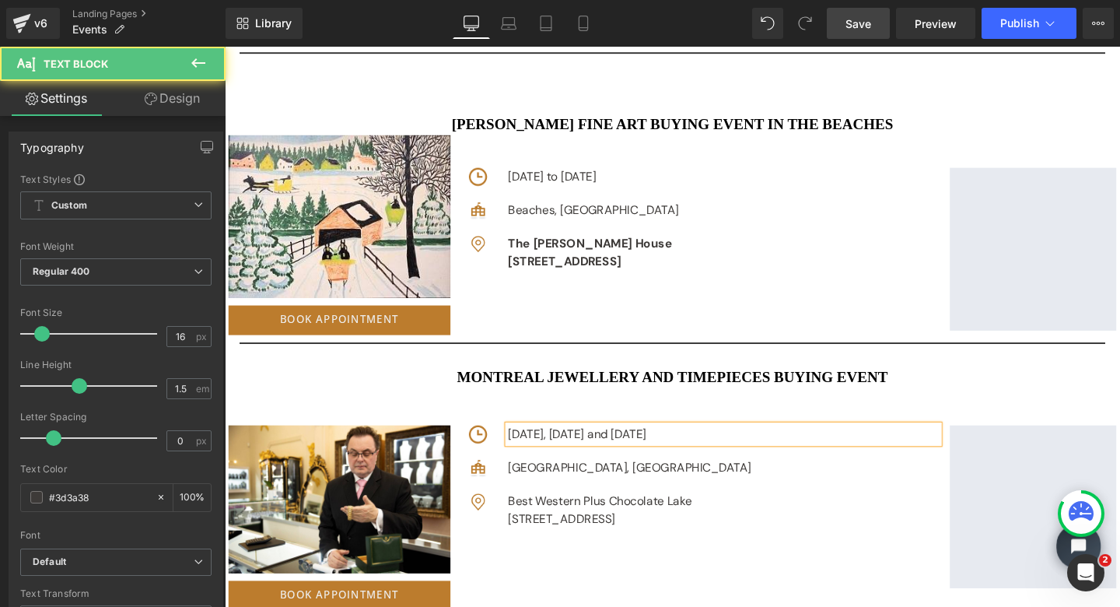
click at [965, 450] on p "[DATE], [DATE] and [DATE]" at bounding box center [749, 454] width 453 height 19
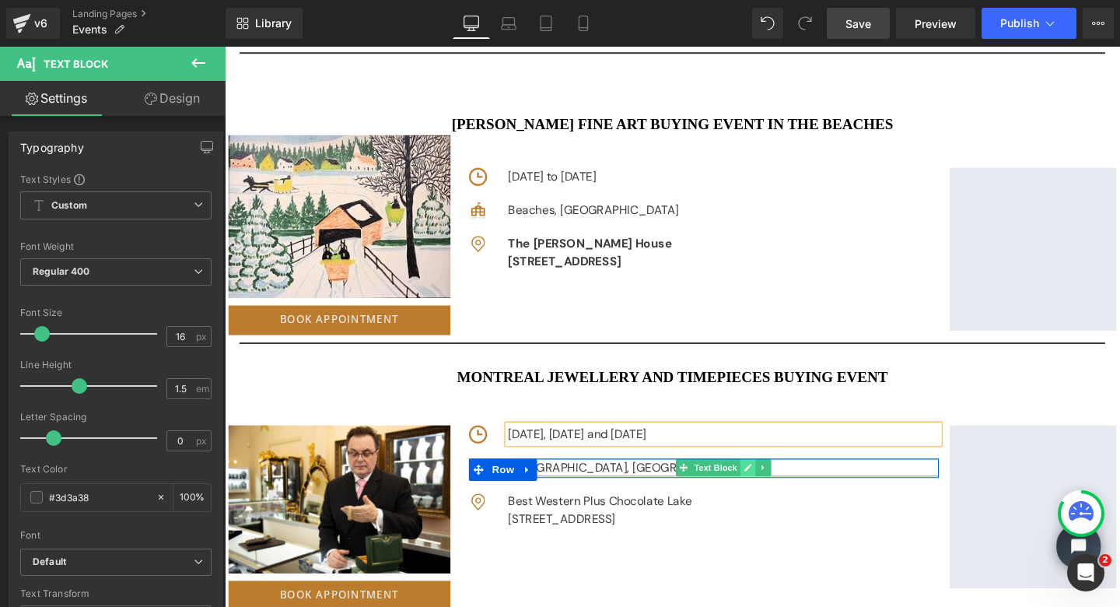
click at [772, 498] on link at bounding box center [775, 489] width 16 height 19
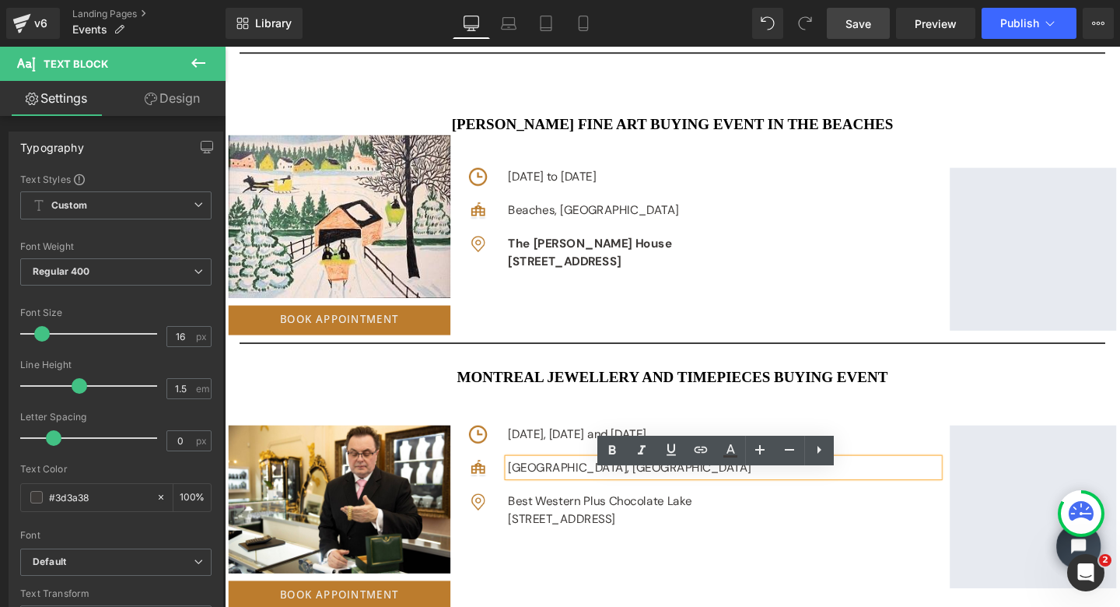
click at [588, 499] on div "[GEOGRAPHIC_DATA], [GEOGRAPHIC_DATA]" at bounding box center [749, 489] width 453 height 19
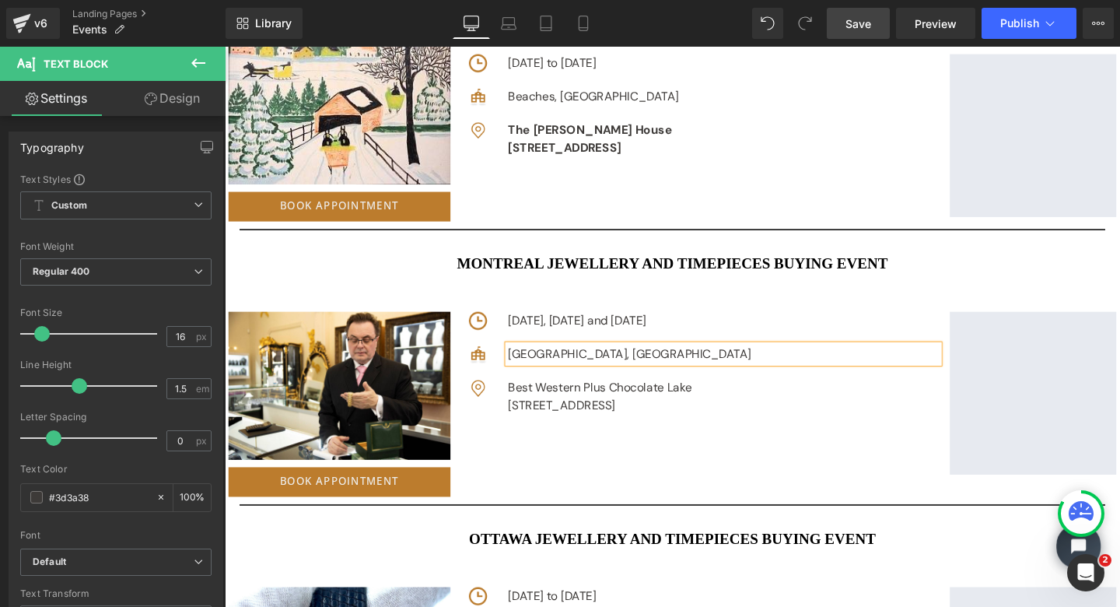
scroll to position [2107, 0]
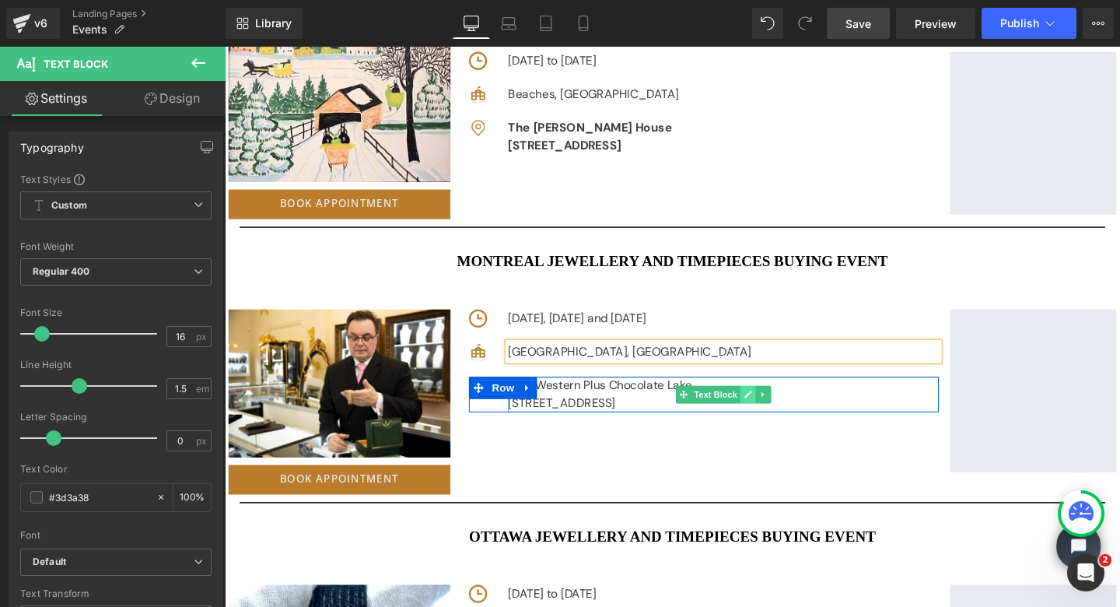
click at [771, 417] on icon at bounding box center [775, 413] width 8 height 8
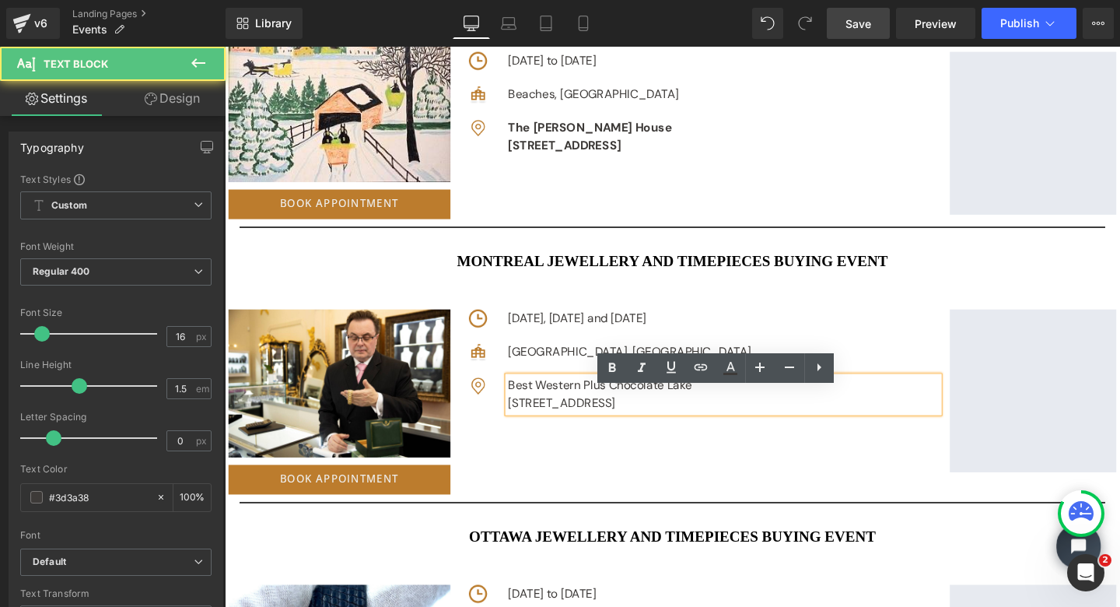
drag, startPoint x: 797, startPoint y: 436, endPoint x: 537, endPoint y: 411, distance: 261.1
click at [537, 411] on div "Image Best Western Plus Chocolate Lake [STREET_ADDRESS] Text [GEOGRAPHIC_DATA]" at bounding box center [729, 412] width 494 height 37
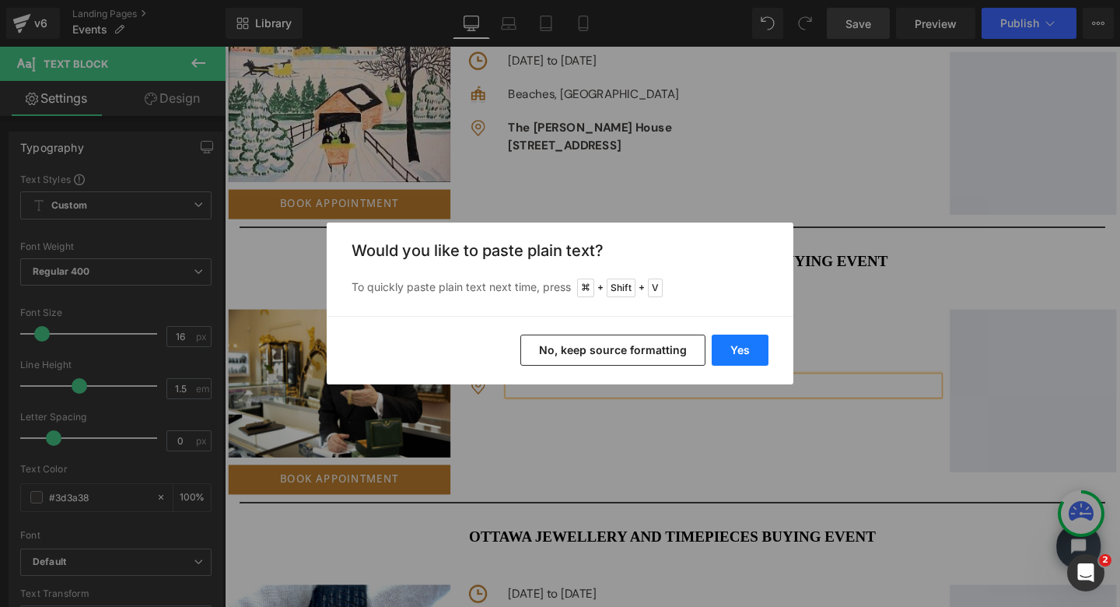
click at [735, 349] on button "Yes" at bounding box center [740, 350] width 57 height 31
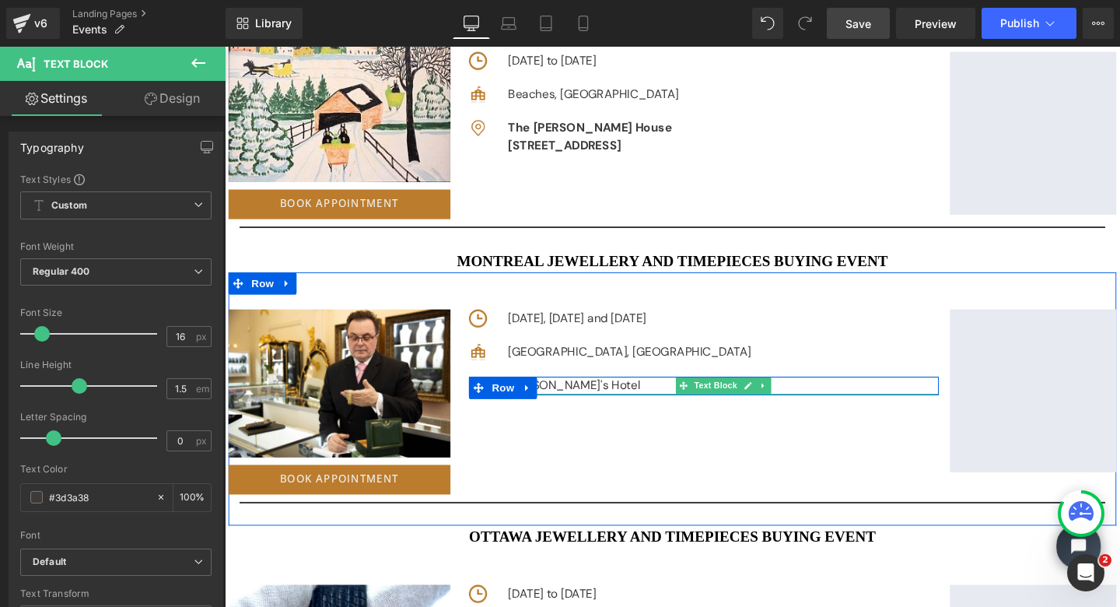
click at [647, 412] on p "[PERSON_NAME]'s Hotel" at bounding box center [749, 403] width 453 height 19
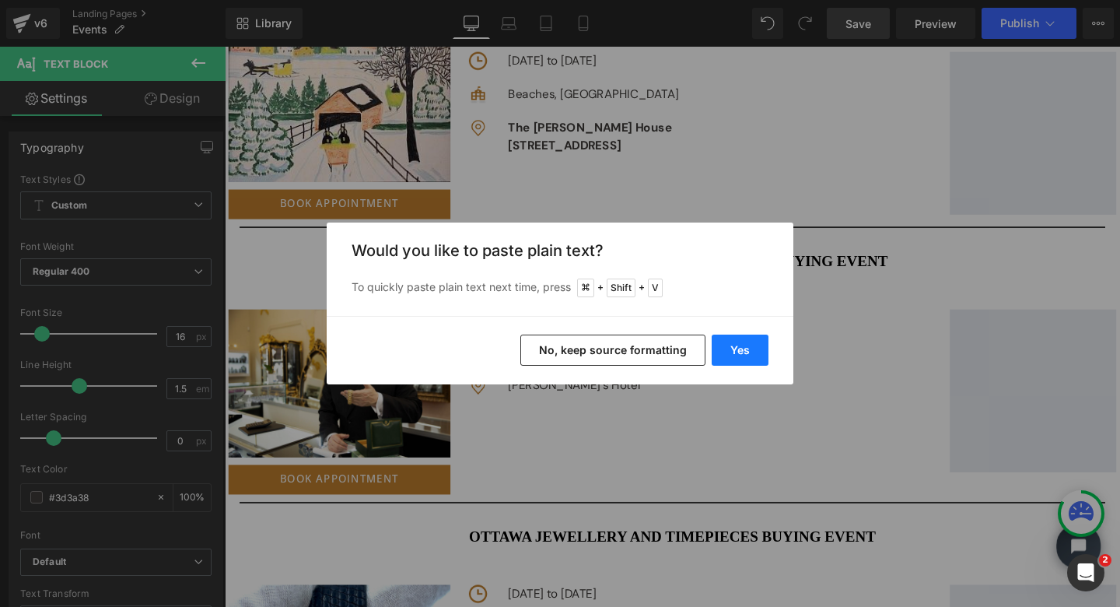
click at [738, 352] on button "Yes" at bounding box center [740, 350] width 57 height 31
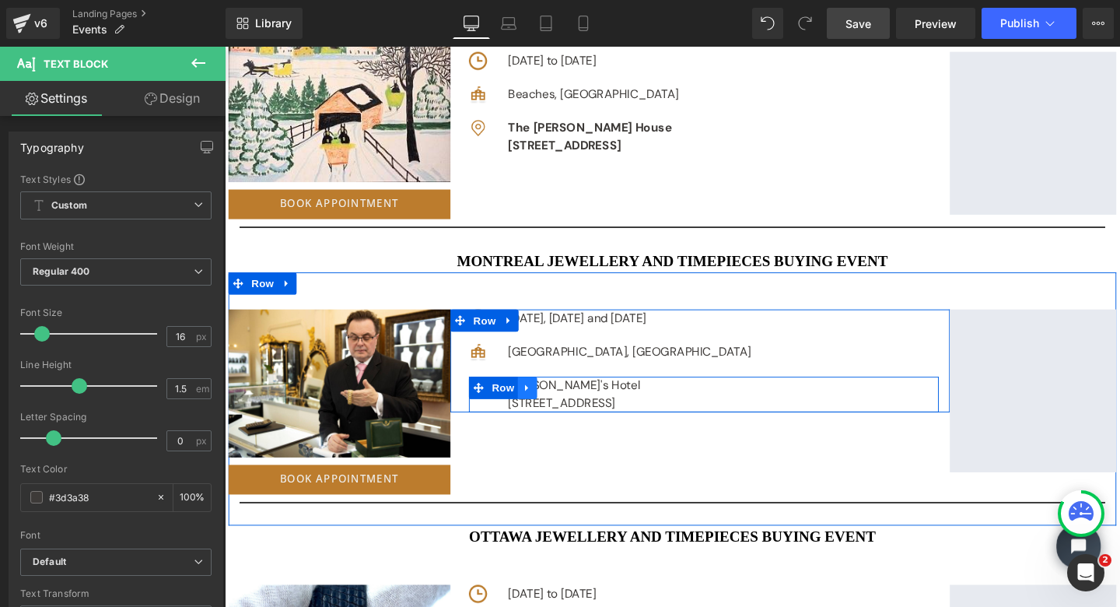
drag, startPoint x: 829, startPoint y: 436, endPoint x: 531, endPoint y: 417, distance: 297.8
click at [531, 417] on div "Image Ruby Foo's Hotel [STREET_ADDRESS][GEOGRAPHIC_DATA]" at bounding box center [729, 412] width 494 height 37
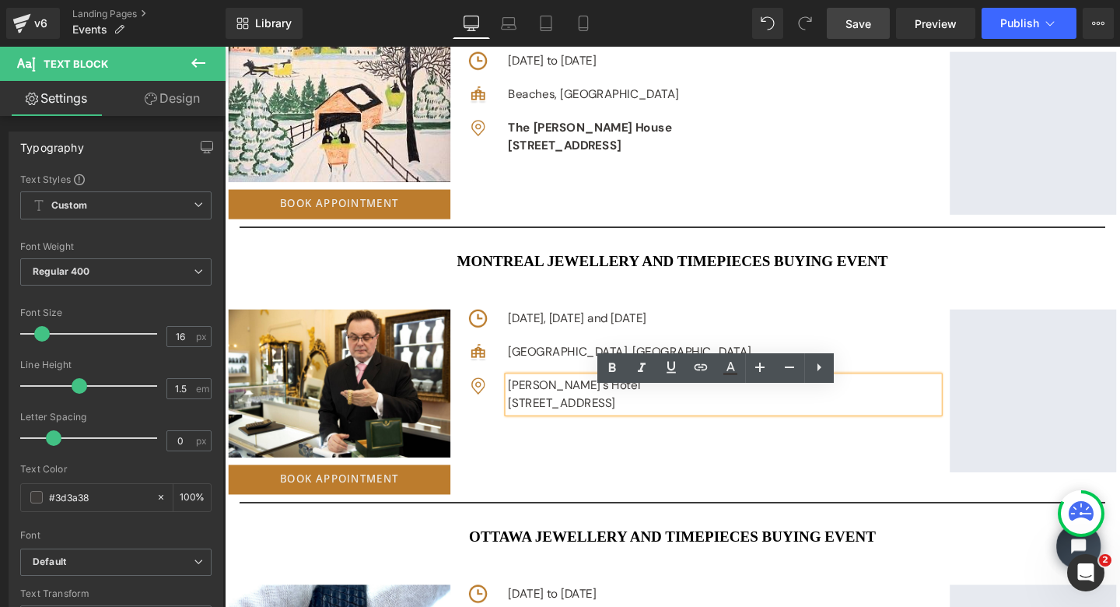
click at [889, 412] on p "[PERSON_NAME]'s Hotel" at bounding box center [749, 403] width 453 height 19
drag, startPoint x: 825, startPoint y: 433, endPoint x: 521, endPoint y: 412, distance: 304.2
click at [521, 412] on div "Image Ruby Foo's Hotel [STREET_ADDRESS][GEOGRAPHIC_DATA]" at bounding box center [729, 412] width 494 height 37
click at [613, 370] on icon at bounding box center [612, 368] width 19 height 19
drag, startPoint x: 843, startPoint y: 433, endPoint x: 518, endPoint y: 411, distance: 326.0
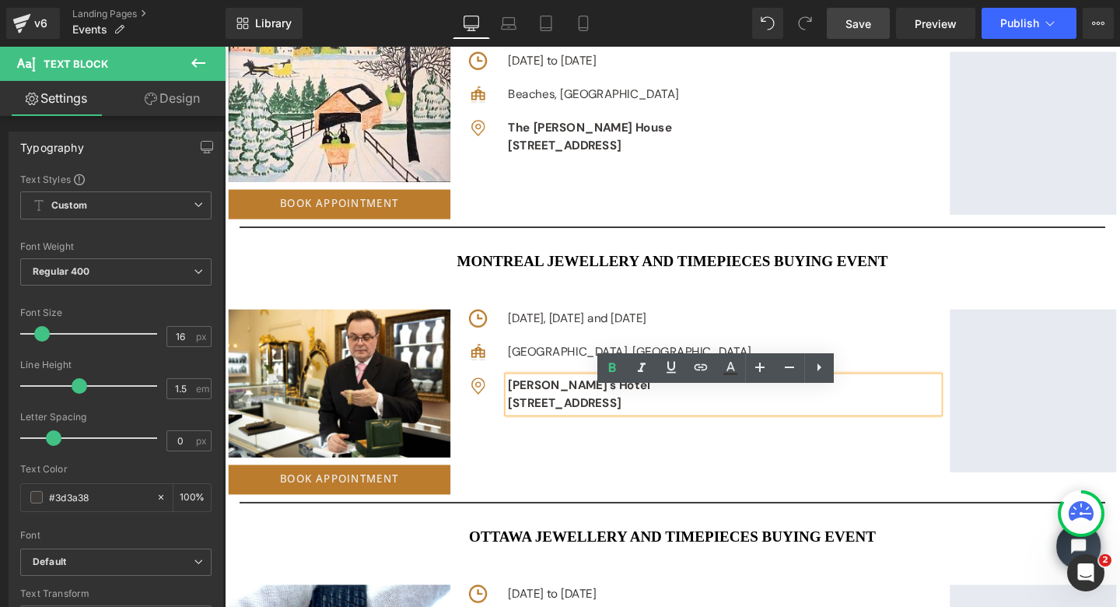
click at [518, 411] on div "Image Ruby Foo's Hotel [STREET_ADDRESS][GEOGRAPHIC_DATA]" at bounding box center [729, 412] width 494 height 37
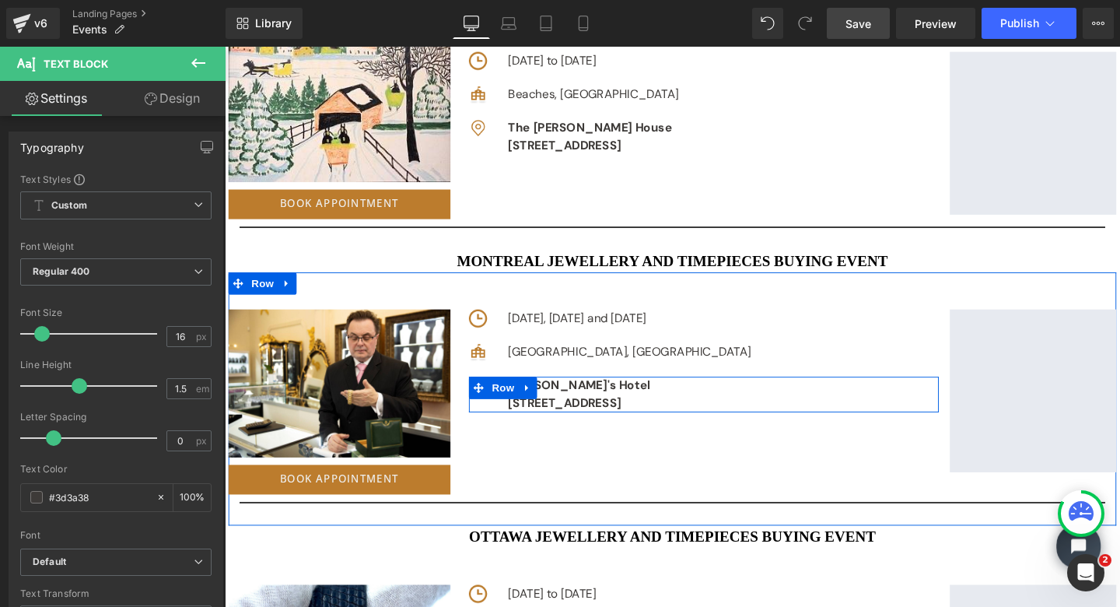
copy div "[PERSON_NAME]'s Hotel [STREET_ADDRESS]"
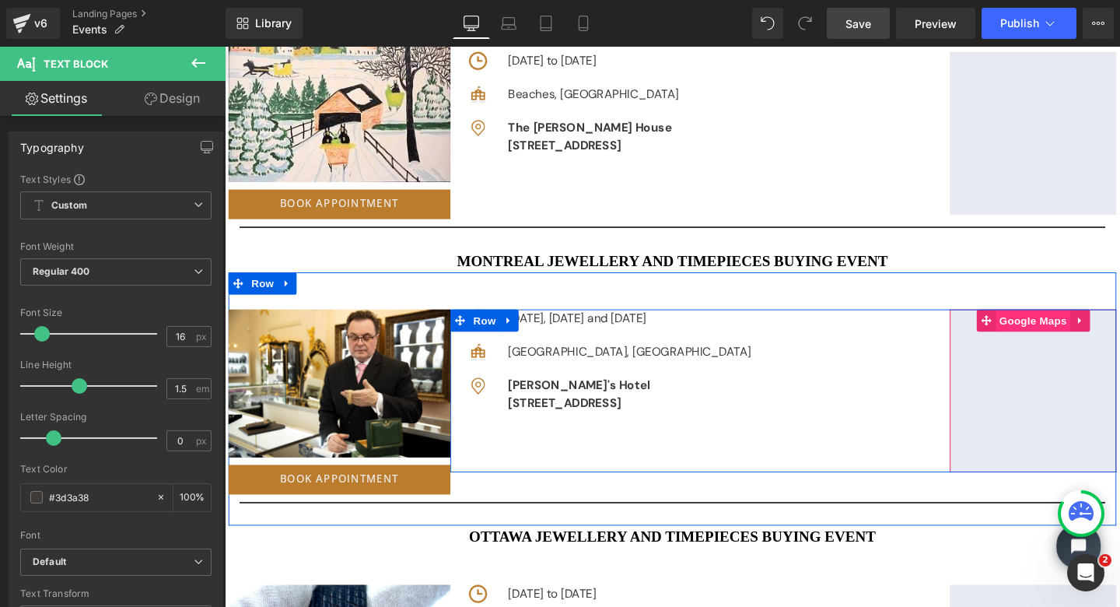
click at [1064, 333] on span "Google Maps" at bounding box center [1075, 334] width 79 height 23
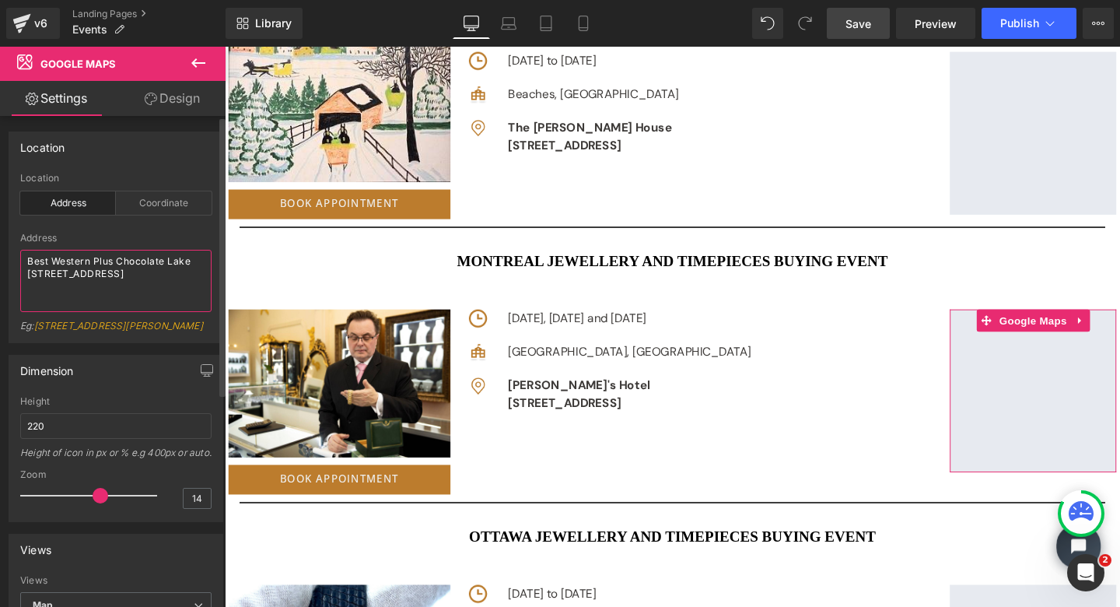
drag, startPoint x: 25, startPoint y: 261, endPoint x: 157, endPoint y: 298, distance: 137.2
click at [157, 298] on textarea "Best Western Plus Chocolate Lake [STREET_ADDRESS]" at bounding box center [115, 281] width 191 height 62
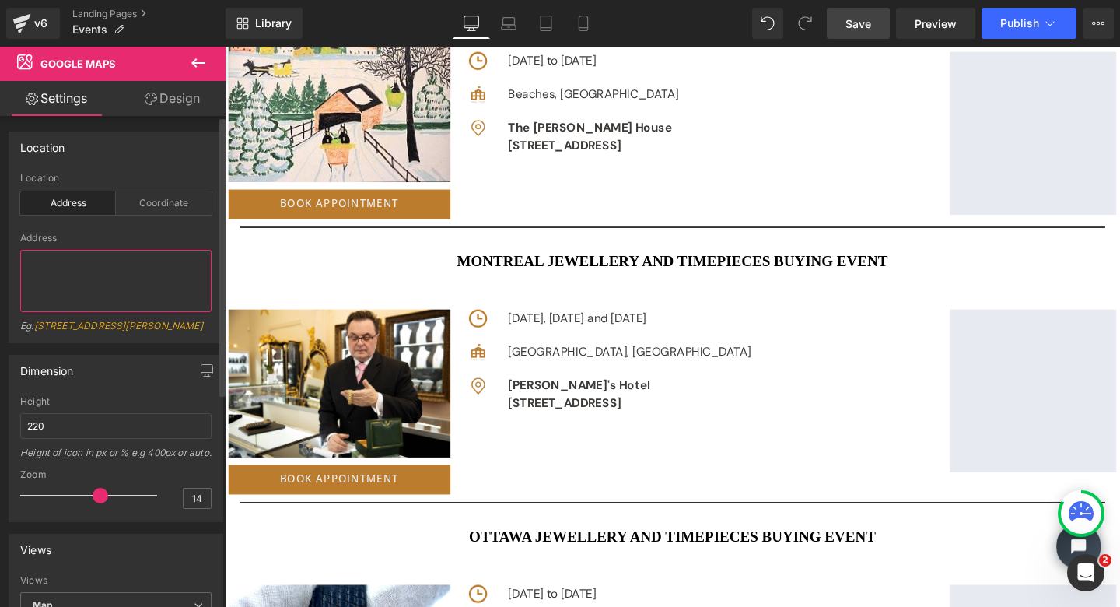
type textarea "[PERSON_NAME]'s Hotel [STREET_ADDRESS]"
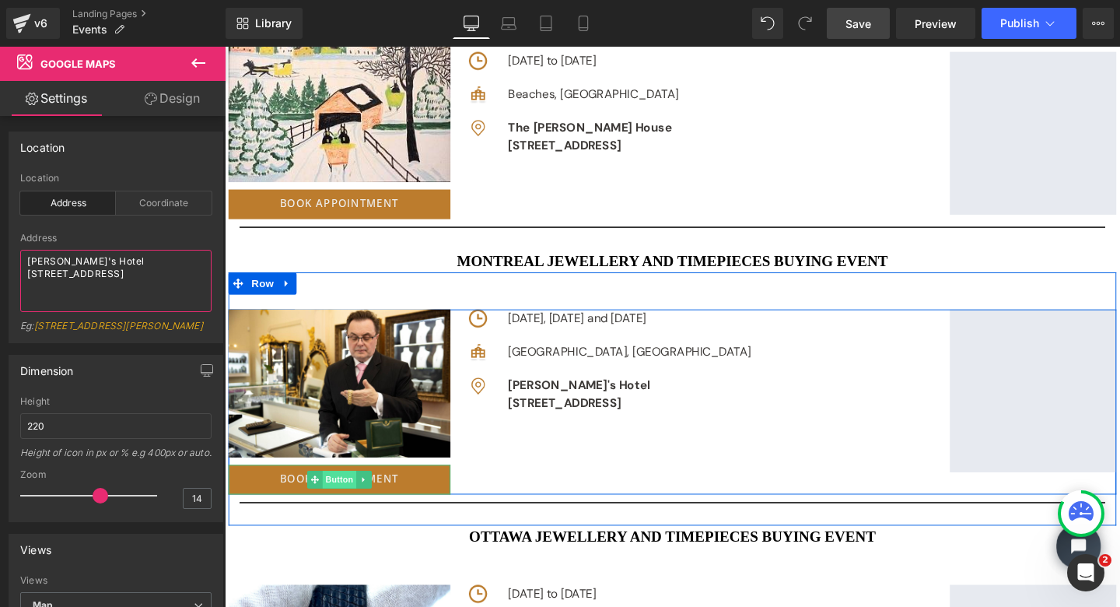
click at [345, 493] on span "Button" at bounding box center [346, 502] width 36 height 19
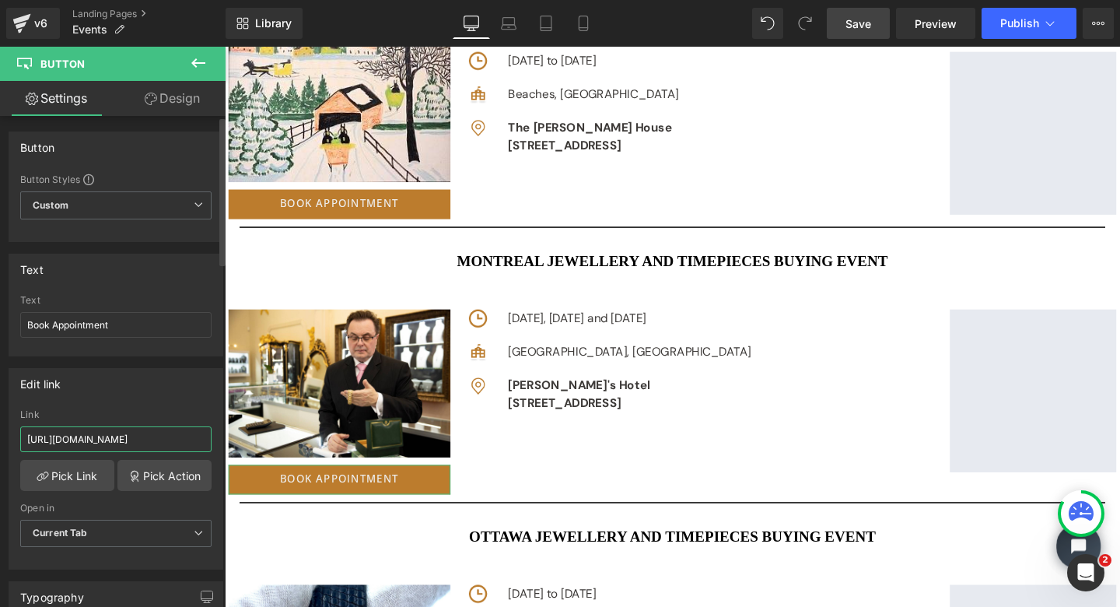
drag, startPoint x: 26, startPoint y: 443, endPoint x: 207, endPoint y: 448, distance: 181.3
click at [207, 448] on div "[URL][DOMAIN_NAME] Link [URL][DOMAIN_NAME] Pick Link Pick Action Current Tab Ne…" at bounding box center [115, 489] width 213 height 160
paste input "[URL][DOMAIN_NAME]"
type input "[URL][DOMAIN_NAME]"
click at [865, 21] on span "Save" at bounding box center [859, 24] width 26 height 16
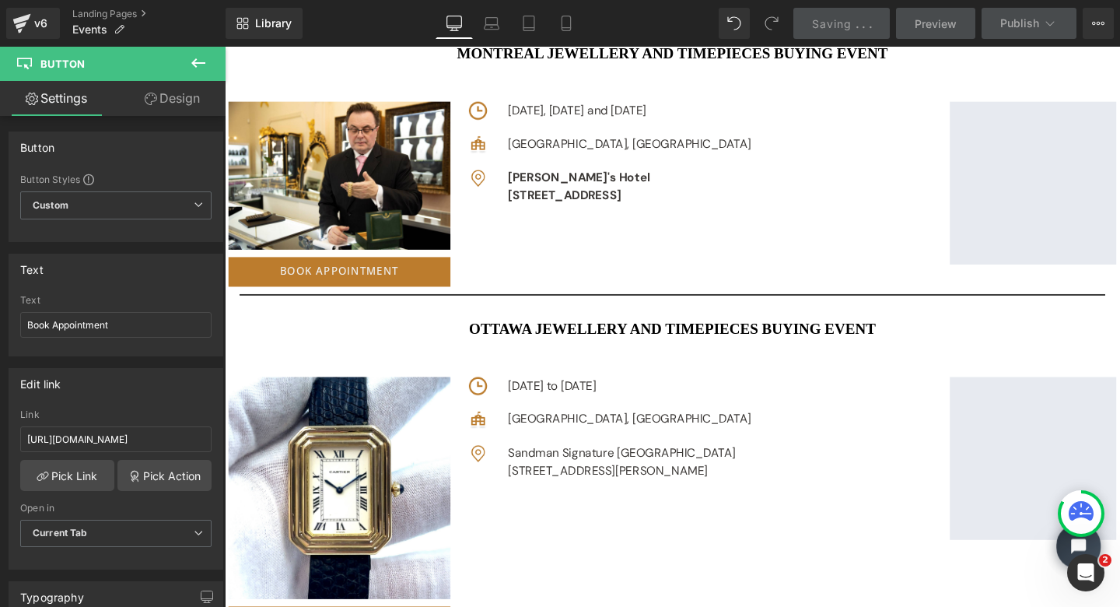
scroll to position [2326, 0]
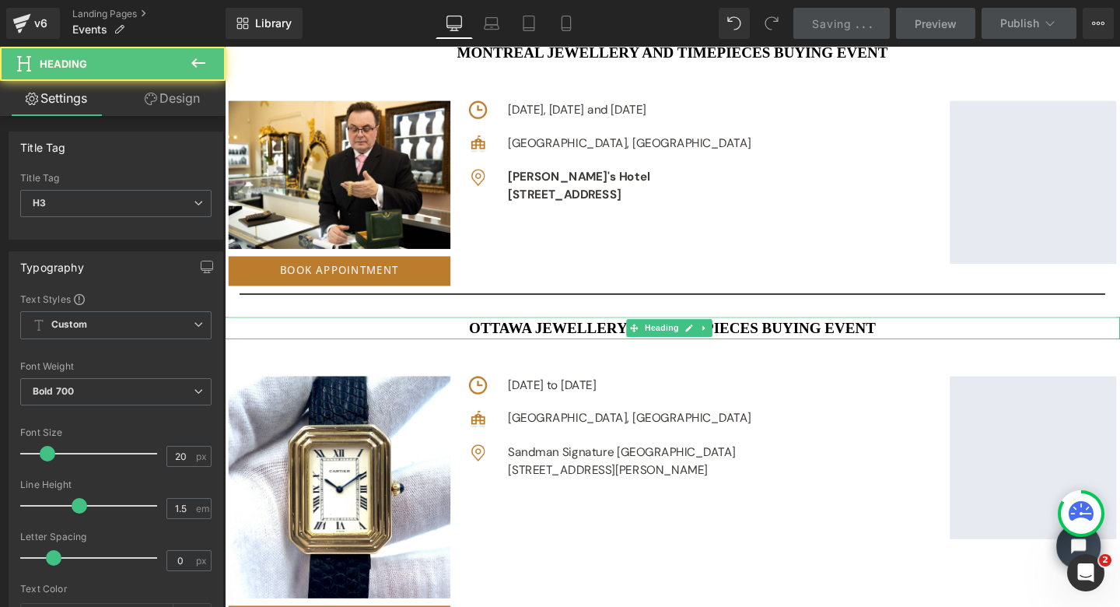
click at [902, 337] on h3 "Ottawa JEWELLERY AND TIMEPIECES BUYING EVENT" at bounding box center [695, 342] width 941 height 23
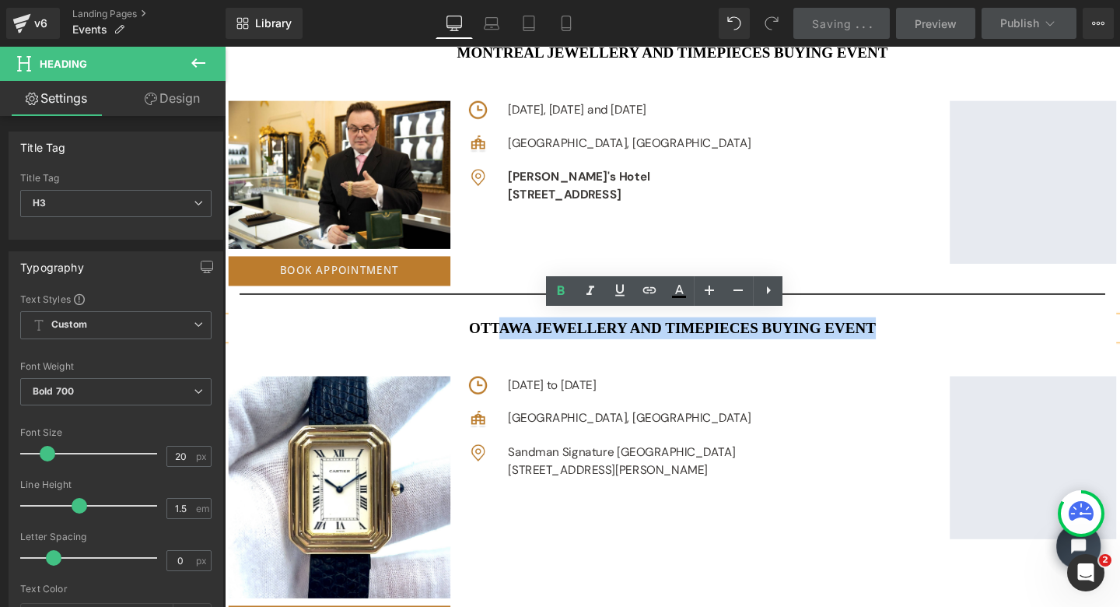
drag, startPoint x: 911, startPoint y: 337, endPoint x: 506, endPoint y: 335, distance: 405.4
click at [506, 335] on h3 "Ottawa JEWELLERY AND TIMEPIECES BUYING EVENT" at bounding box center [695, 342] width 941 height 23
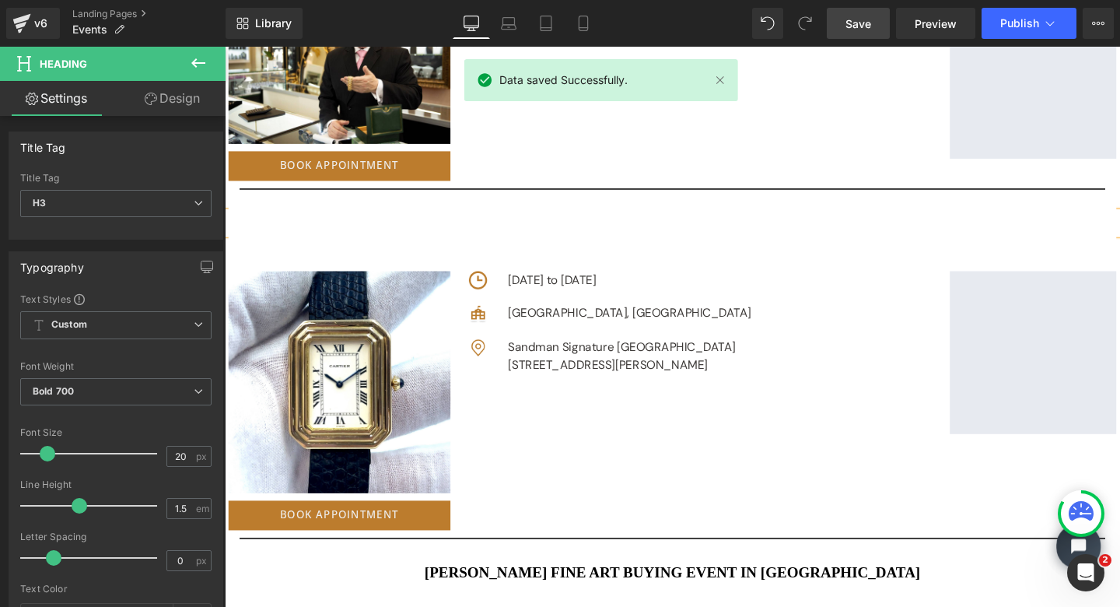
scroll to position [2423, 0]
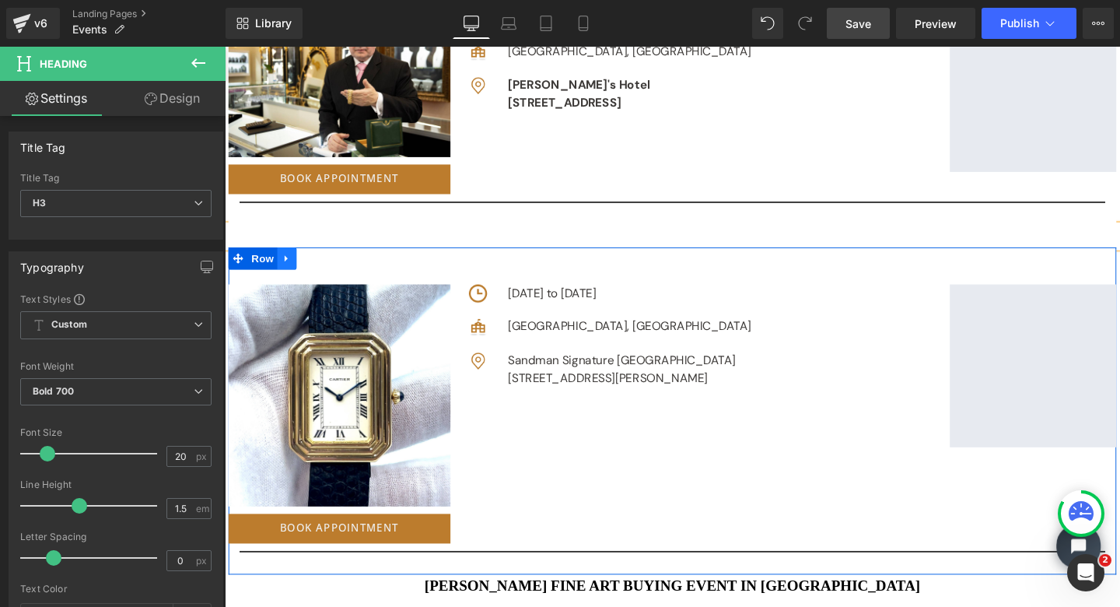
click at [288, 266] on icon at bounding box center [289, 269] width 3 height 7
click at [325, 265] on icon at bounding box center [330, 269] width 11 height 11
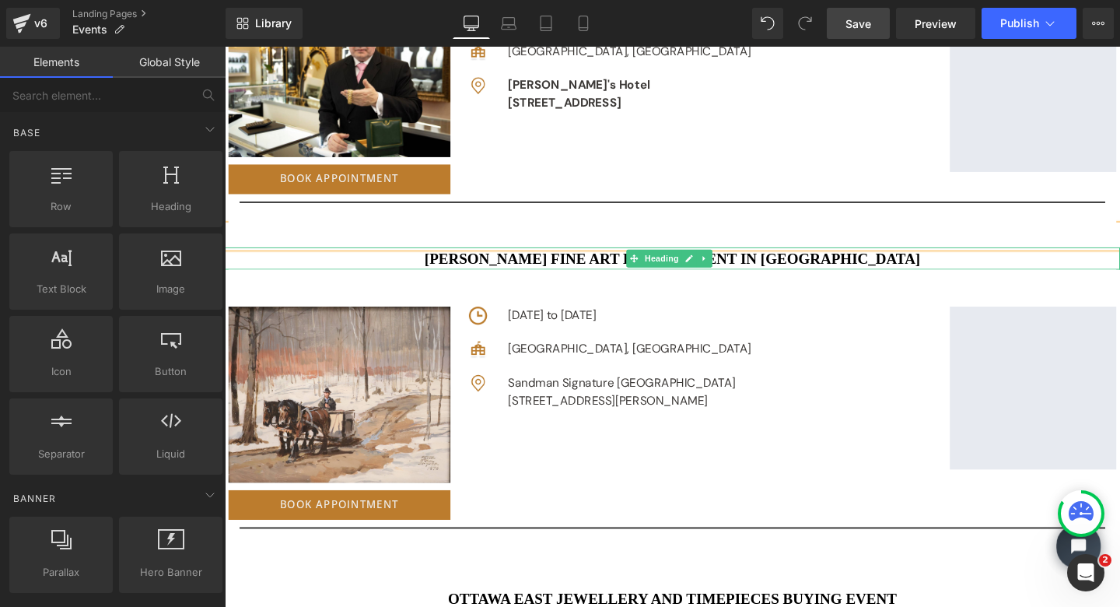
click at [915, 270] on h3 "[PERSON_NAME] FINE ART BUYING EVENT IN [GEOGRAPHIC_DATA]" at bounding box center [695, 269] width 941 height 23
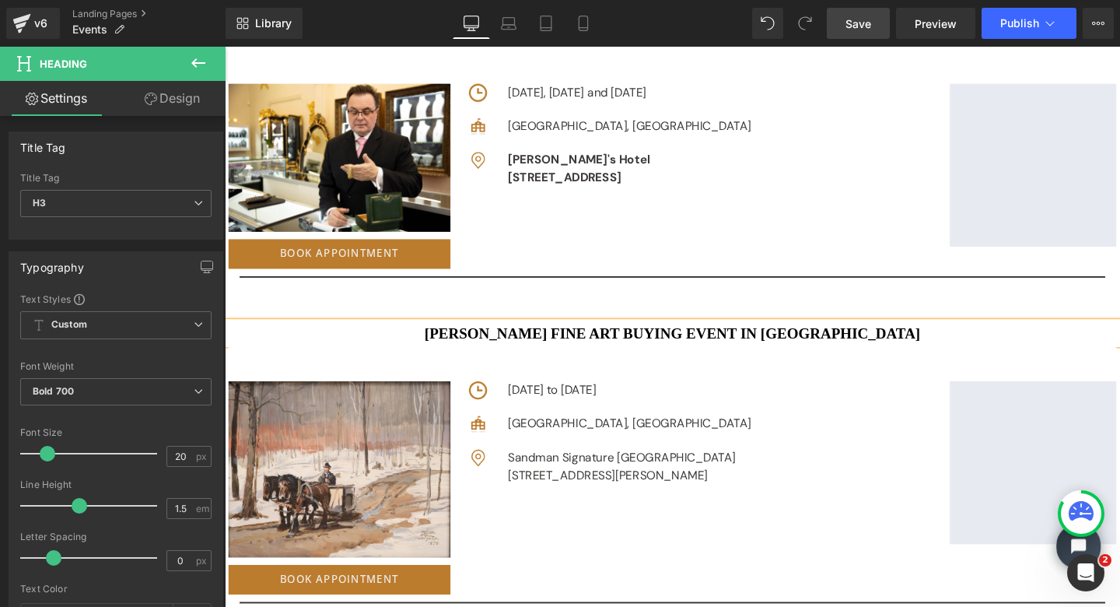
scroll to position [2312, 0]
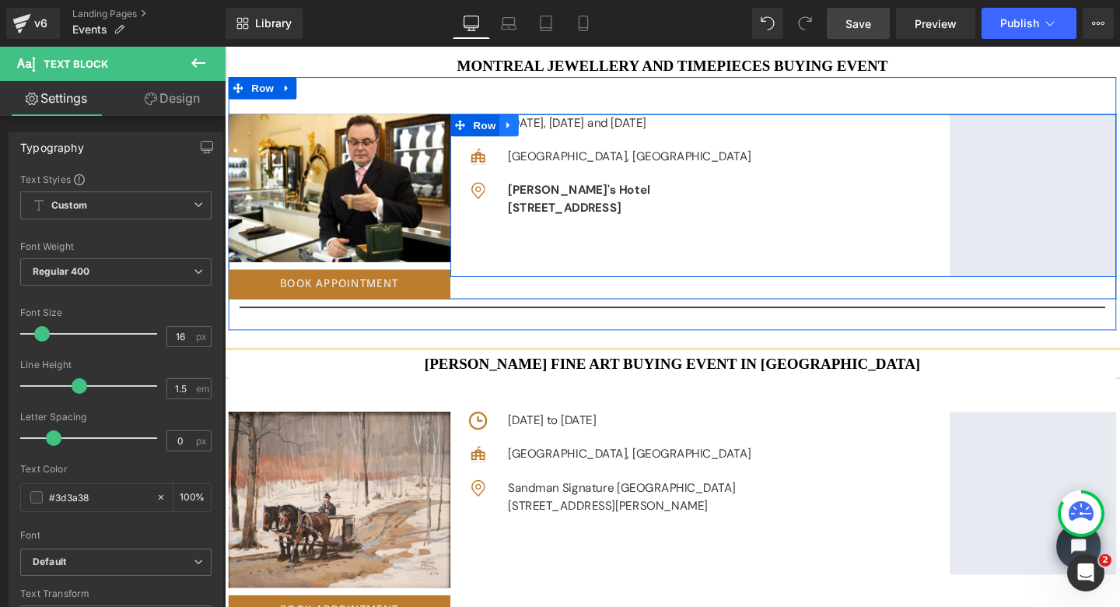
drag, startPoint x: 594, startPoint y: 142, endPoint x: 519, endPoint y: 124, distance: 76.8
click at [519, 124] on div "Image [DATE], [DATE] and [DATE] Text Block Row Image [GEOGRAPHIC_DATA], [GEOGRA…" at bounding box center [812, 202] width 700 height 171
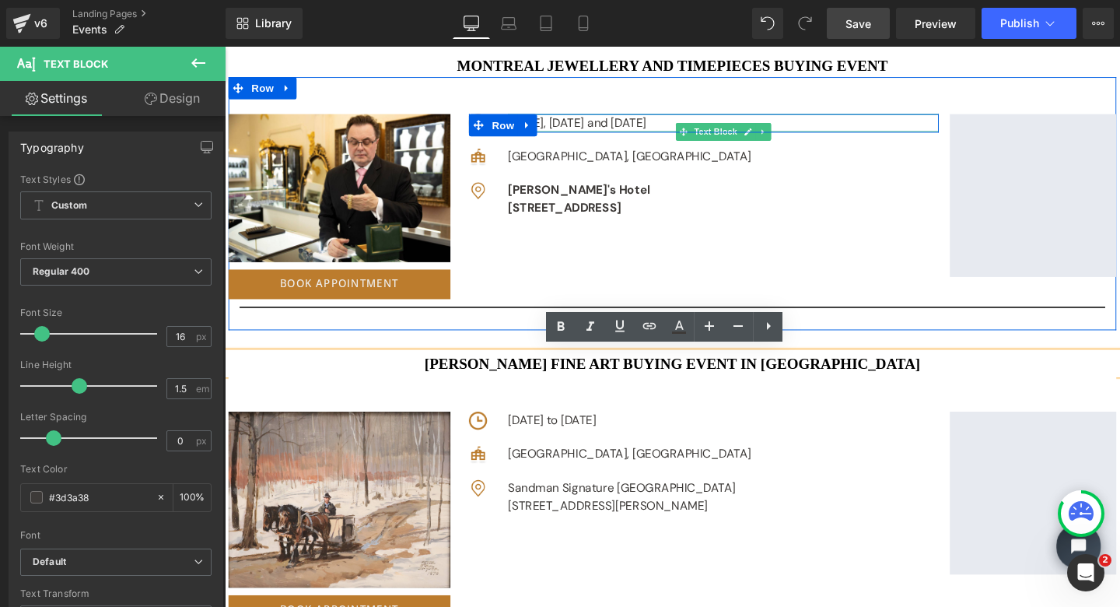
copy p "[DATE], [DATE] and [DATE]"
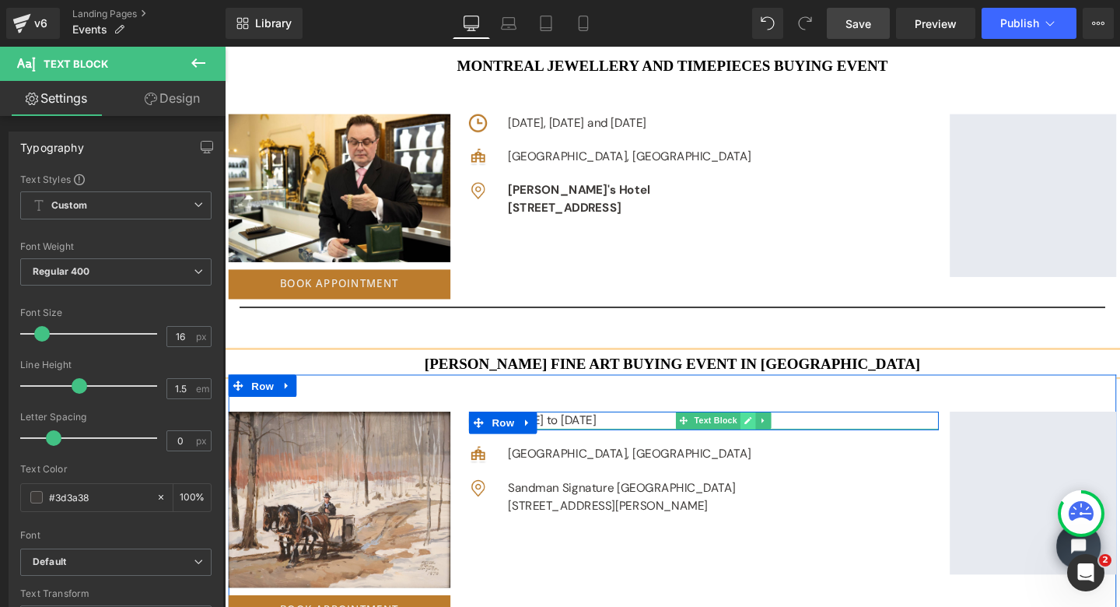
click at [773, 436] on icon at bounding box center [775, 440] width 8 height 8
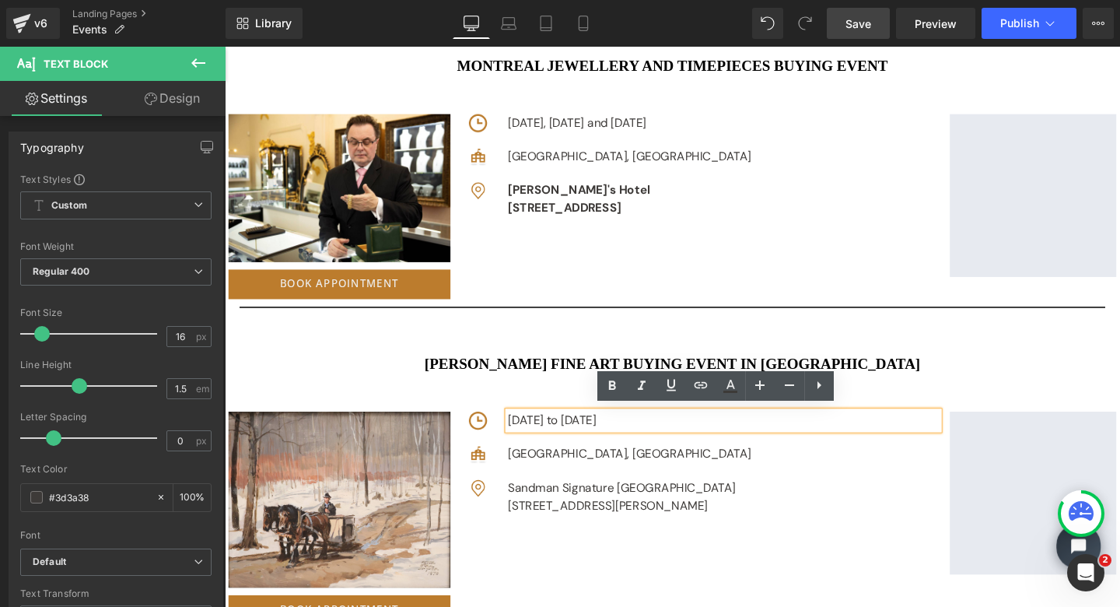
drag, startPoint x: 890, startPoint y: 440, endPoint x: 541, endPoint y: 429, distance: 349.5
click at [541, 430] on div "Image [DATE] to [DATE] Text Block Row" at bounding box center [729, 439] width 494 height 19
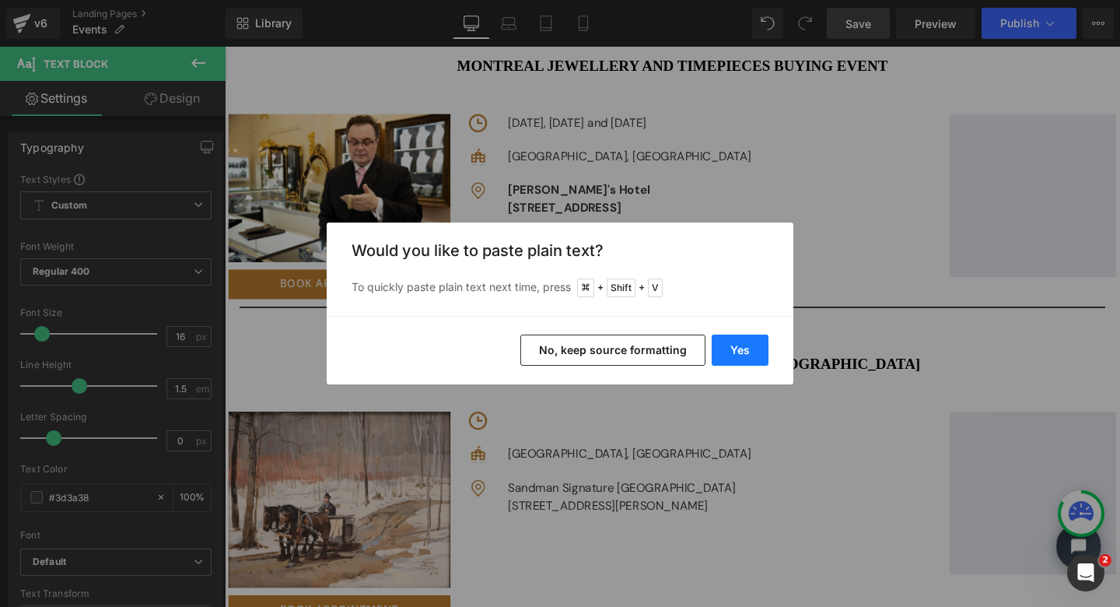
click at [744, 346] on button "Yes" at bounding box center [740, 350] width 57 height 31
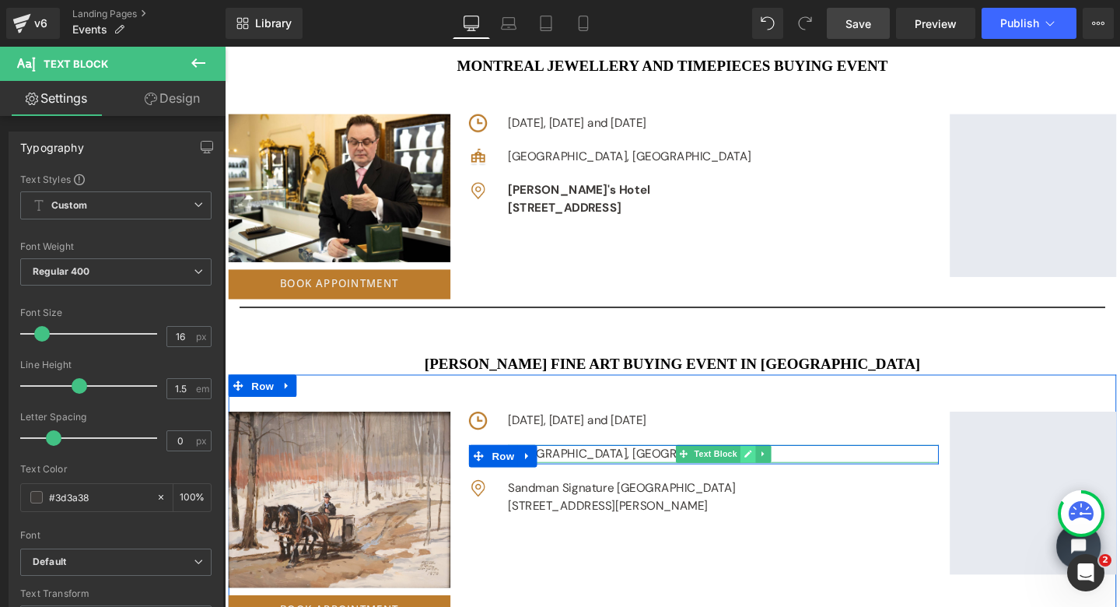
click at [775, 479] on icon at bounding box center [774, 474] width 9 height 9
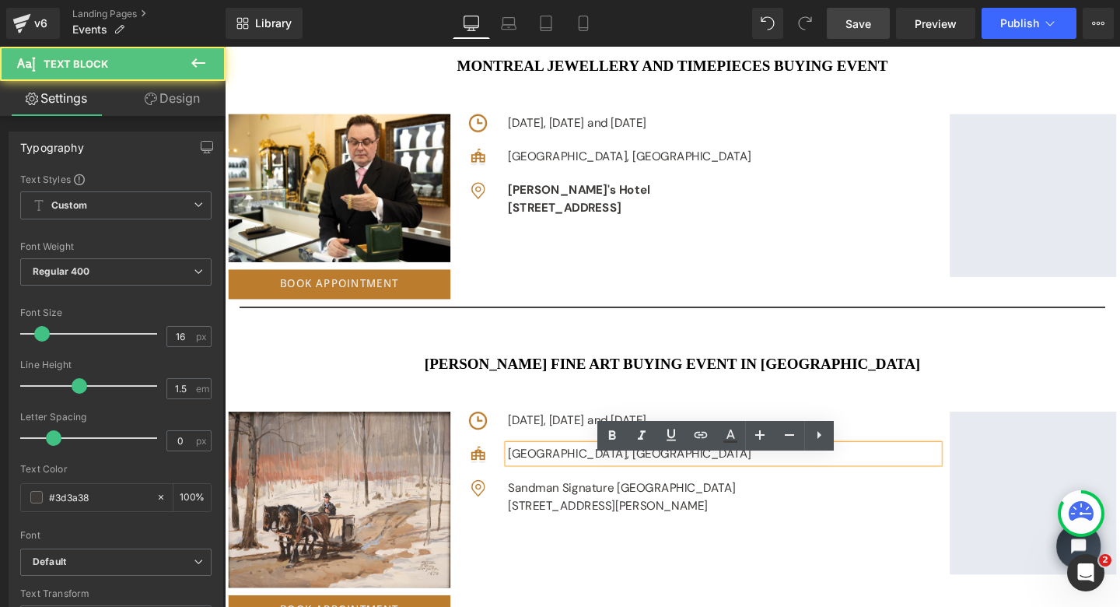
click at [588, 484] on div "[GEOGRAPHIC_DATA], [GEOGRAPHIC_DATA]" at bounding box center [749, 474] width 453 height 19
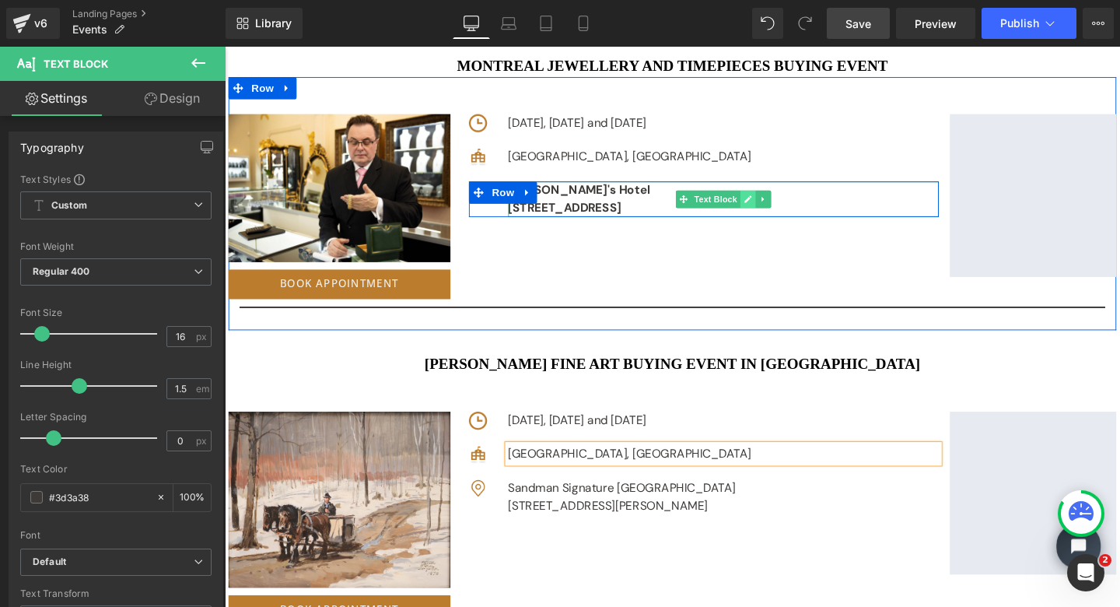
click at [770, 212] on icon at bounding box center [774, 206] width 9 height 9
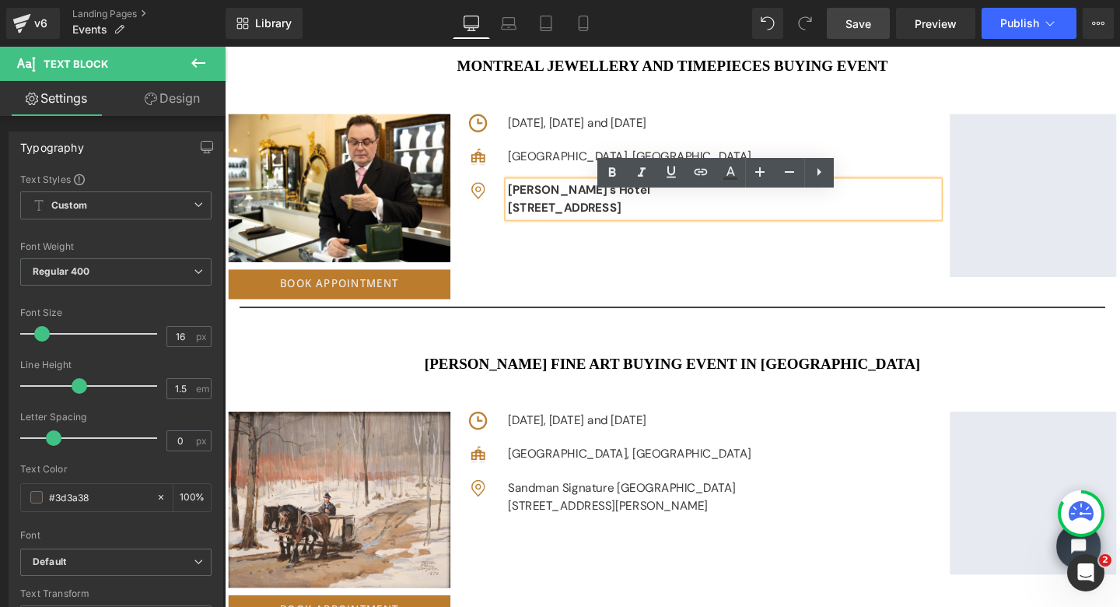
drag, startPoint x: 831, startPoint y: 232, endPoint x: 516, endPoint y: 199, distance: 316.8
click at [523, 199] on div "[PERSON_NAME]'s Hotel [STREET_ADDRESS]" at bounding box center [749, 206] width 453 height 37
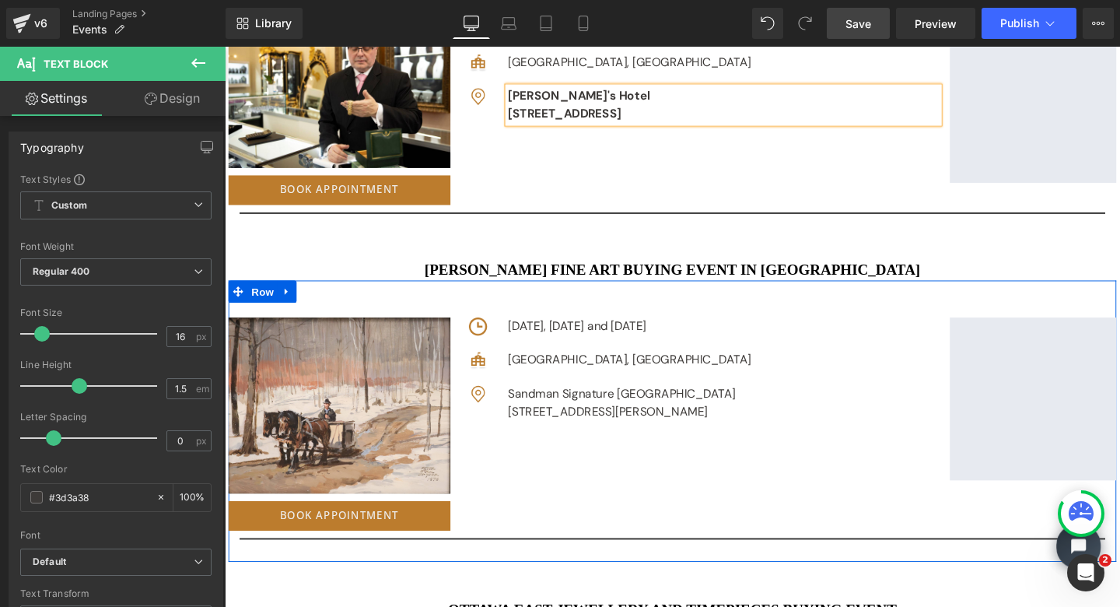
scroll to position [2422, 0]
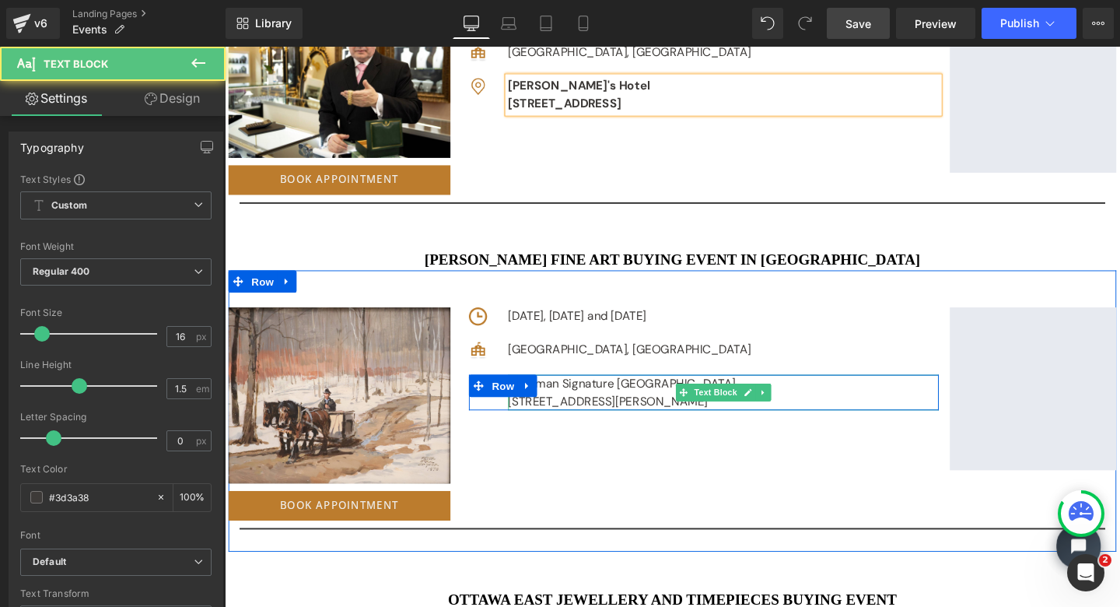
click at [768, 427] on div "Sandman Signature [GEOGRAPHIC_DATA] [STREET_ADDRESS][PERSON_NAME] Text Block" at bounding box center [749, 409] width 453 height 37
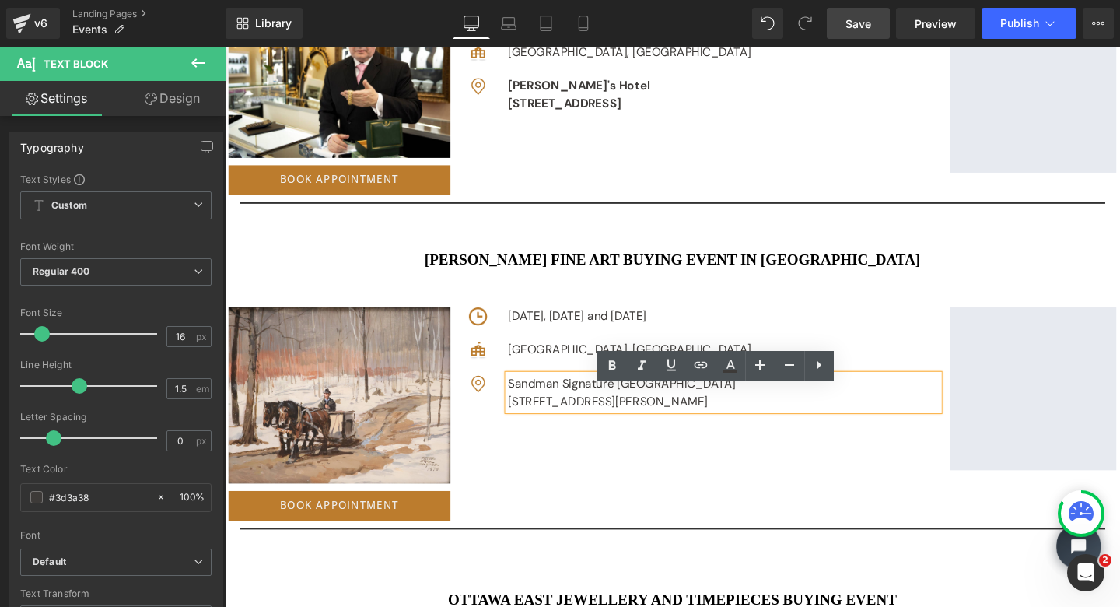
drag, startPoint x: 767, startPoint y: 430, endPoint x: 531, endPoint y: 414, distance: 237.1
click at [531, 414] on div "Image Sandman Signature [GEOGRAPHIC_DATA] [STREET_ADDRESS][PERSON_NAME] Text Bl…" at bounding box center [729, 409] width 494 height 37
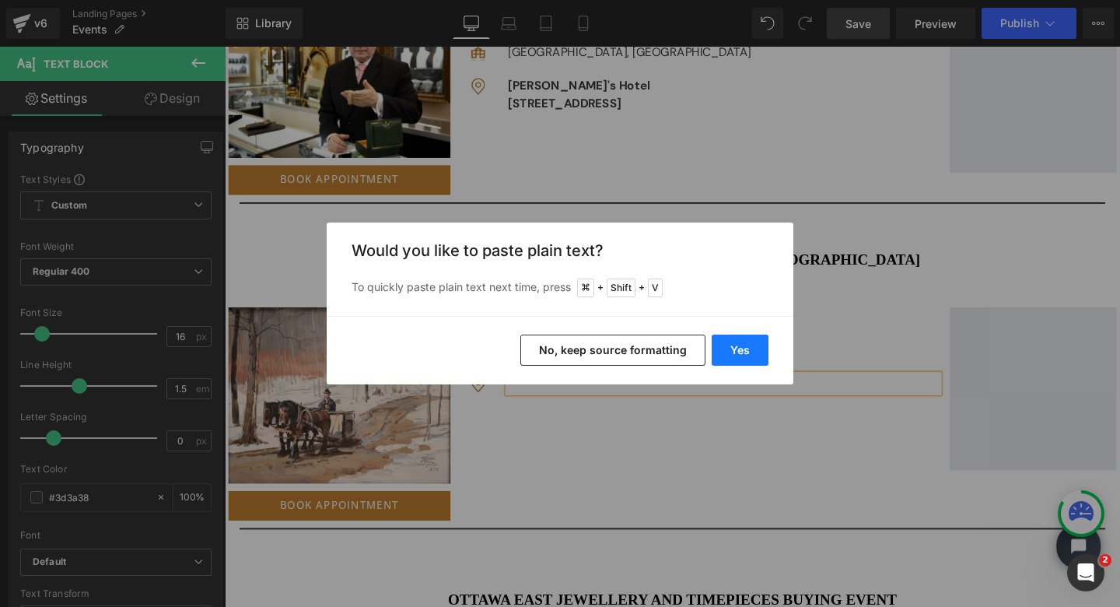
click at [731, 353] on button "Yes" at bounding box center [740, 350] width 57 height 31
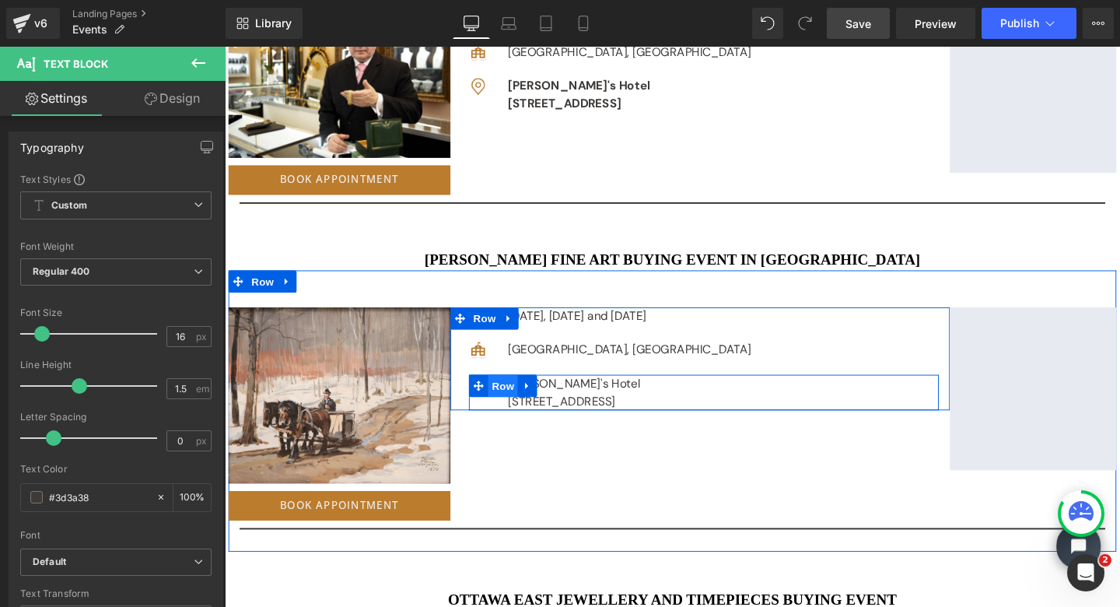
drag, startPoint x: 830, startPoint y: 434, endPoint x: 521, endPoint y: 412, distance: 310.5
click at [521, 412] on div "Image Ruby Foo's Hotel [STREET_ADDRESS][GEOGRAPHIC_DATA]" at bounding box center [729, 409] width 494 height 37
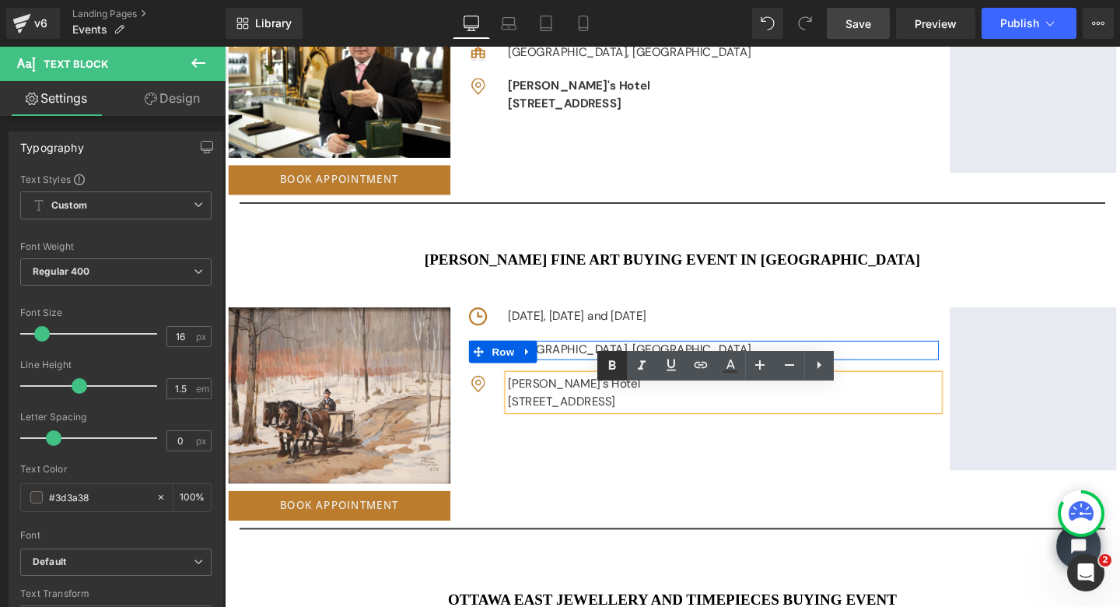
click at [612, 369] on icon at bounding box center [611, 365] width 7 height 9
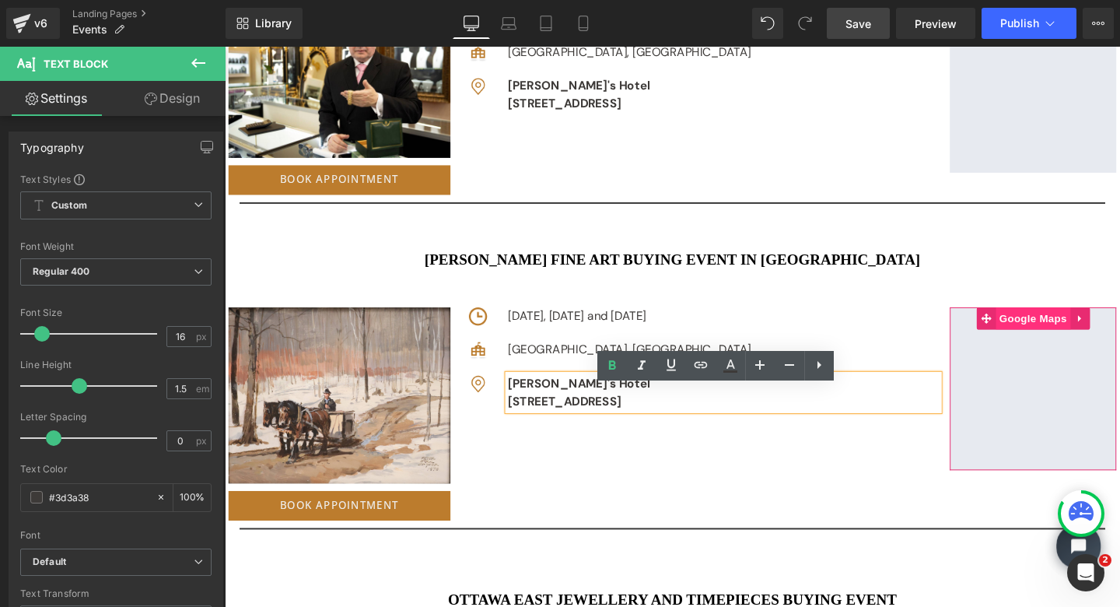
click at [1061, 329] on span "Google Maps" at bounding box center [1075, 332] width 79 height 23
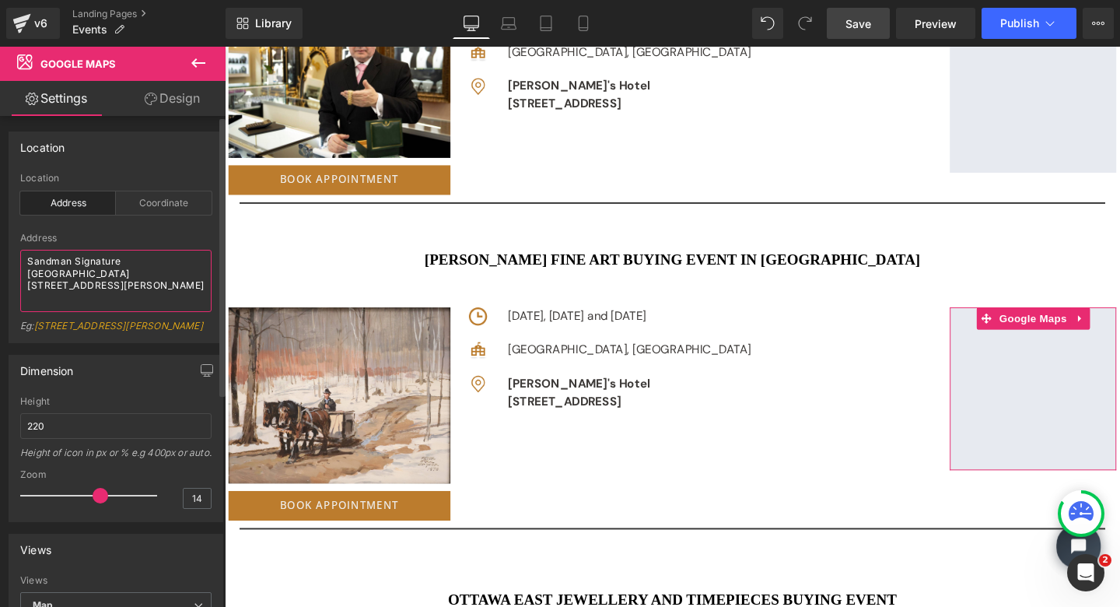
drag, startPoint x: 27, startPoint y: 265, endPoint x: 163, endPoint y: 298, distance: 140.2
click at [163, 298] on textarea "Sandman Signature [GEOGRAPHIC_DATA] [STREET_ADDRESS][PERSON_NAME]" at bounding box center [115, 281] width 191 height 62
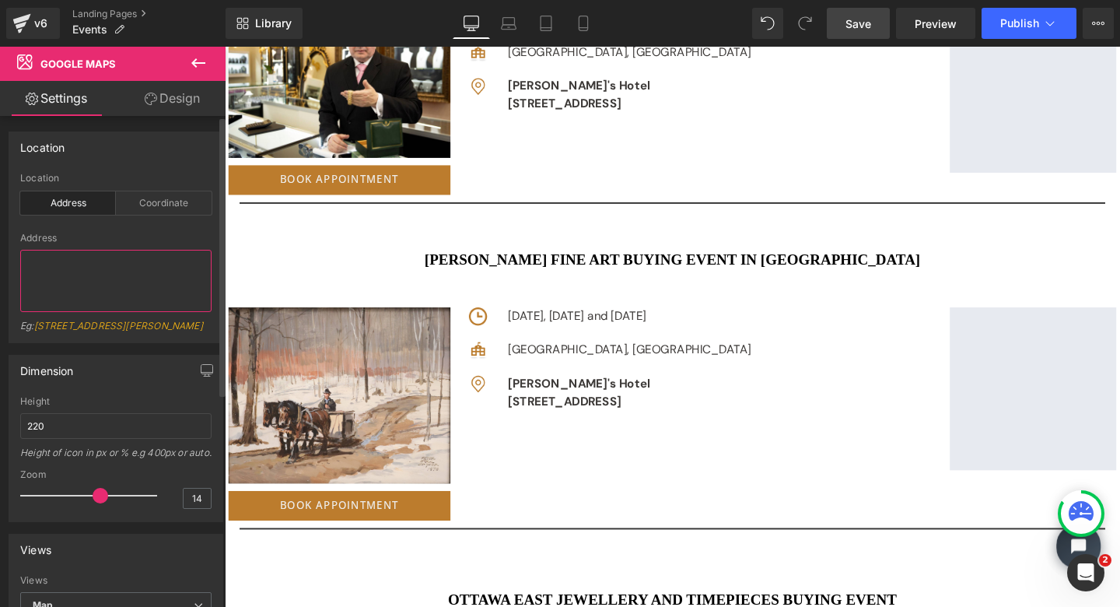
paste textarea "[PERSON_NAME]'s Hotel [STREET_ADDRESS]"
type textarea "[PERSON_NAME]'s Hotel [STREET_ADDRESS]"
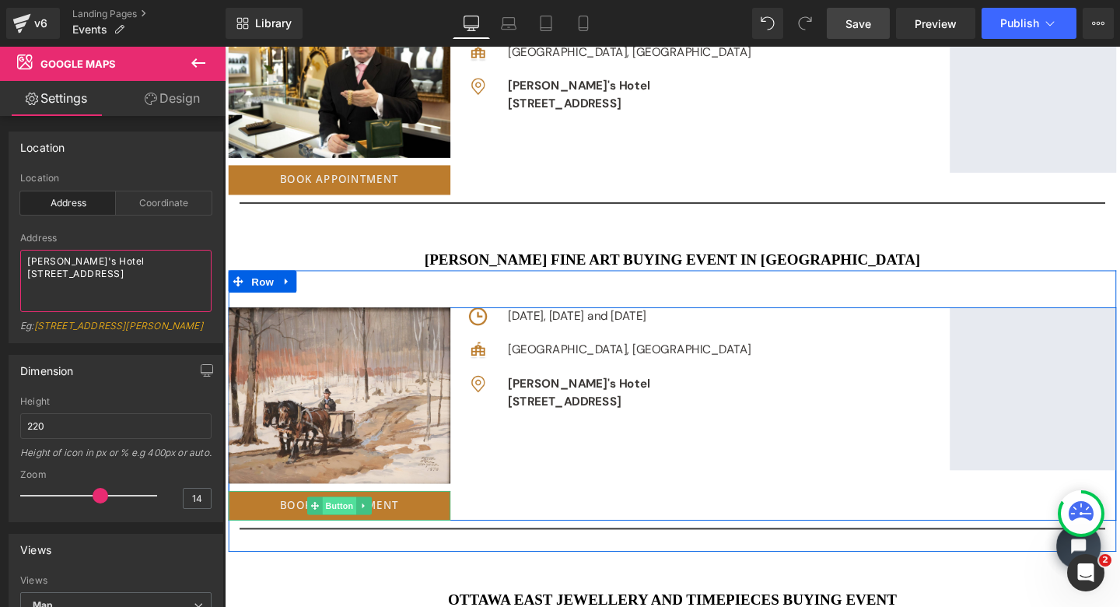
click at [342, 521] on span "Button" at bounding box center [346, 529] width 36 height 19
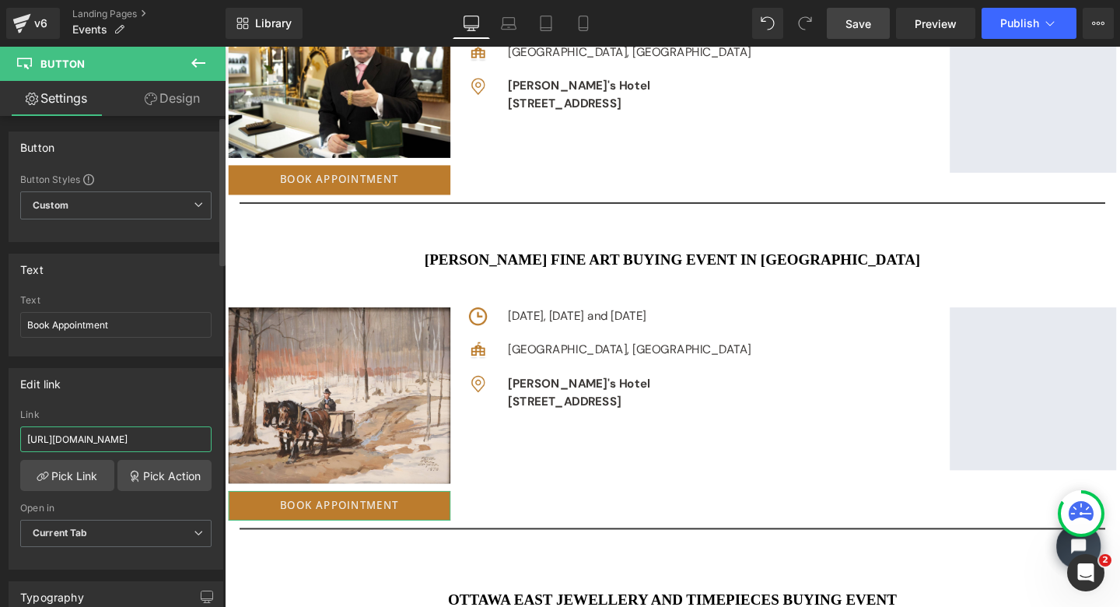
drag, startPoint x: 26, startPoint y: 440, endPoint x: 216, endPoint y: 449, distance: 190.1
click at [216, 449] on div "Edit link [URL][DOMAIN_NAME] Link [URL][DOMAIN_NAME] Pick Link Pick Action Curr…" at bounding box center [116, 469] width 215 height 202
paste input "[URL][DOMAIN_NAME]"
type input "[URL][DOMAIN_NAME]"
click at [867, 23] on span "Save" at bounding box center [859, 24] width 26 height 16
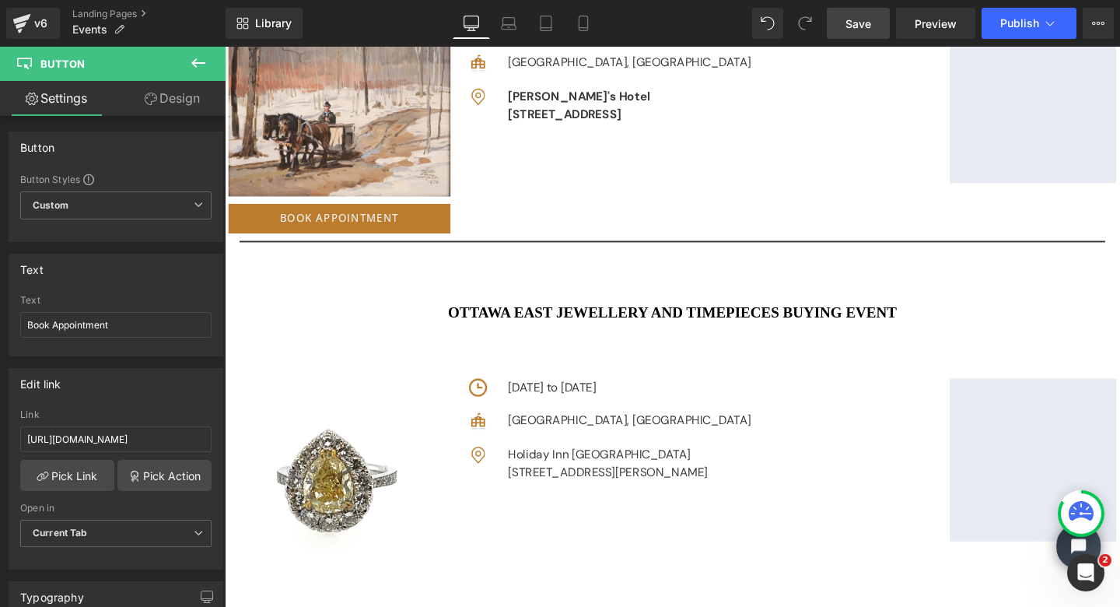
scroll to position [2732, 0]
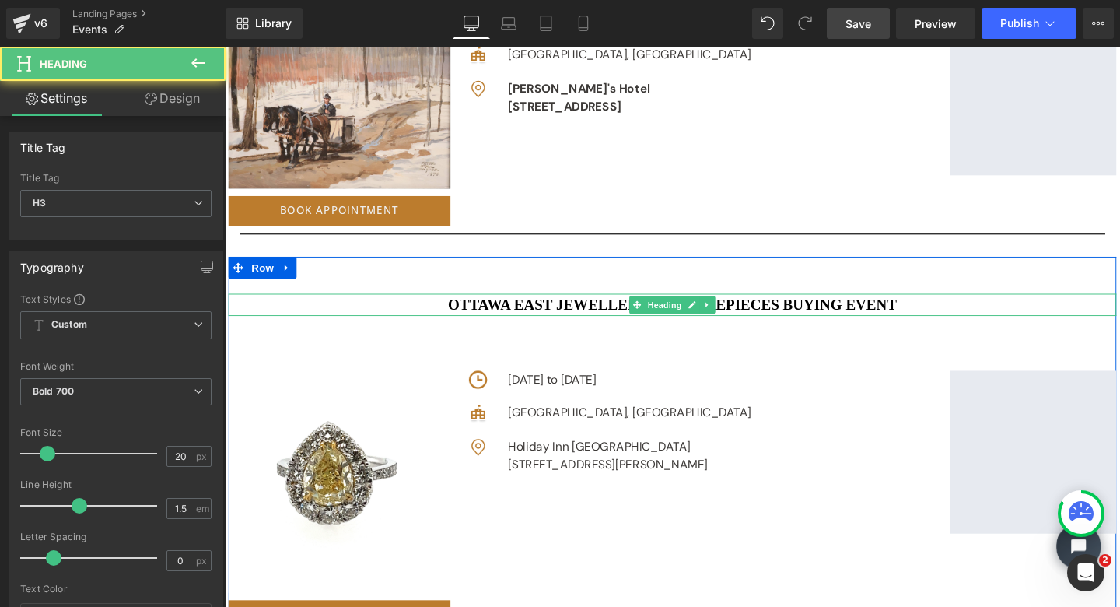
click at [521, 310] on h3 "Ottawa East JEWELLERY AND TIMEPIECES BUYING EVENT" at bounding box center [696, 318] width 934 height 23
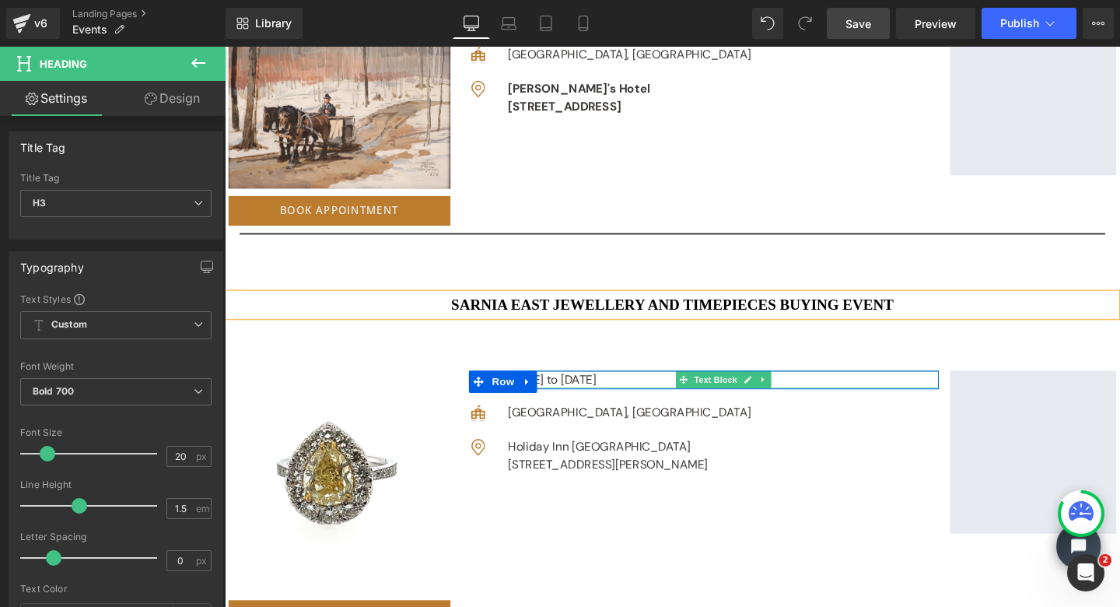
click at [570, 394] on p "[DATE] to [DATE]" at bounding box center [749, 396] width 453 height 19
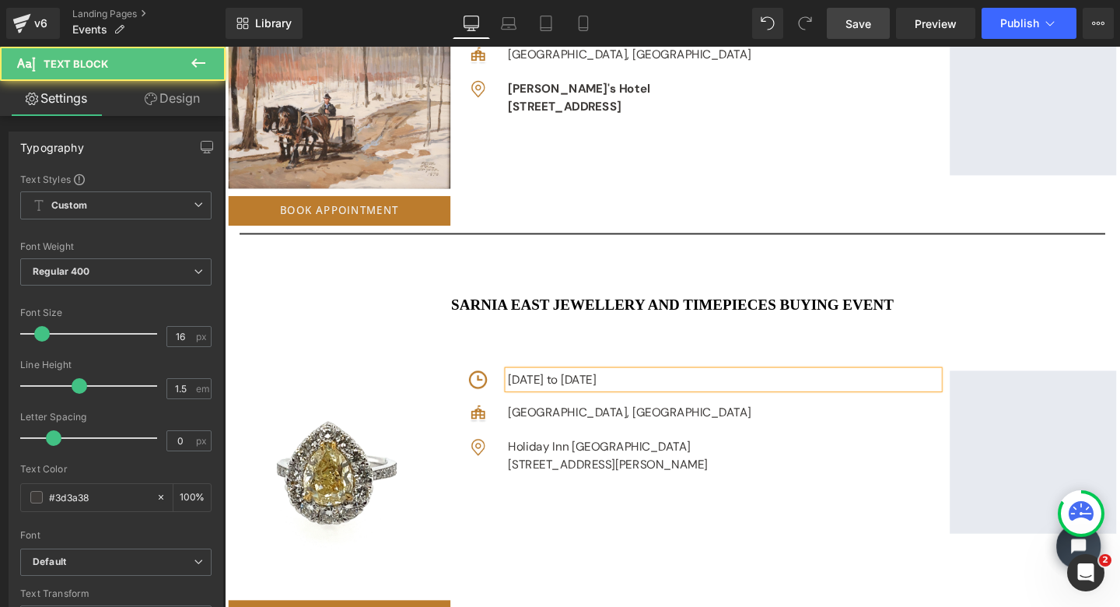
click at [661, 388] on p "[DATE] to [DATE]" at bounding box center [749, 396] width 453 height 19
click at [763, 394] on p "[DATE] to [DATE]" at bounding box center [749, 396] width 453 height 19
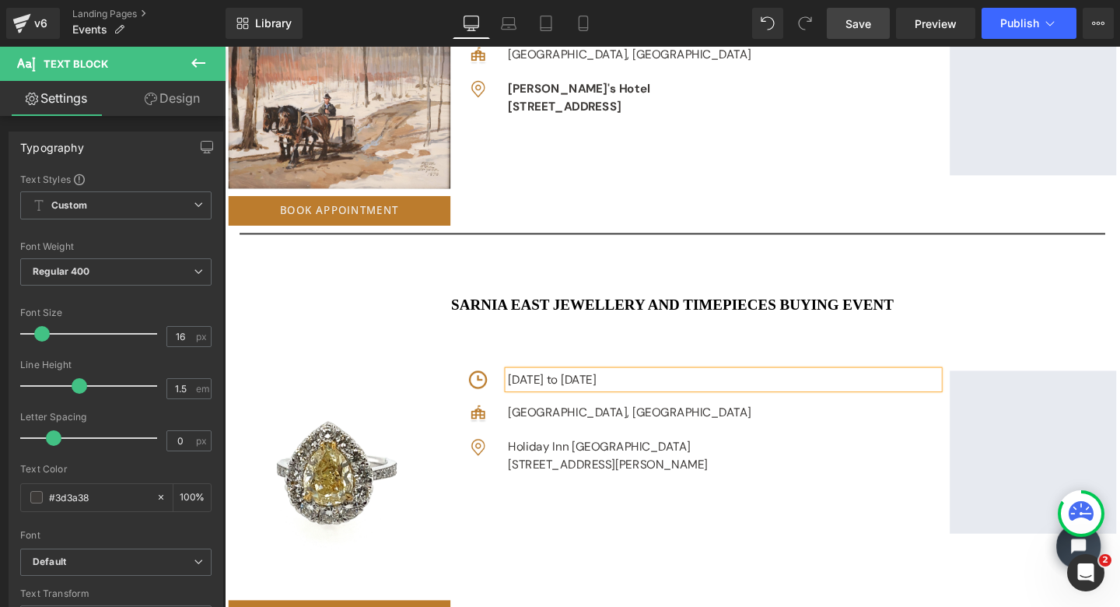
click at [854, 393] on p "[DATE] to [DATE]" at bounding box center [749, 396] width 453 height 19
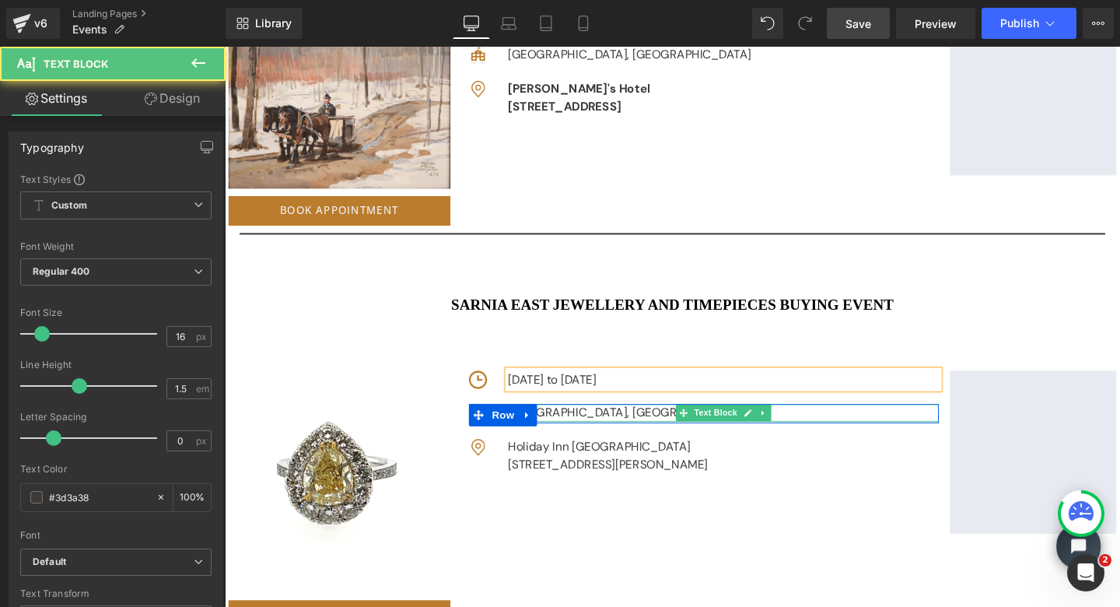
click at [589, 428] on div "[GEOGRAPHIC_DATA], [GEOGRAPHIC_DATA]" at bounding box center [749, 431] width 453 height 19
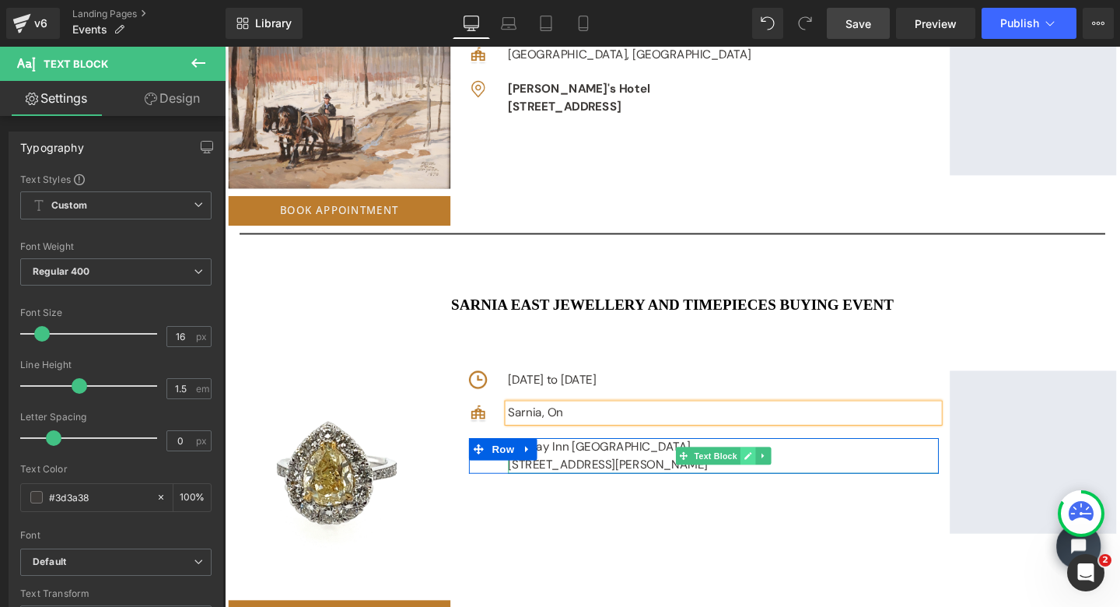
click at [772, 472] on icon at bounding box center [774, 476] width 9 height 9
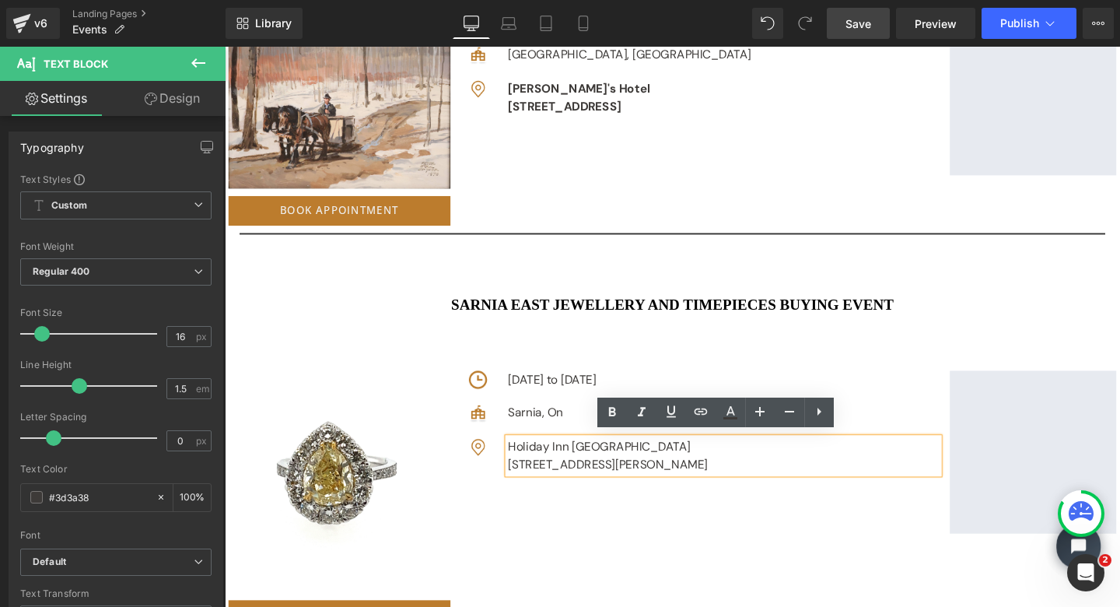
drag, startPoint x: 745, startPoint y: 479, endPoint x: 528, endPoint y: 466, distance: 216.7
click at [528, 466] on div "Image Holiday Inn [GEOGRAPHIC_DATA] East [STREET_ADDRESS][PERSON_NAME] Text [GE…" at bounding box center [729, 476] width 494 height 37
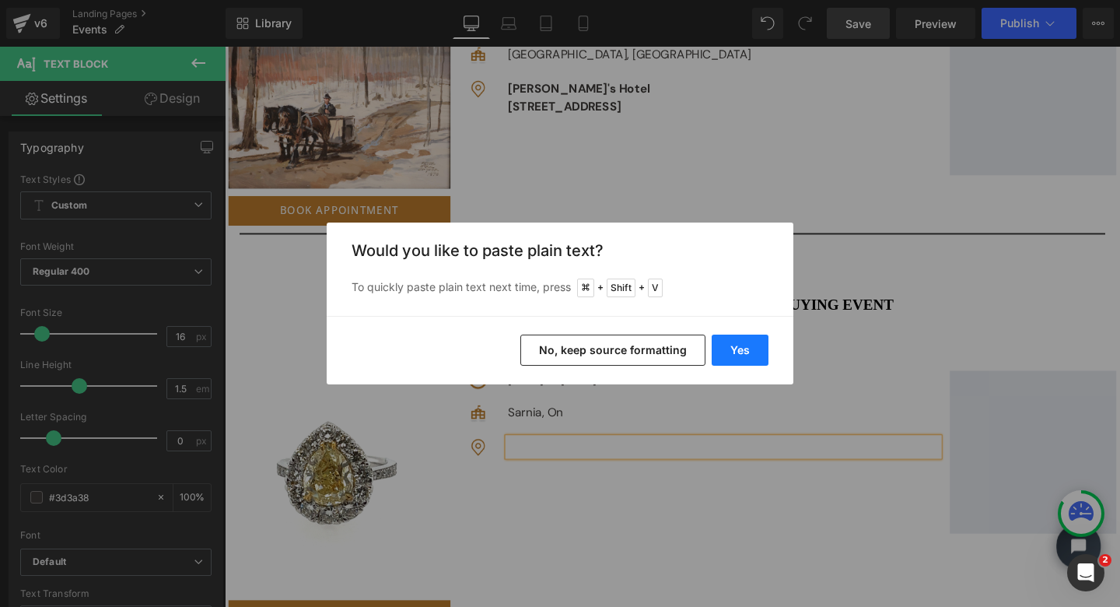
click at [738, 347] on button "Yes" at bounding box center [740, 350] width 57 height 31
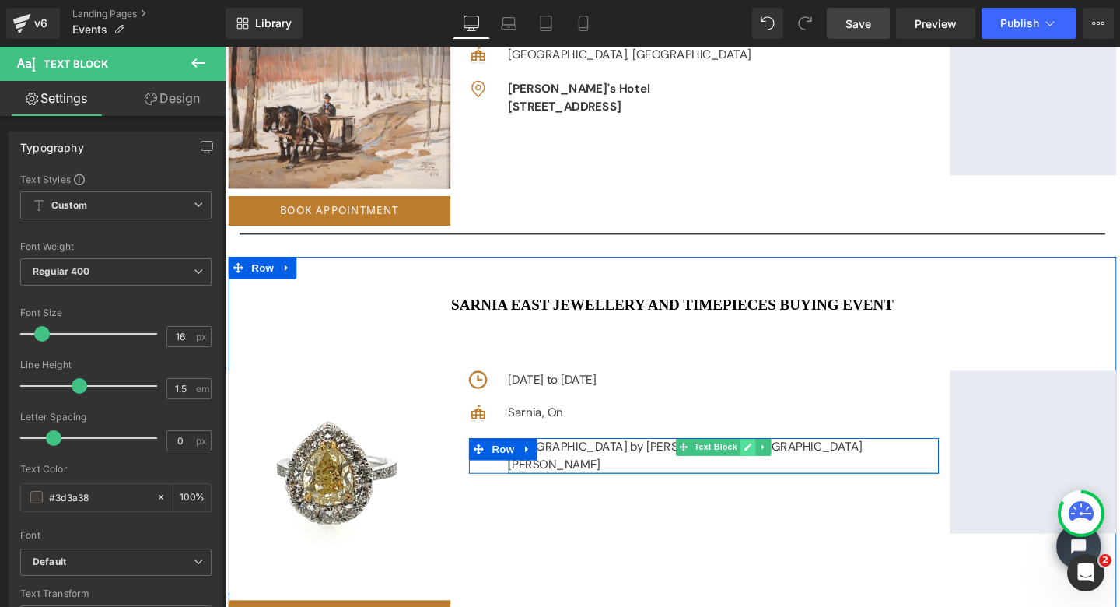
click at [771, 463] on icon at bounding box center [774, 467] width 9 height 9
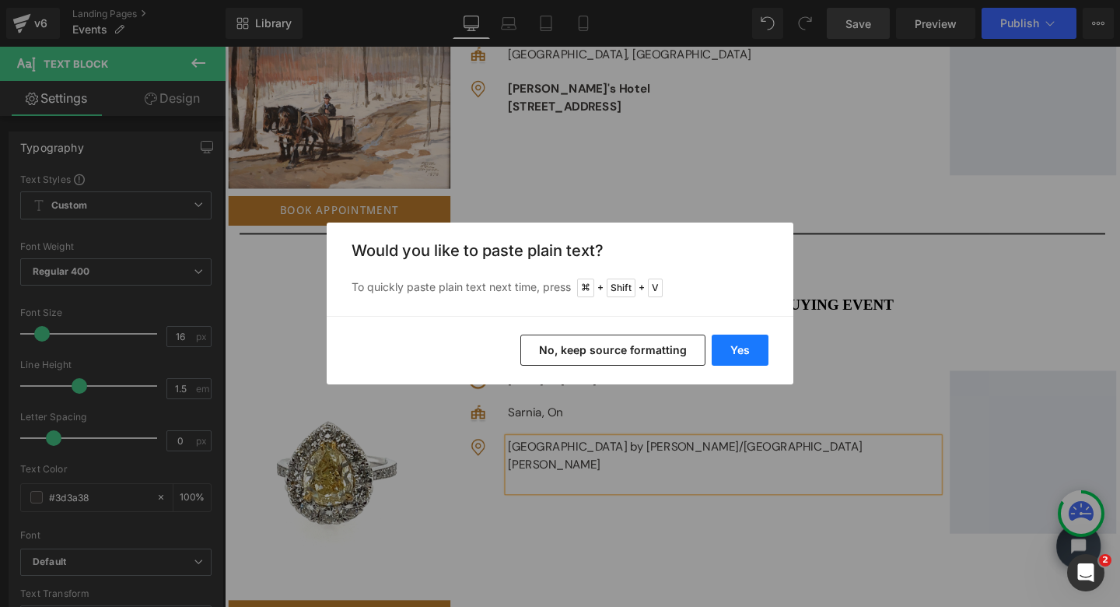
click at [747, 338] on button "Yes" at bounding box center [740, 350] width 57 height 31
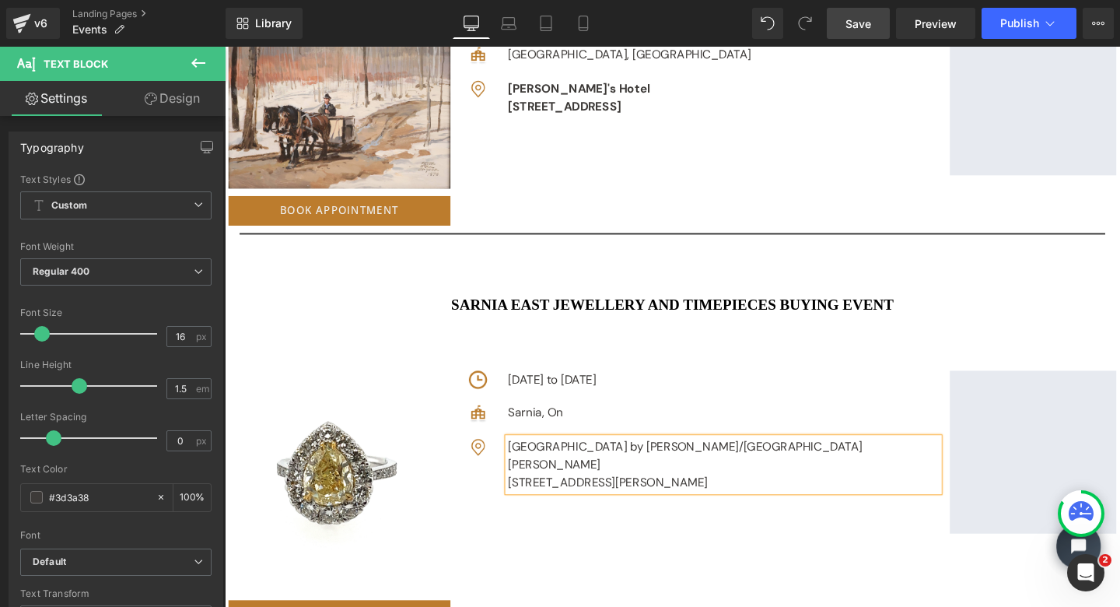
drag, startPoint x: 799, startPoint y: 481, endPoint x: 517, endPoint y: 463, distance: 282.2
click at [517, 463] on div "Image [GEOGRAPHIC_DATA] by [PERSON_NAME]/Point [PERSON_NAME] [STREET_ADDRESS][P…" at bounding box center [729, 486] width 494 height 56
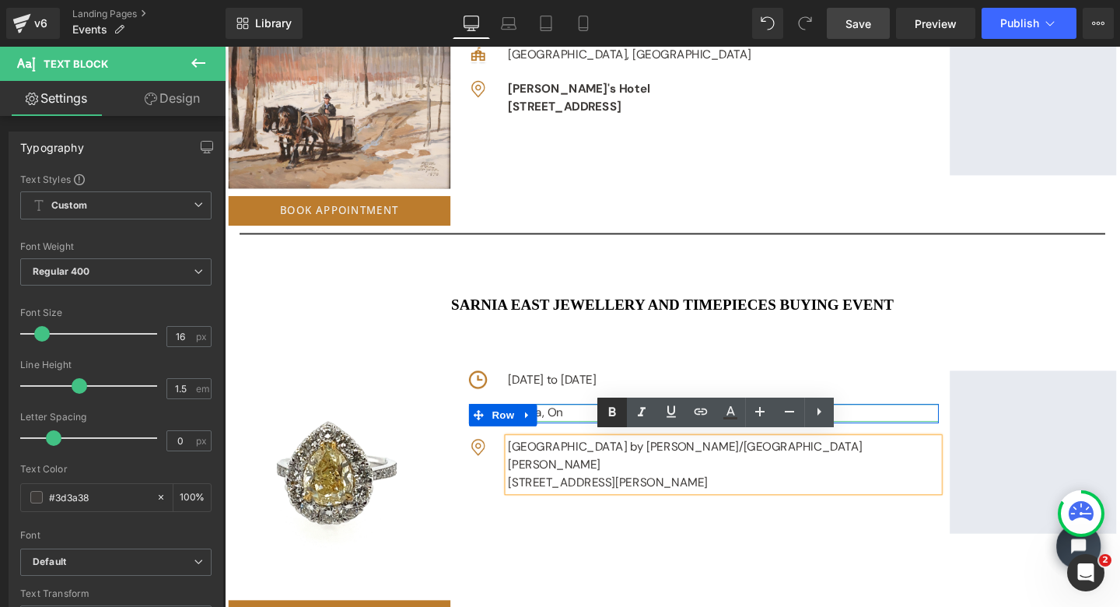
click at [611, 408] on icon at bounding box center [611, 412] width 7 height 9
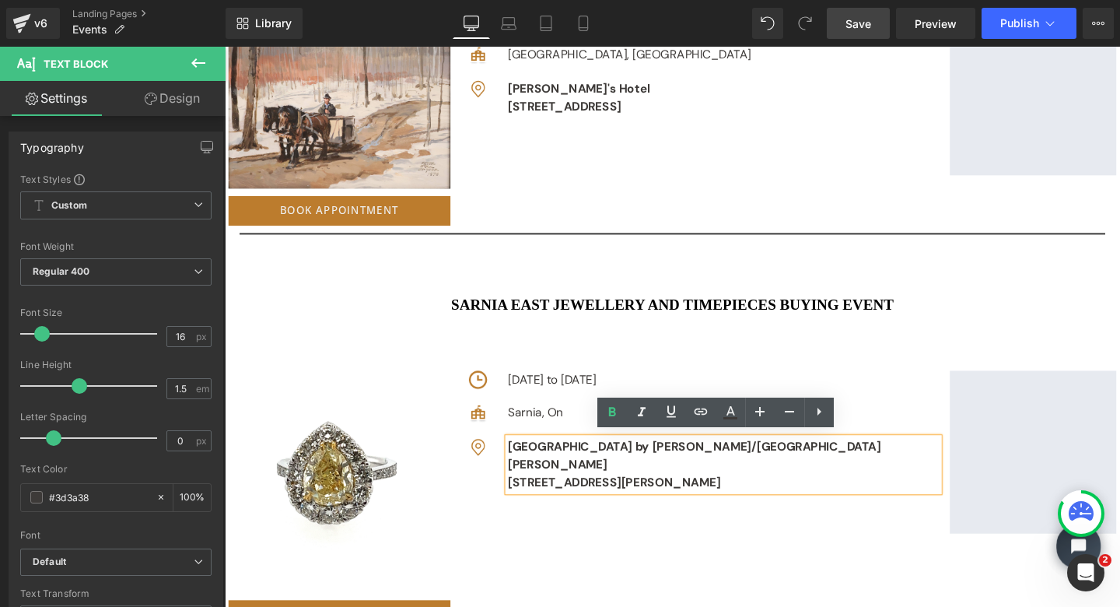
drag, startPoint x: 812, startPoint y: 481, endPoint x: 519, endPoint y: 462, distance: 293.1
click at [519, 462] on div "Image [GEOGRAPHIC_DATA] by [PERSON_NAME]/Point [PERSON_NAME] [STREET_ADDRESS][P…" at bounding box center [729, 486] width 494 height 56
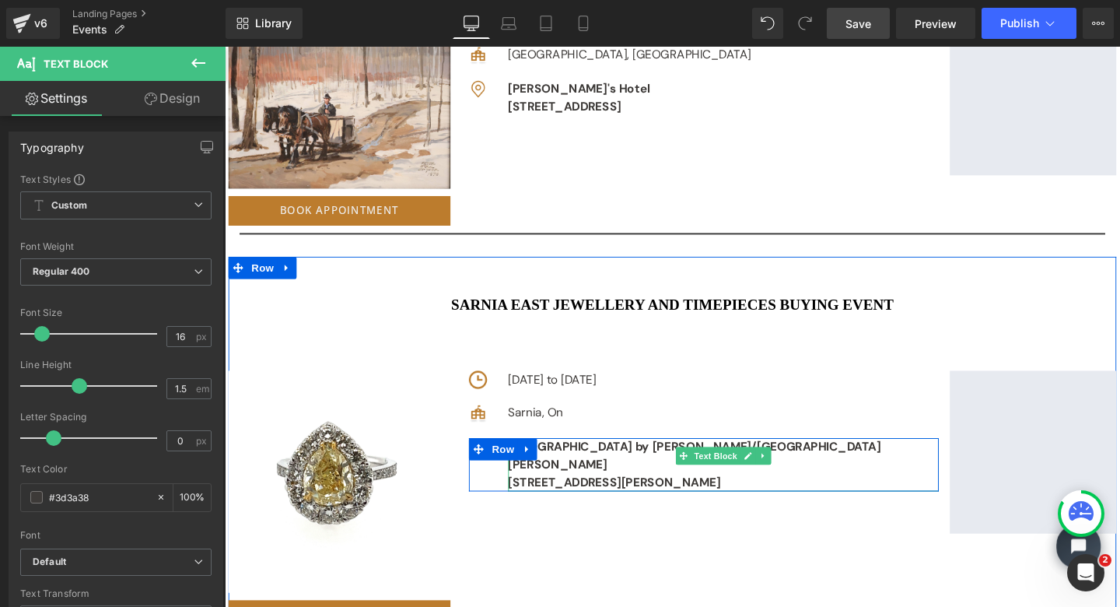
copy div "[GEOGRAPHIC_DATA] by [PERSON_NAME]/Point [PERSON_NAME] [STREET_ADDRESS][PERSON_…"
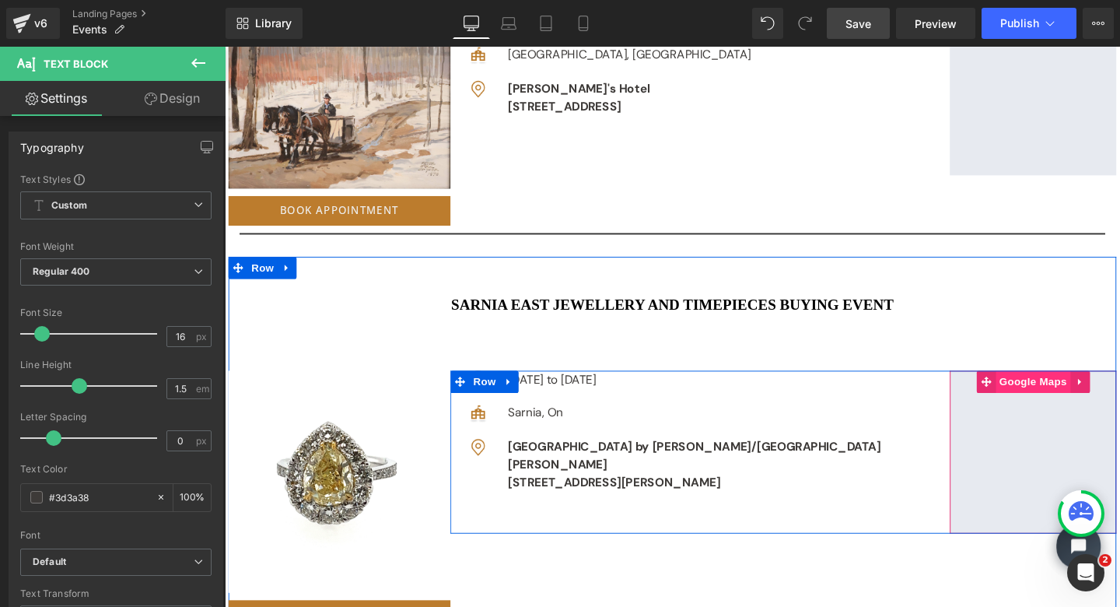
click at [1054, 397] on span "Google Maps" at bounding box center [1075, 398] width 79 height 23
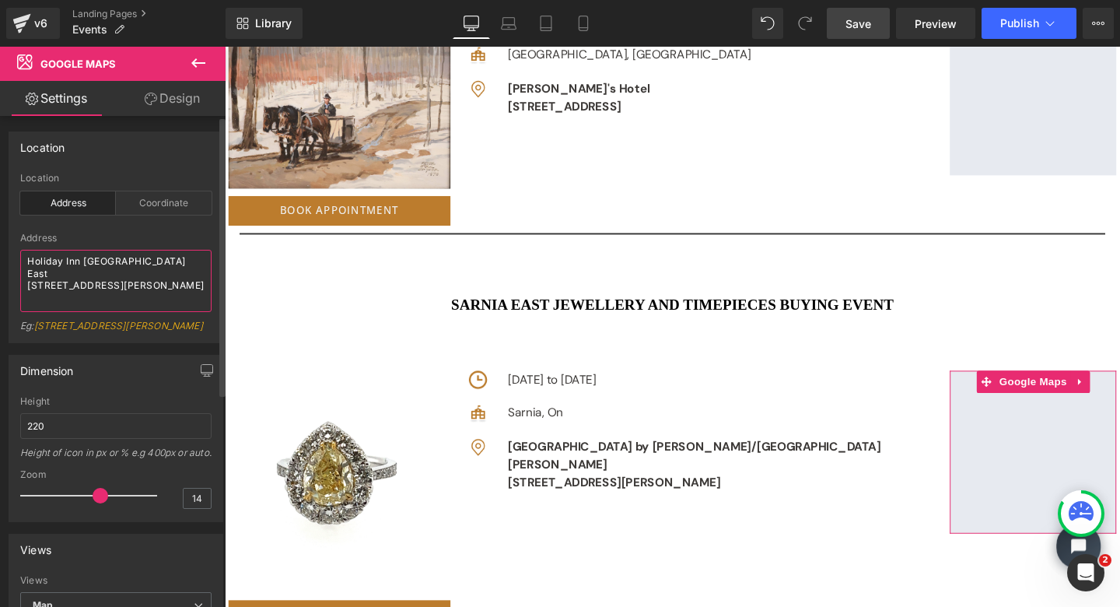
drag, startPoint x: 25, startPoint y: 262, endPoint x: 173, endPoint y: 303, distance: 153.3
click at [173, 303] on textarea "Holiday Inn [GEOGRAPHIC_DATA] East [STREET_ADDRESS][PERSON_NAME]" at bounding box center [115, 281] width 191 height 62
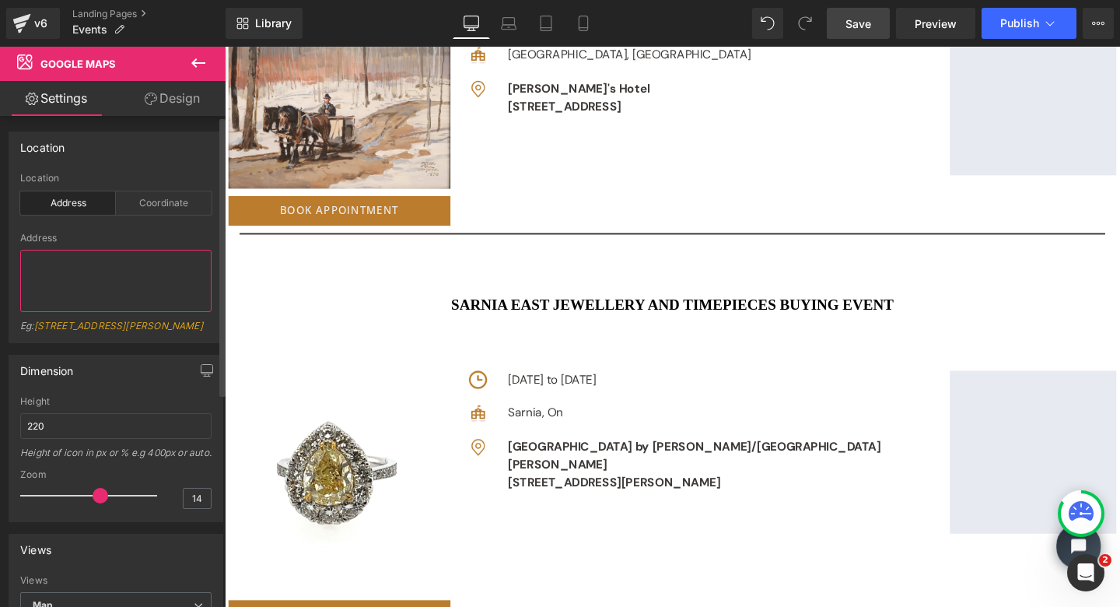
type textarea "[GEOGRAPHIC_DATA] by [PERSON_NAME]/Point [PERSON_NAME] [STREET_ADDRESS][PERSON_…"
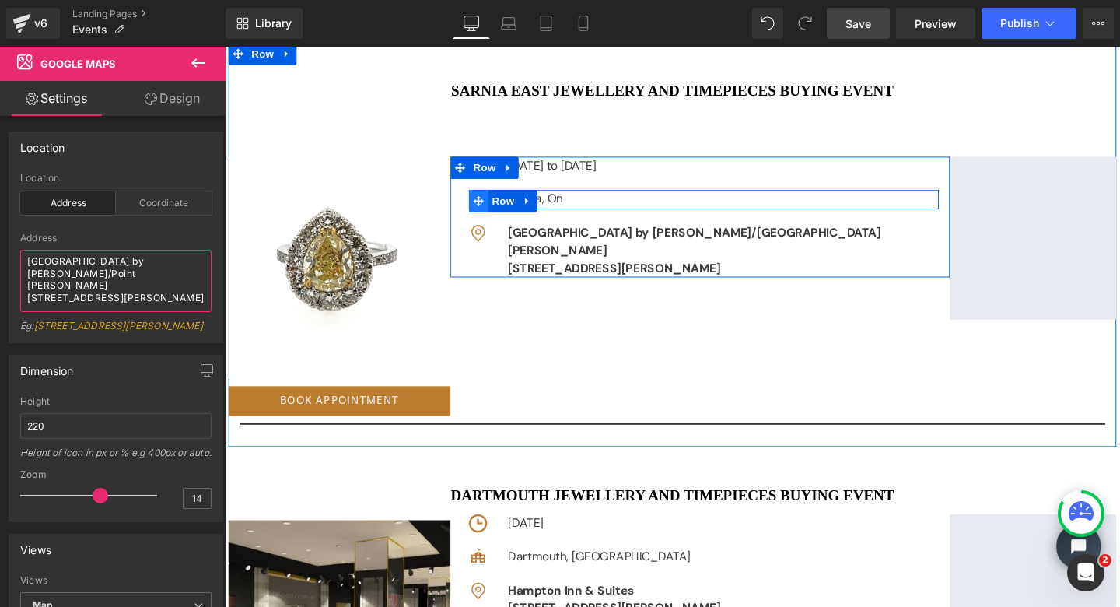
scroll to position [3003, 0]
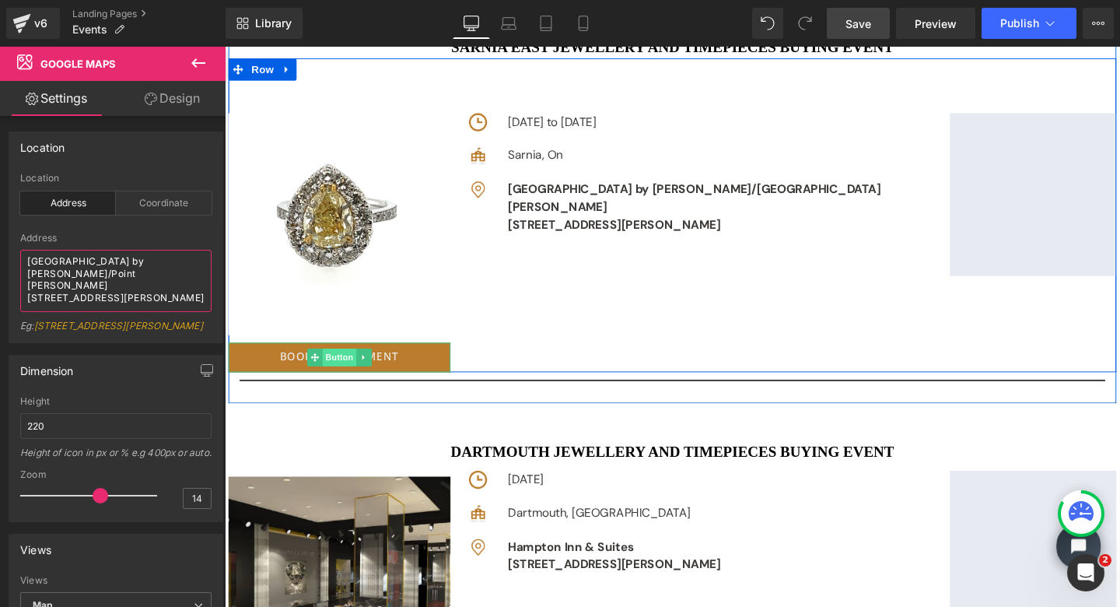
click at [331, 366] on span "Button" at bounding box center [346, 373] width 36 height 19
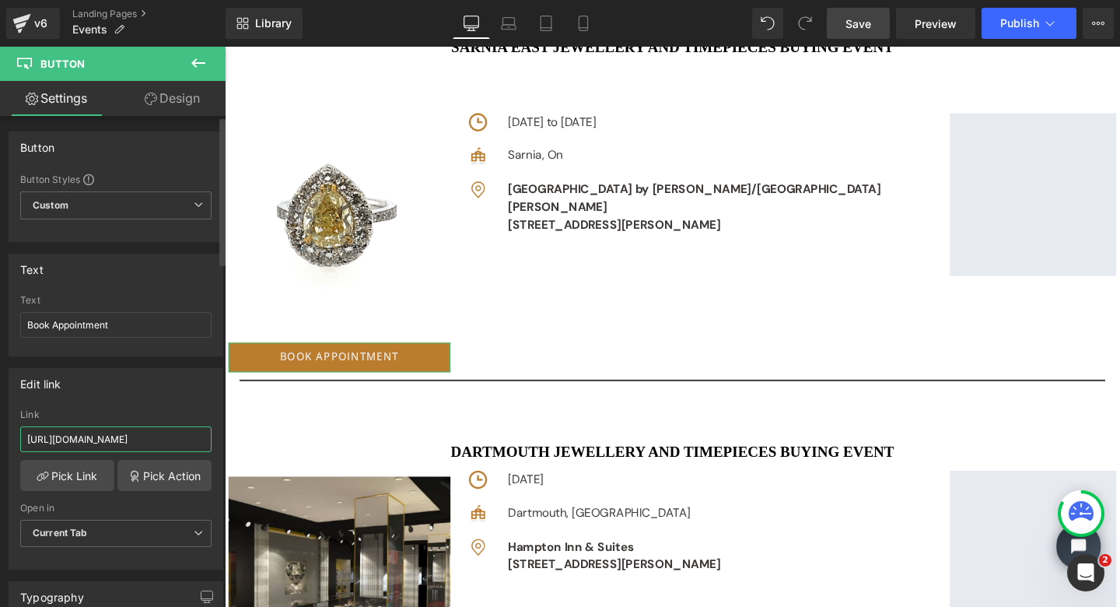
drag, startPoint x: 23, startPoint y: 439, endPoint x: 206, endPoint y: 440, distance: 183.6
click at [206, 440] on div "[URL][DOMAIN_NAME] Link [URL][DOMAIN_NAME] Pick Link Pick Action Current Tab Ne…" at bounding box center [115, 489] width 213 height 160
paste input "[URL][DOMAIN_NAME]"
type input "[URL][DOMAIN_NAME]"
click at [855, 19] on span "Save" at bounding box center [859, 24] width 26 height 16
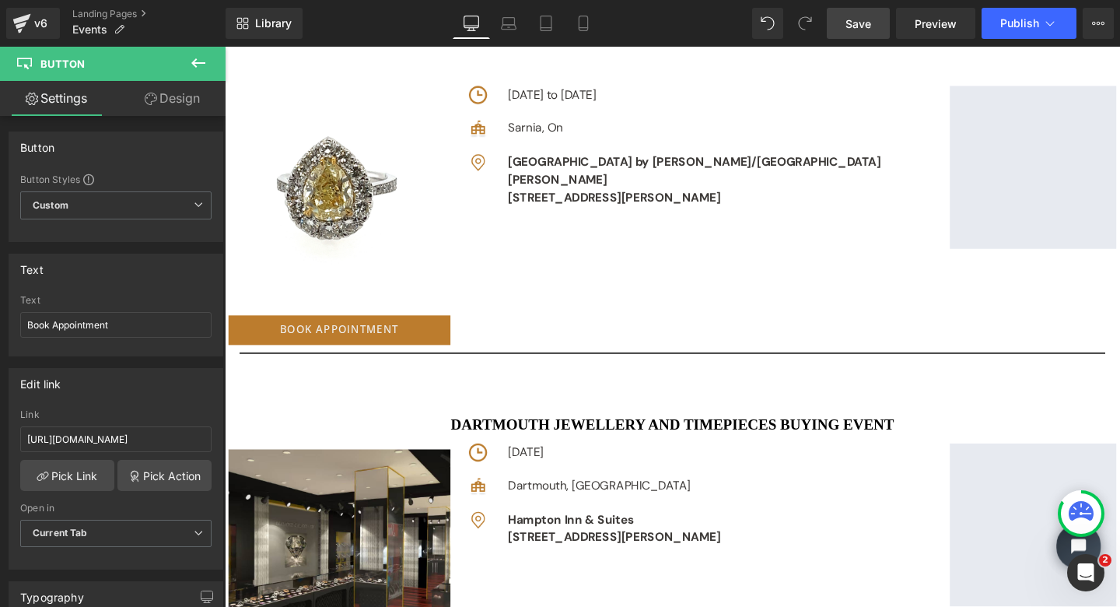
scroll to position [3032, 0]
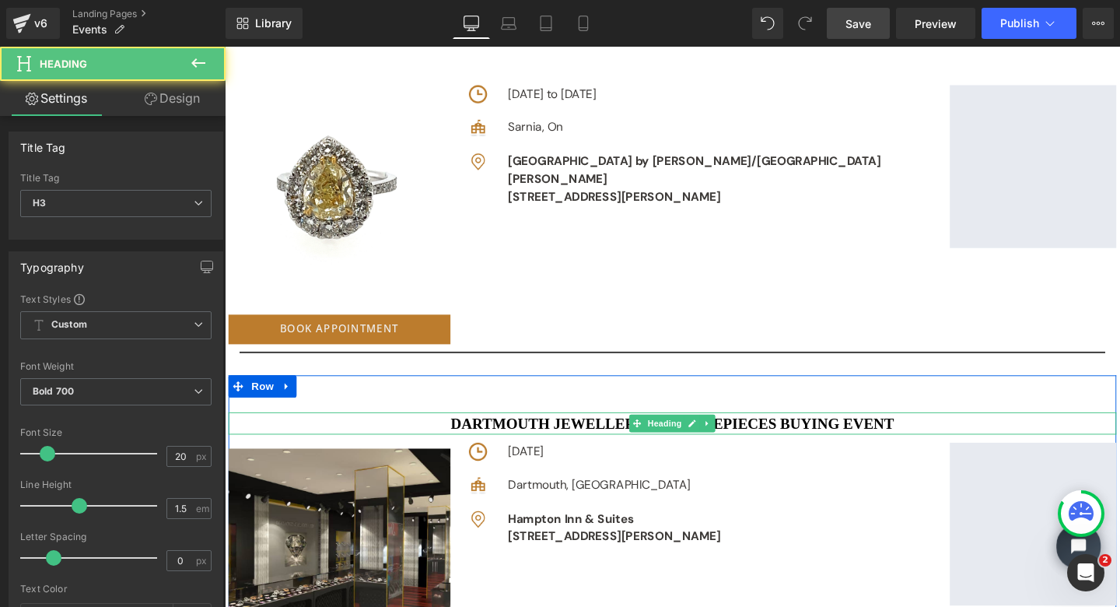
click at [565, 436] on h3 "Dartmouth JEWELLERY AND TIMEPIECES BUYING EVENT" at bounding box center [696, 442] width 934 height 23
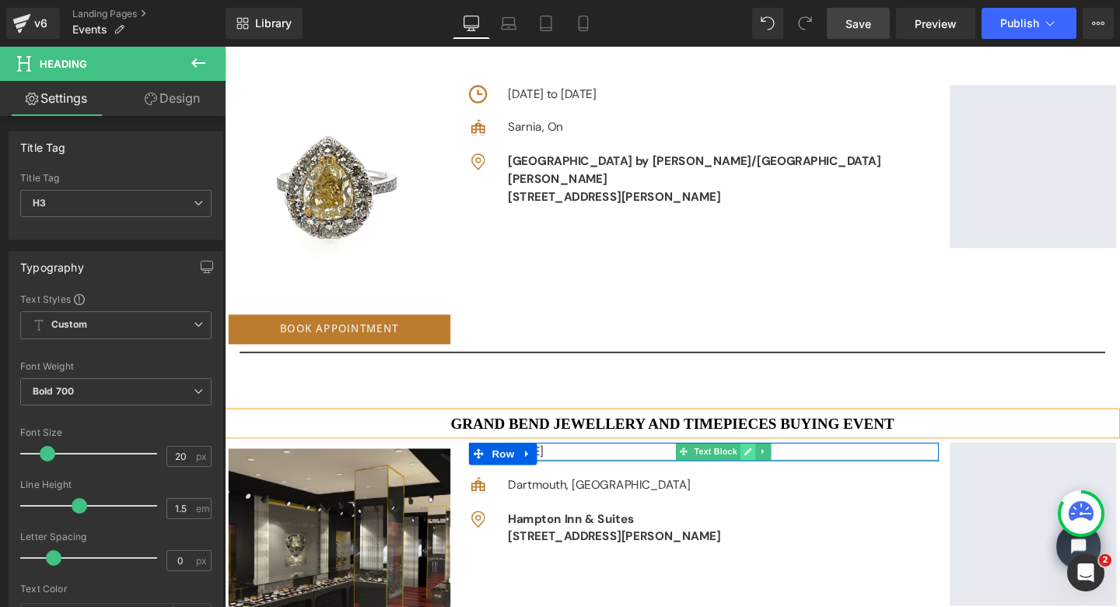
click at [770, 468] on icon at bounding box center [774, 472] width 9 height 9
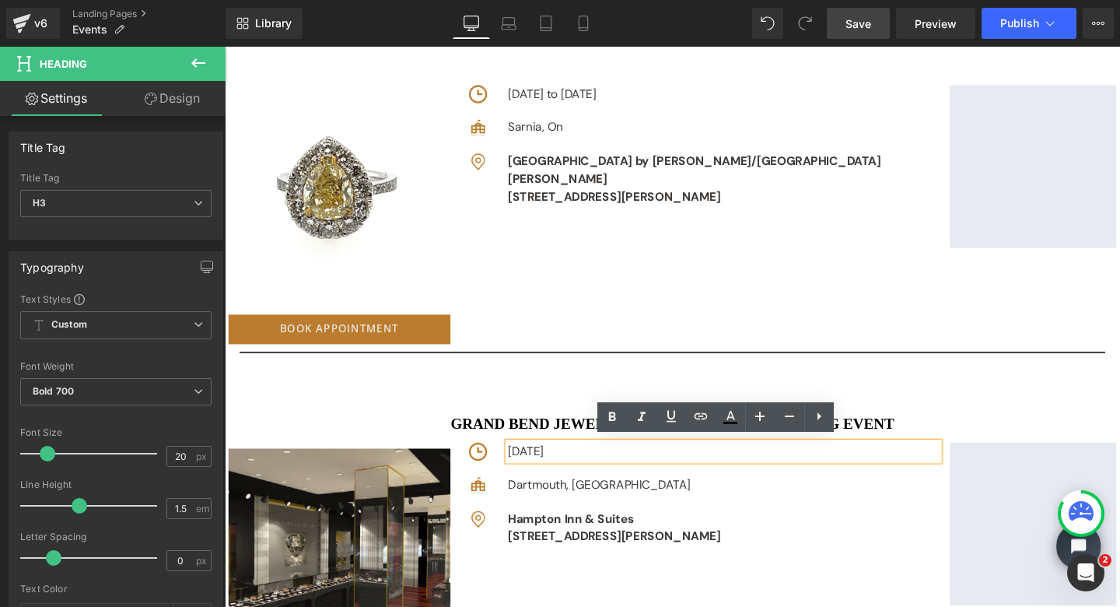
click at [570, 469] on p "[DATE]" at bounding box center [749, 472] width 453 height 19
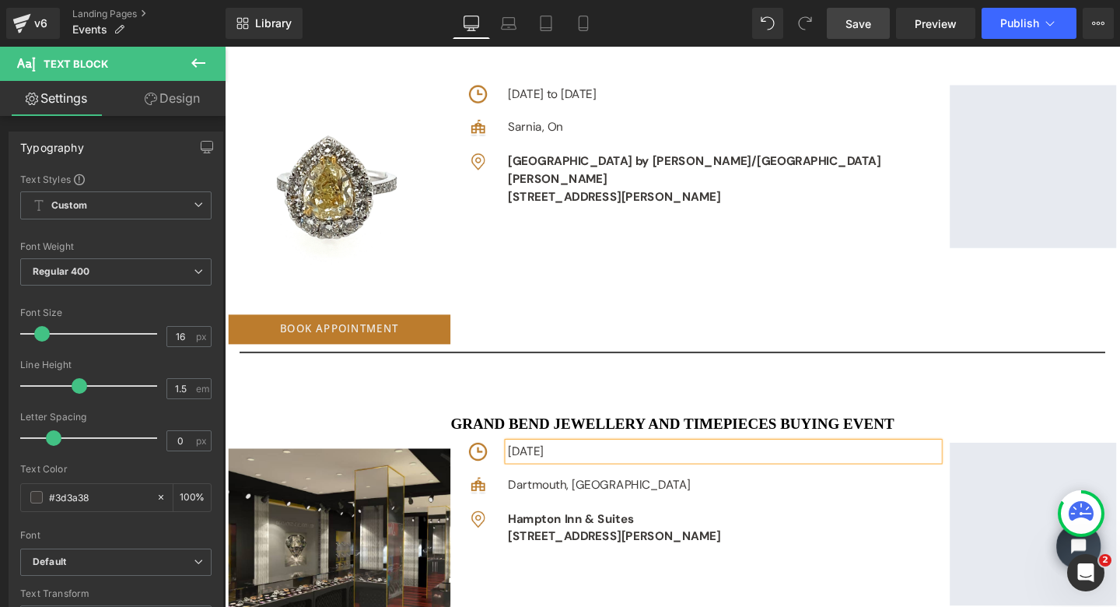
click at [630, 468] on p "[DATE]" at bounding box center [749, 472] width 453 height 19
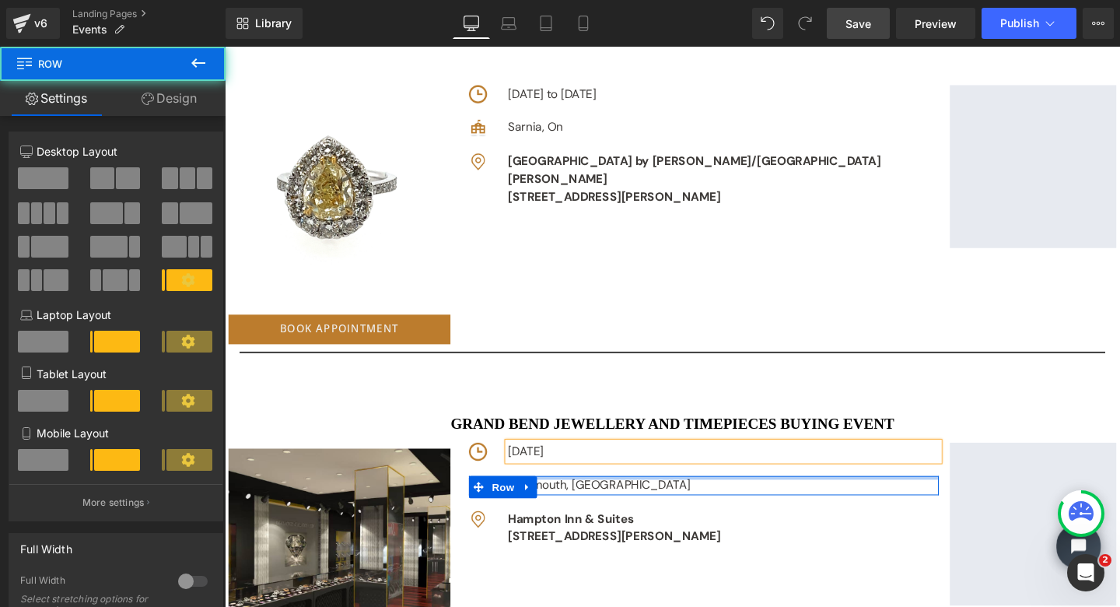
click at [773, 498] on div at bounding box center [729, 500] width 494 height 4
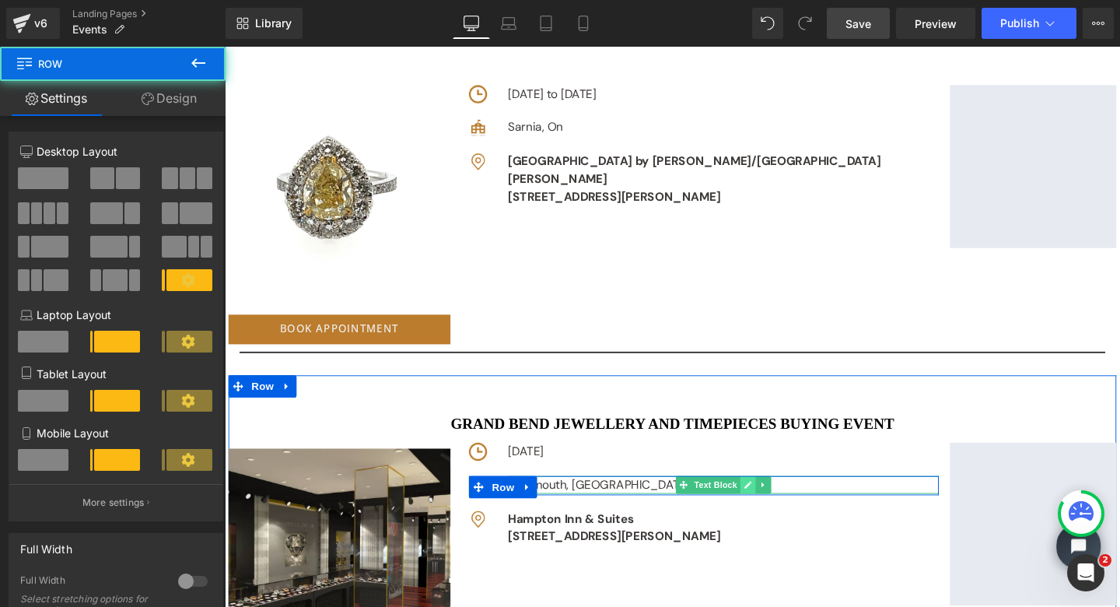
click at [774, 503] on icon at bounding box center [774, 507] width 9 height 9
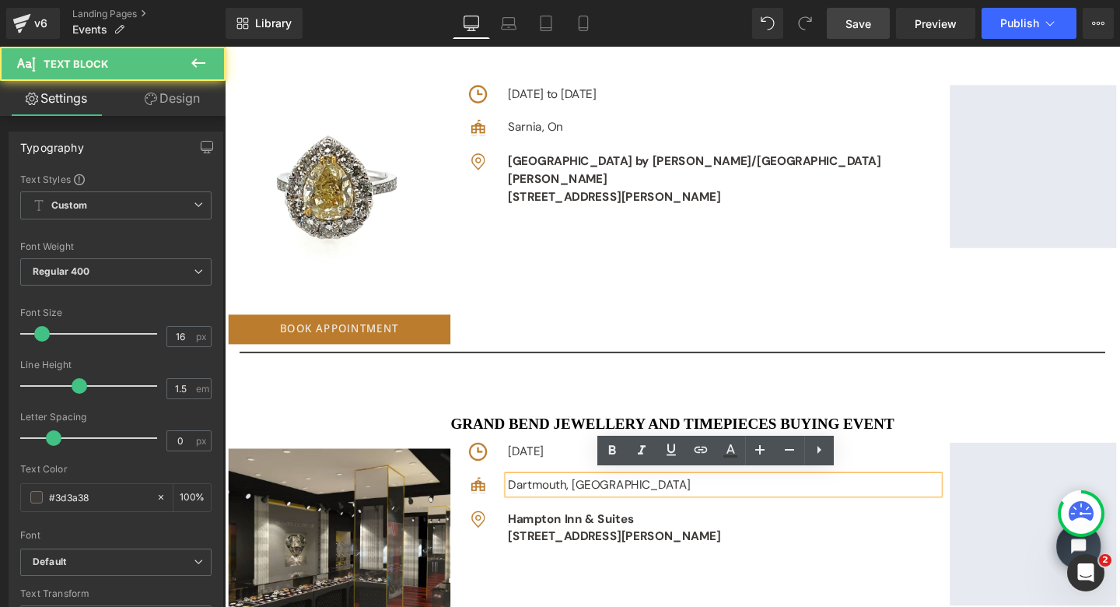
click at [621, 507] on div "Dartmouth, [GEOGRAPHIC_DATA]" at bounding box center [749, 507] width 453 height 19
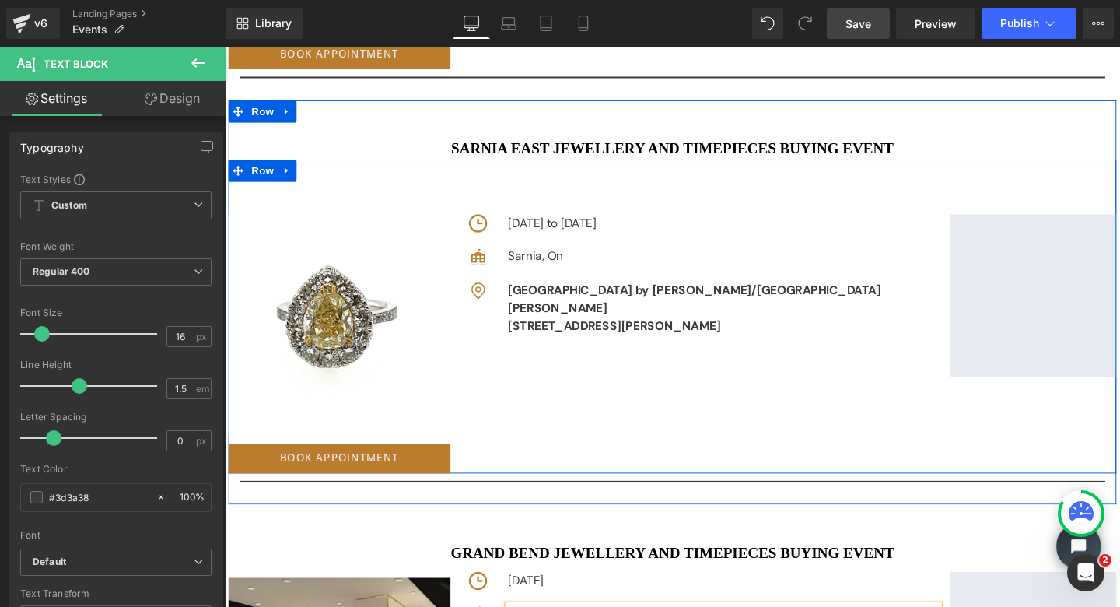
scroll to position [3104, 0]
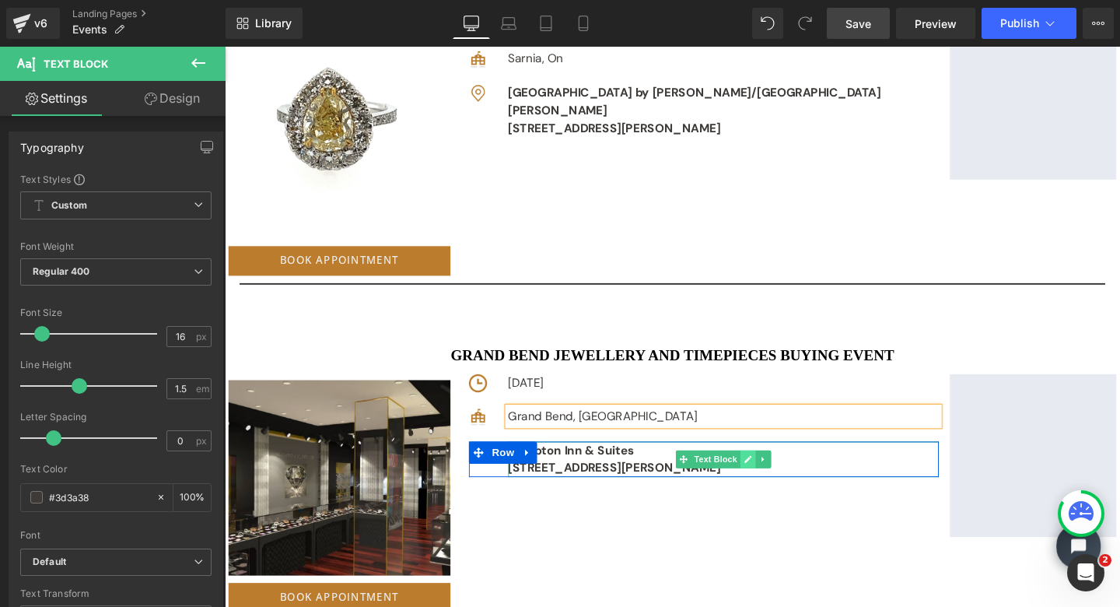
click at [771, 477] on icon at bounding box center [775, 481] width 8 height 8
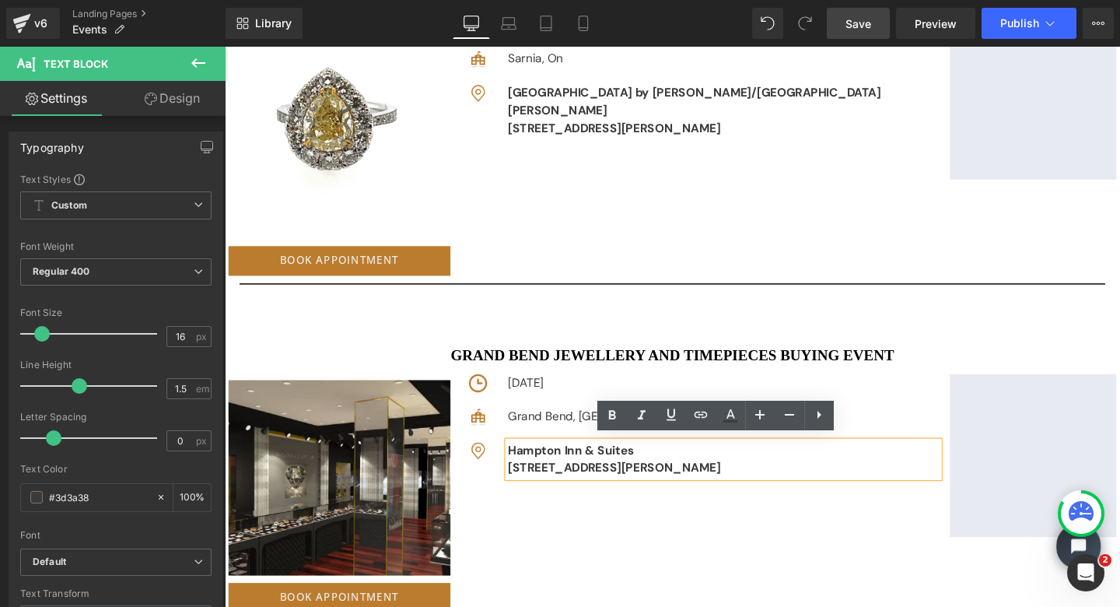
drag, startPoint x: 769, startPoint y: 488, endPoint x: 527, endPoint y: 467, distance: 242.9
click at [527, 467] on div "Image Hampton Inn & Suites [STREET_ADDRESS][PERSON_NAME] Text Block Row" at bounding box center [729, 479] width 494 height 37
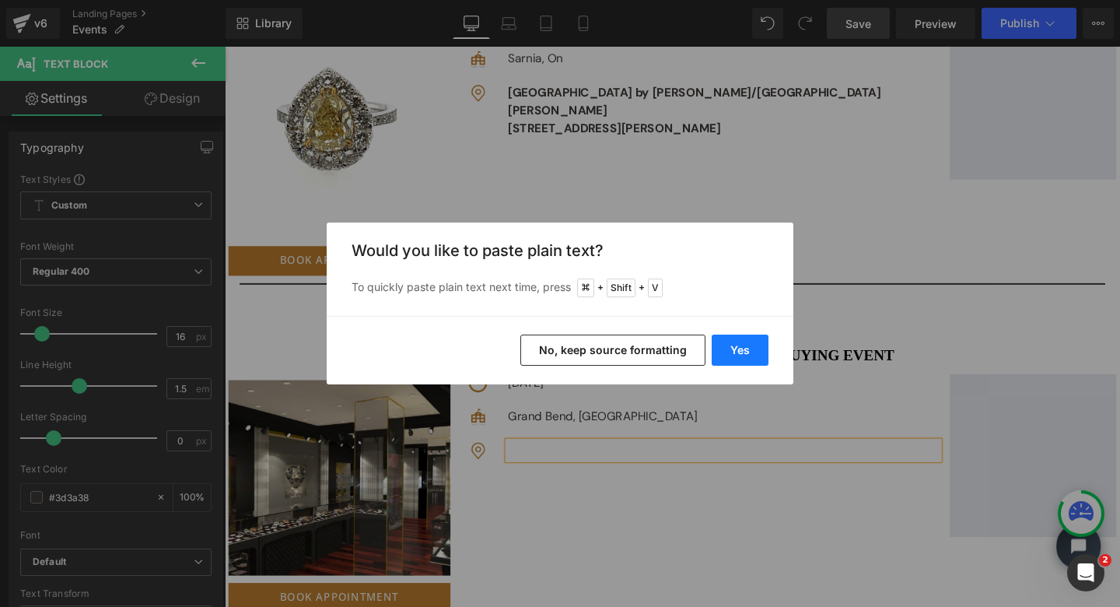
click at [740, 346] on button "Yes" at bounding box center [740, 350] width 57 height 31
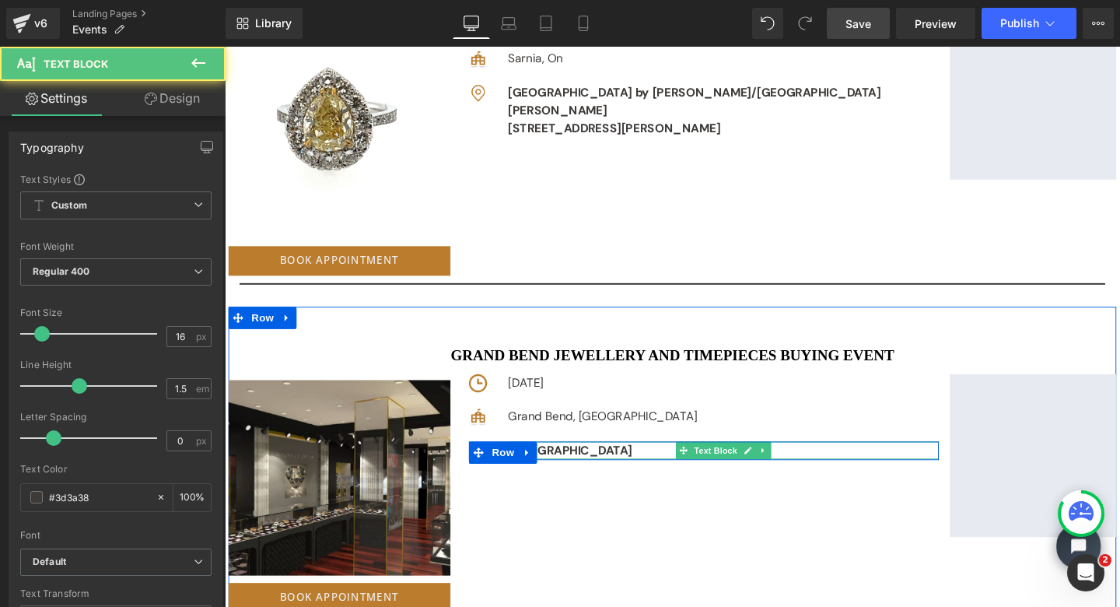
click at [657, 471] on p "[GEOGRAPHIC_DATA]" at bounding box center [749, 470] width 453 height 19
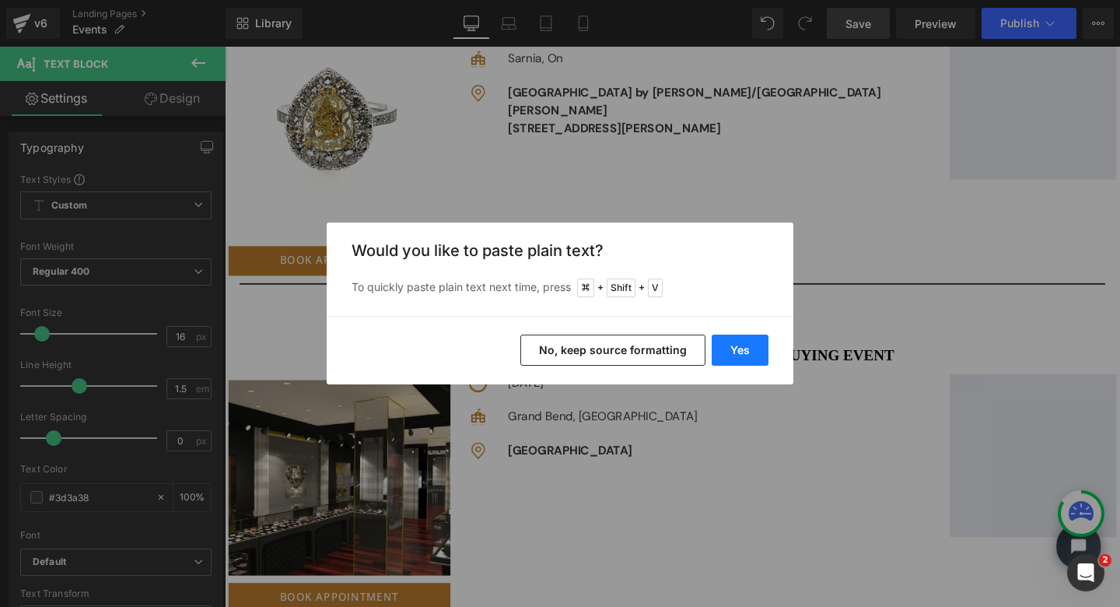
click at [744, 348] on button "Yes" at bounding box center [740, 350] width 57 height 31
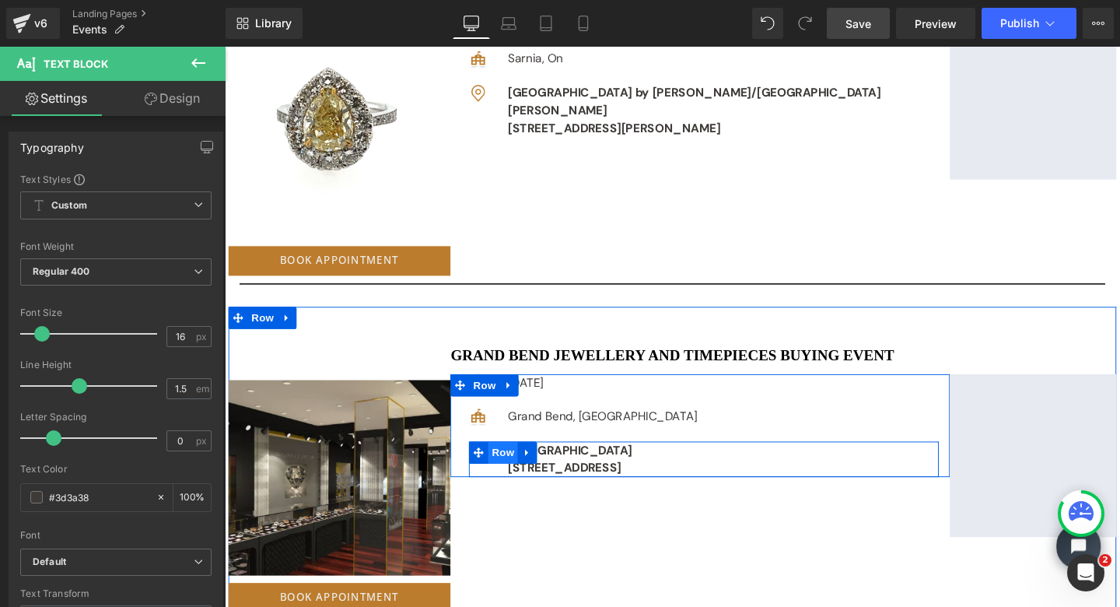
drag, startPoint x: 816, startPoint y: 486, endPoint x: 513, endPoint y: 468, distance: 304.0
click at [513, 468] on div "Image [GEOGRAPHIC_DATA] [STREET_ADDRESS] Text Block Row" at bounding box center [729, 479] width 494 height 37
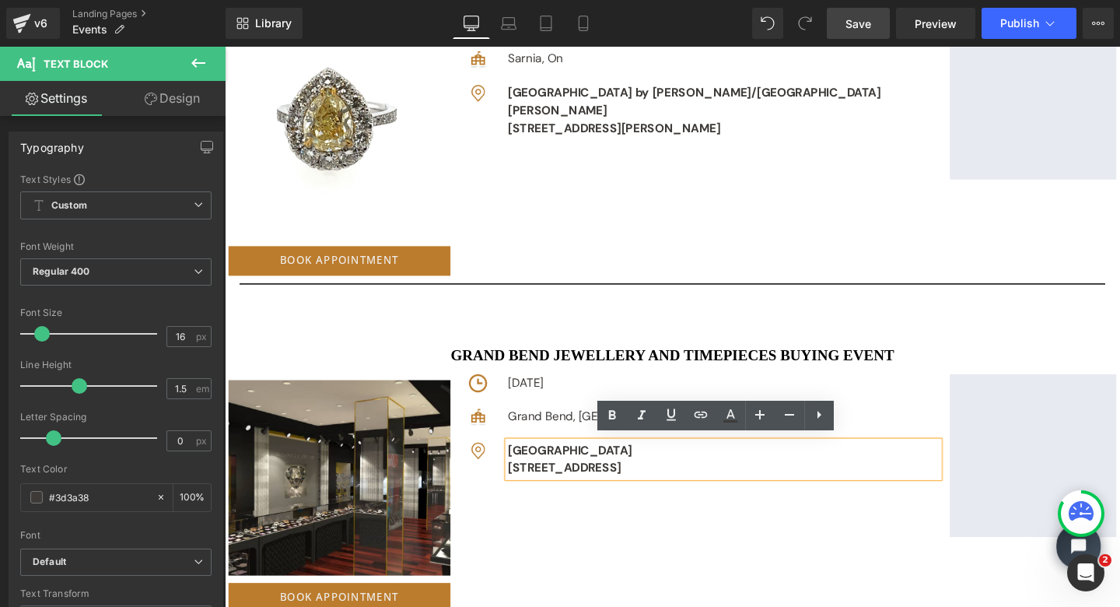
copy div "[GEOGRAPHIC_DATA] [STREET_ADDRESS]"
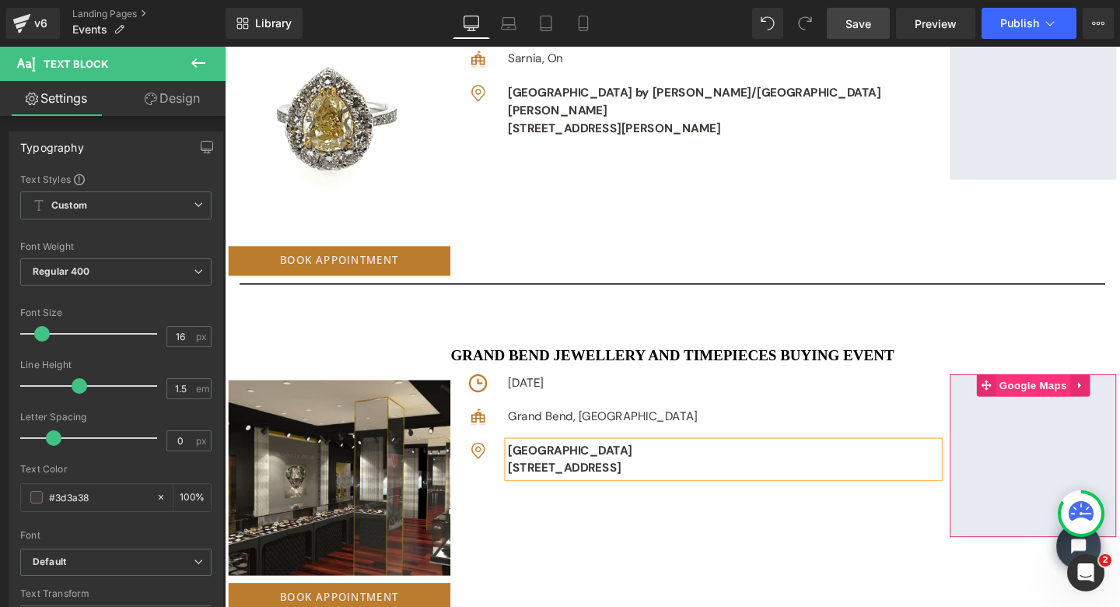
click at [1058, 397] on span "Google Maps" at bounding box center [1075, 402] width 79 height 23
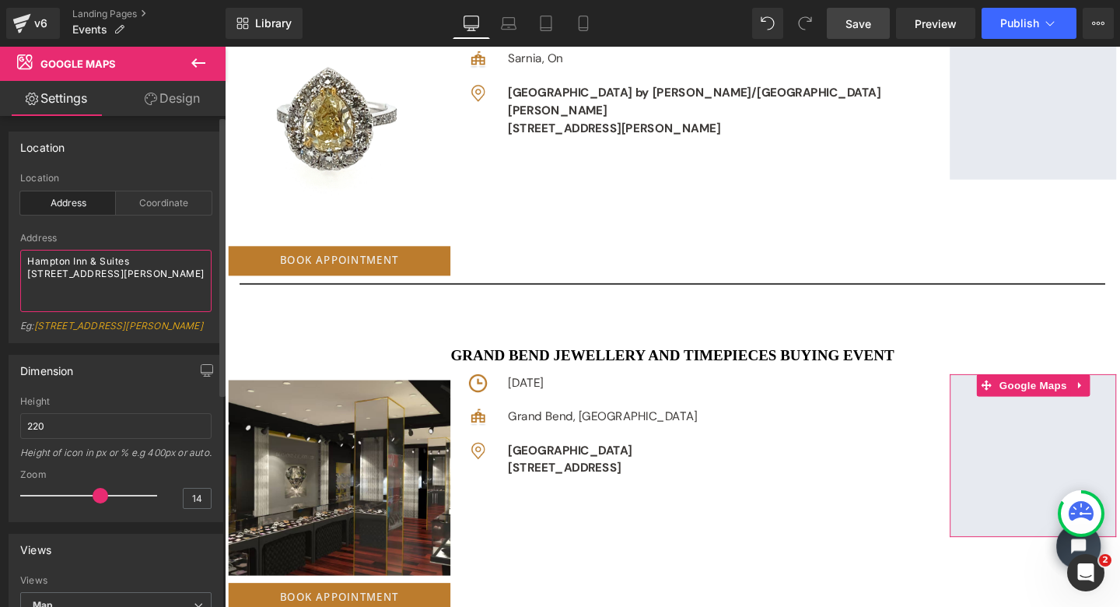
drag, startPoint x: 26, startPoint y: 259, endPoint x: 179, endPoint y: 304, distance: 159.0
click at [179, 304] on textarea "Hampton Inn & Suites [STREET_ADDRESS][PERSON_NAME]" at bounding box center [115, 281] width 191 height 62
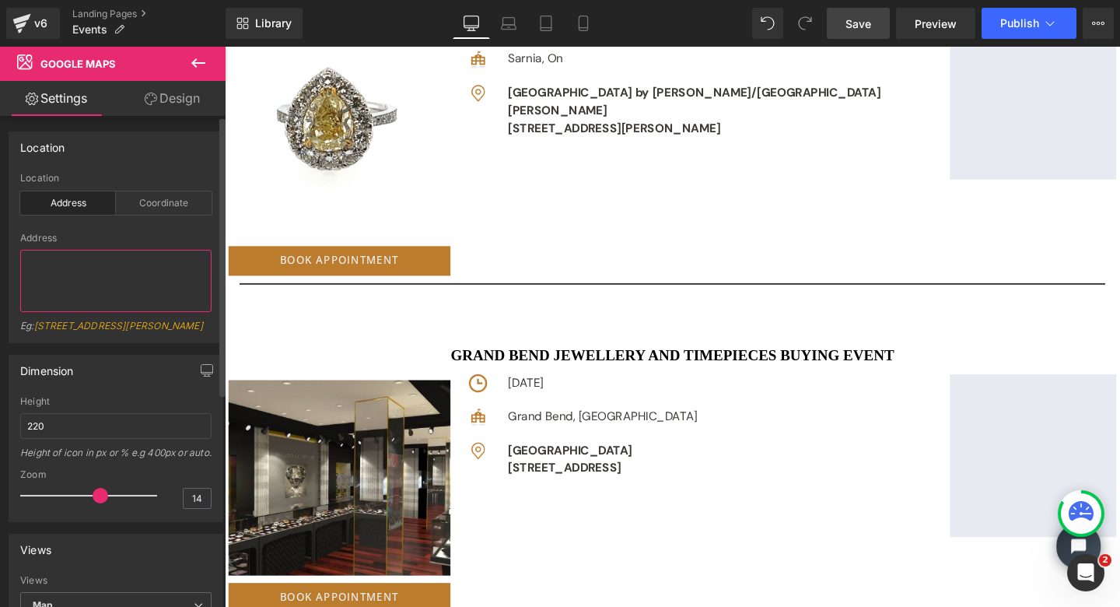
type textarea "[GEOGRAPHIC_DATA] [STREET_ADDRESS]"
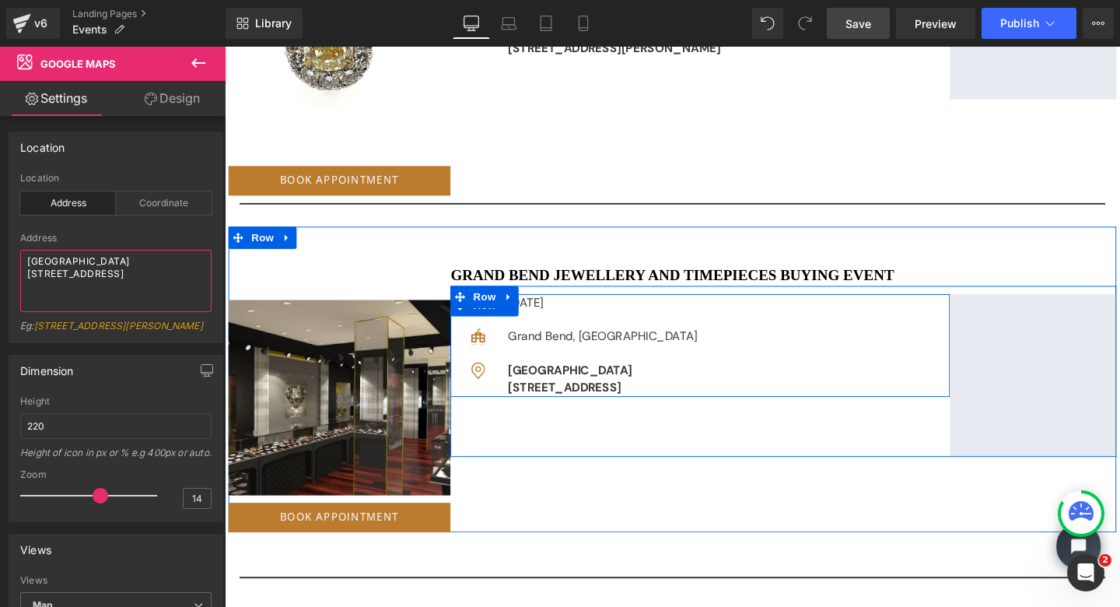
scroll to position [3275, 0]
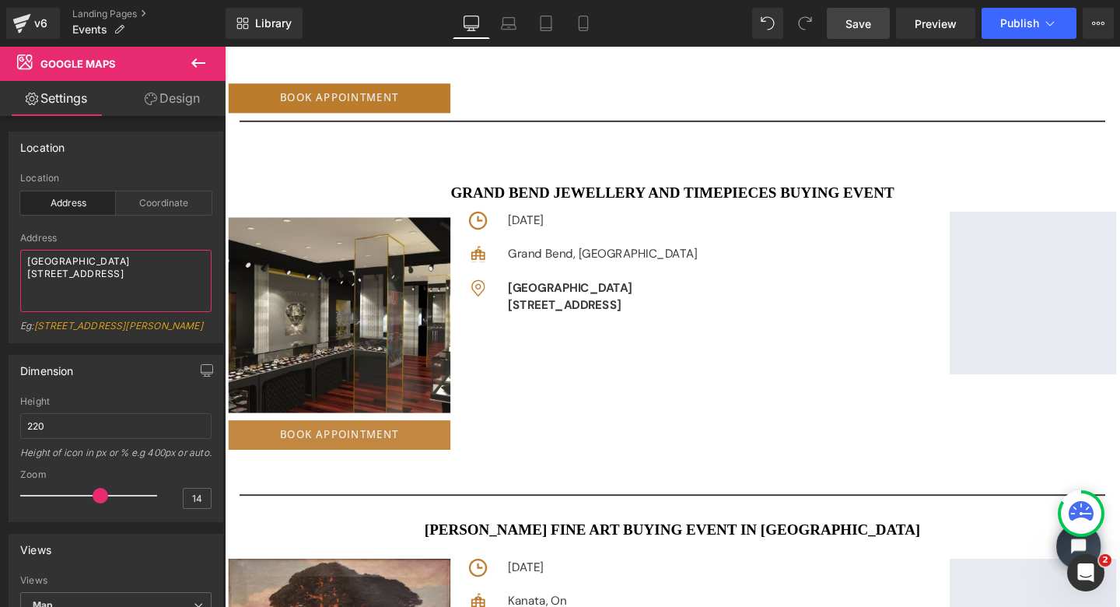
click at [340, 448] on div "Book Appointment Button" at bounding box center [345, 455] width 233 height 31
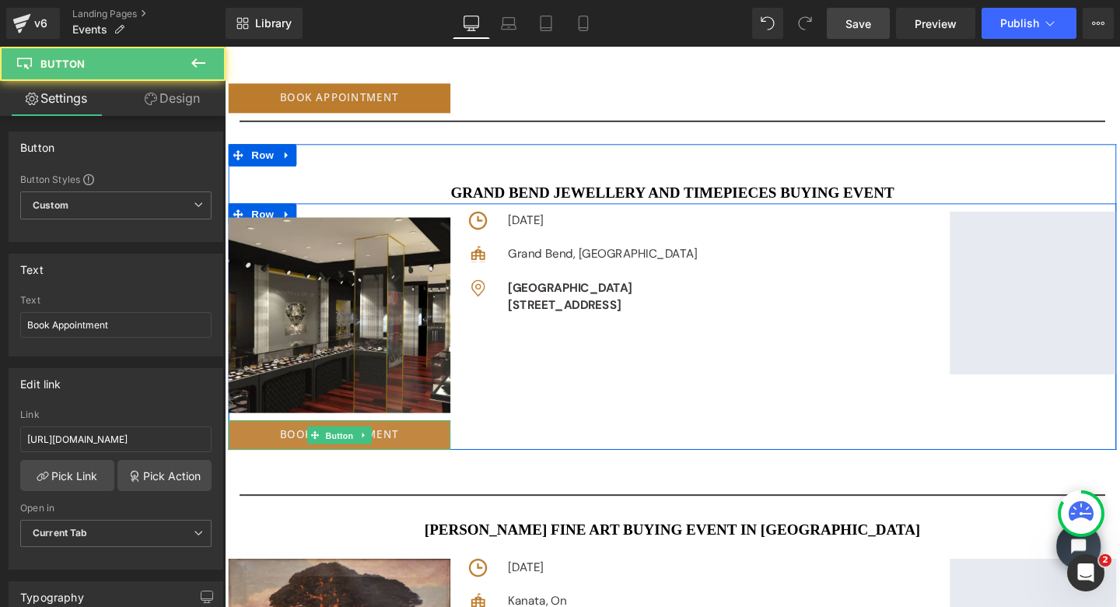
click at [340, 448] on span "Button" at bounding box center [346, 456] width 36 height 19
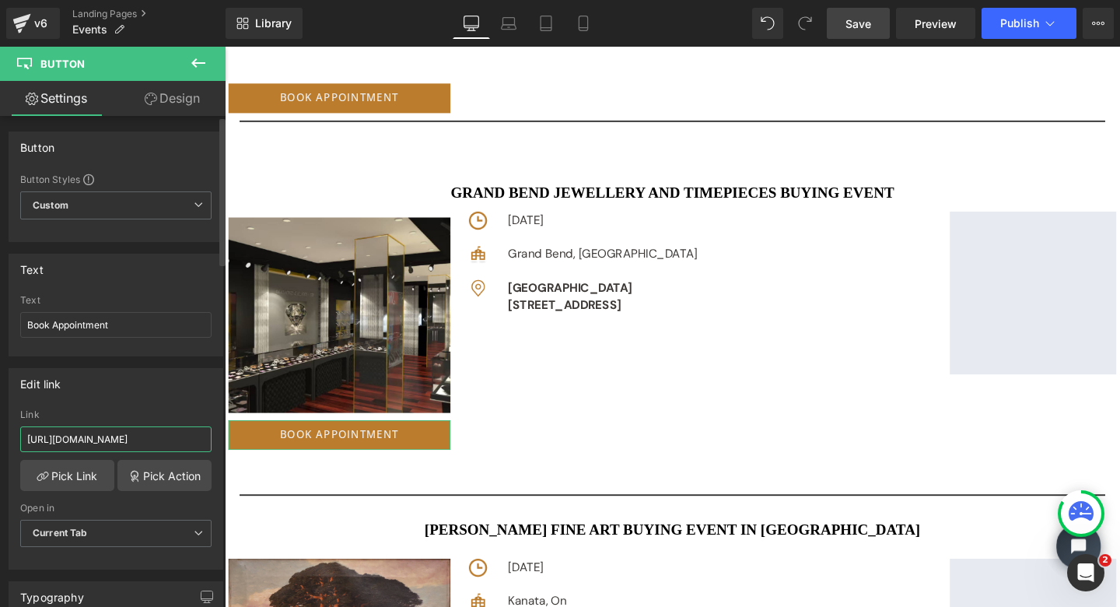
drag, startPoint x: 26, startPoint y: 438, endPoint x: 210, endPoint y: 443, distance: 184.5
click at [210, 443] on div "[URL][DOMAIN_NAME] Link [URL][DOMAIN_NAME] Pick Link Pick Action Current Tab Ne…" at bounding box center [115, 489] width 213 height 160
paste input "[URL][DOMAIN_NAME]"
type input "[URL][DOMAIN_NAME]"
click at [851, 23] on span "Save" at bounding box center [859, 24] width 26 height 16
